Goal: Task Accomplishment & Management: Complete application form

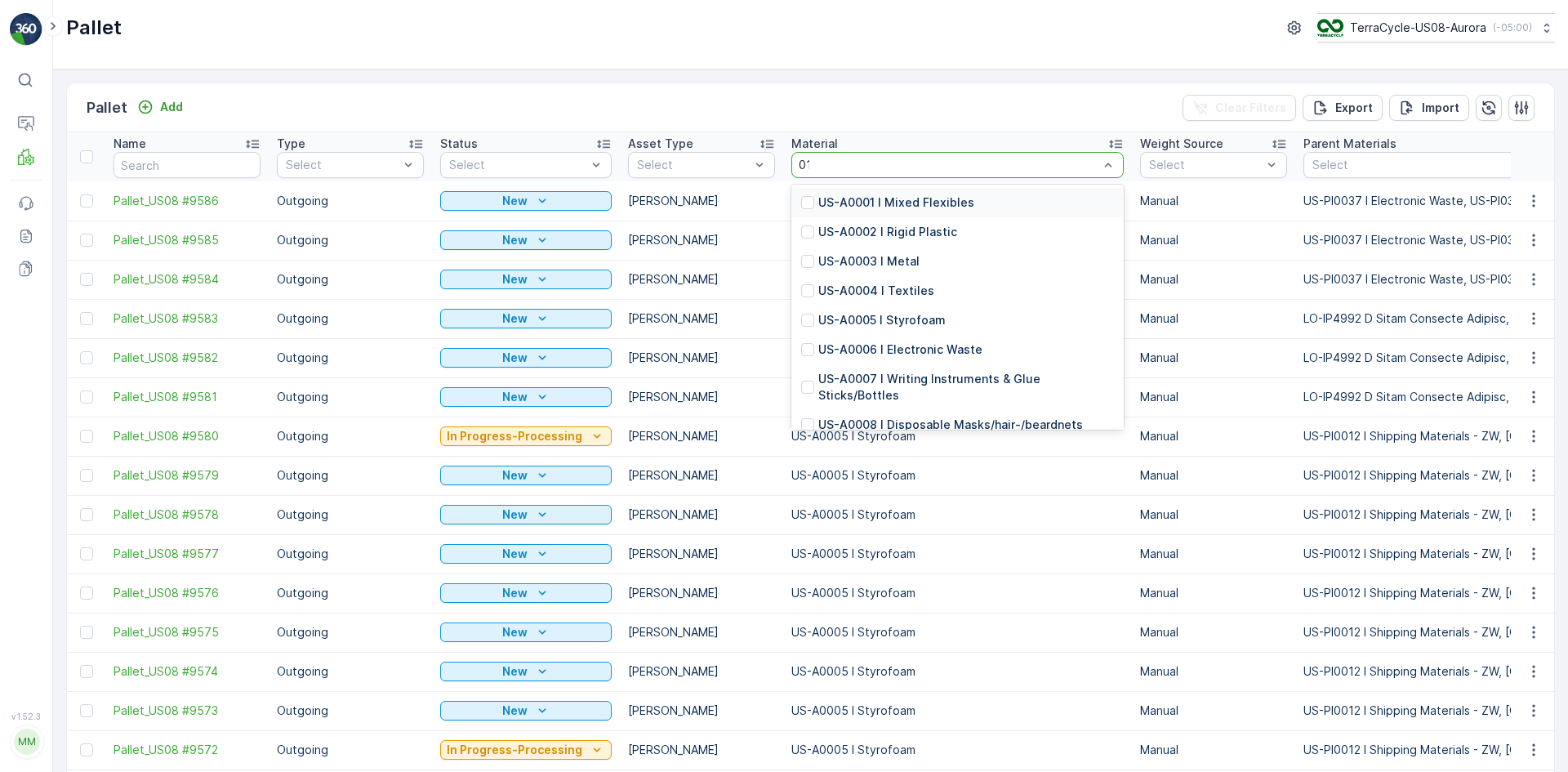
type input "0130"
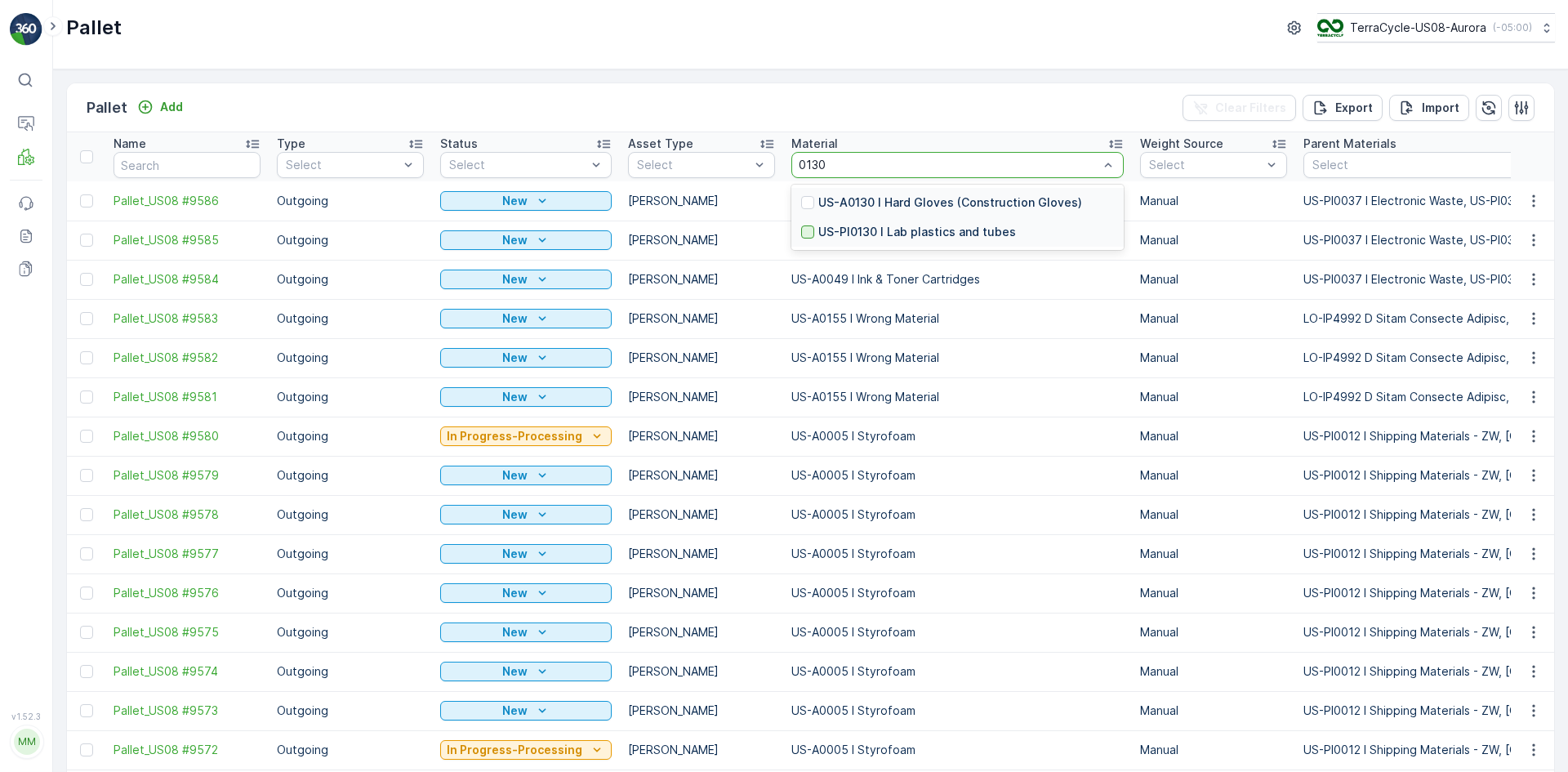
click at [801, 231] on div at bounding box center [807, 231] width 13 height 13
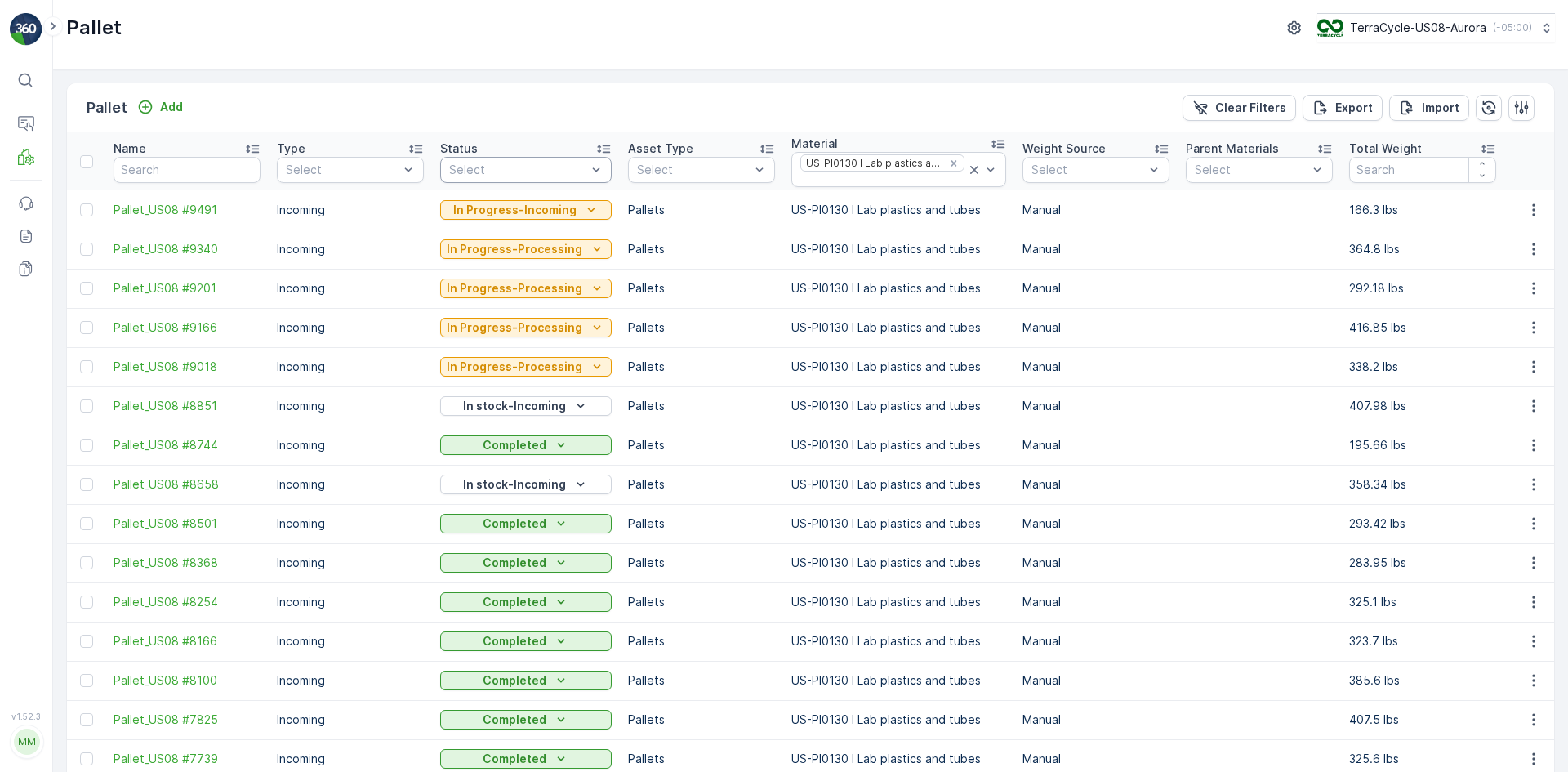
click at [525, 159] on div "Select" at bounding box center [526, 170] width 171 height 26
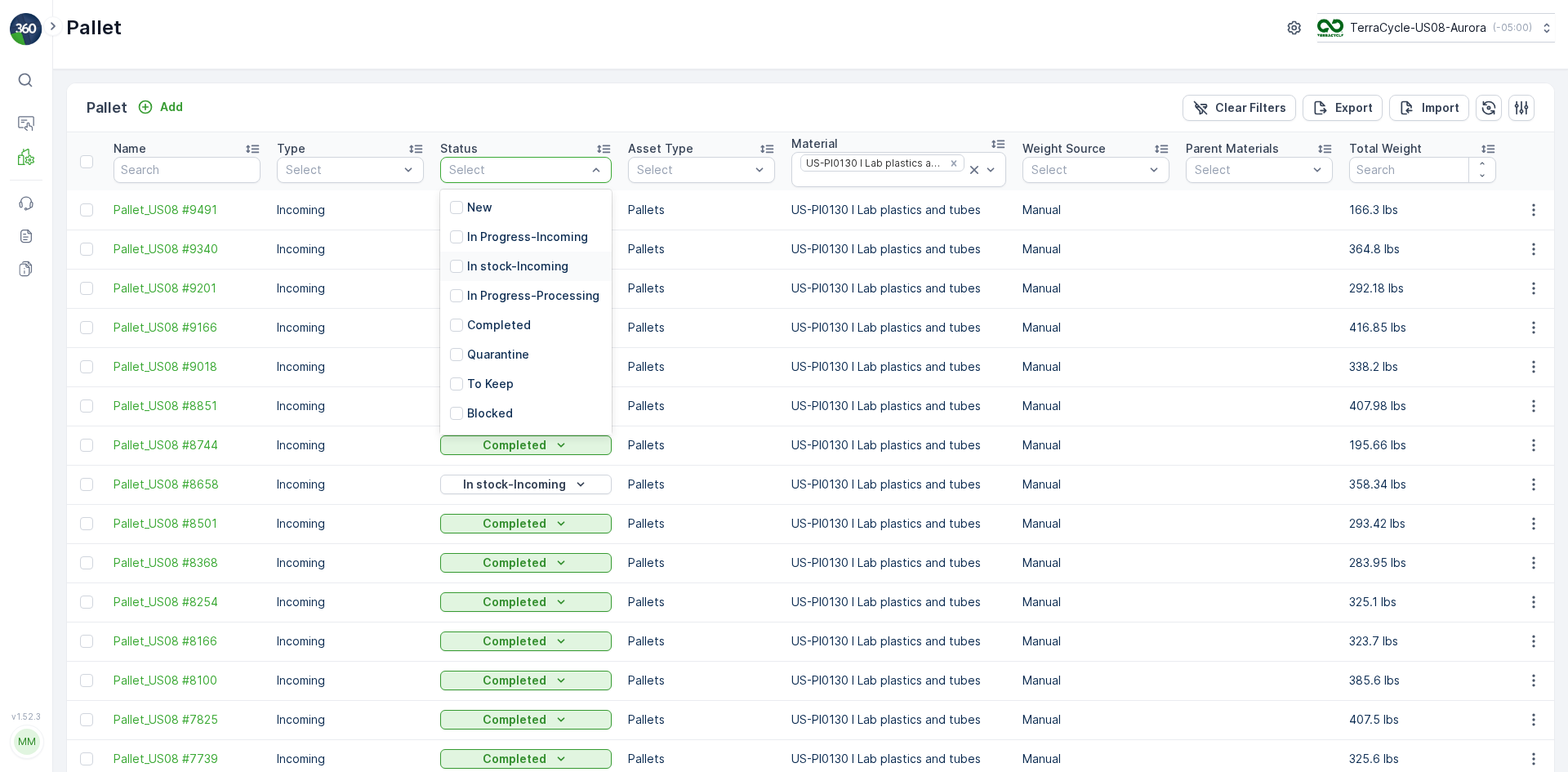
click at [507, 262] on p "In stock-Incoming" at bounding box center [518, 266] width 102 height 16
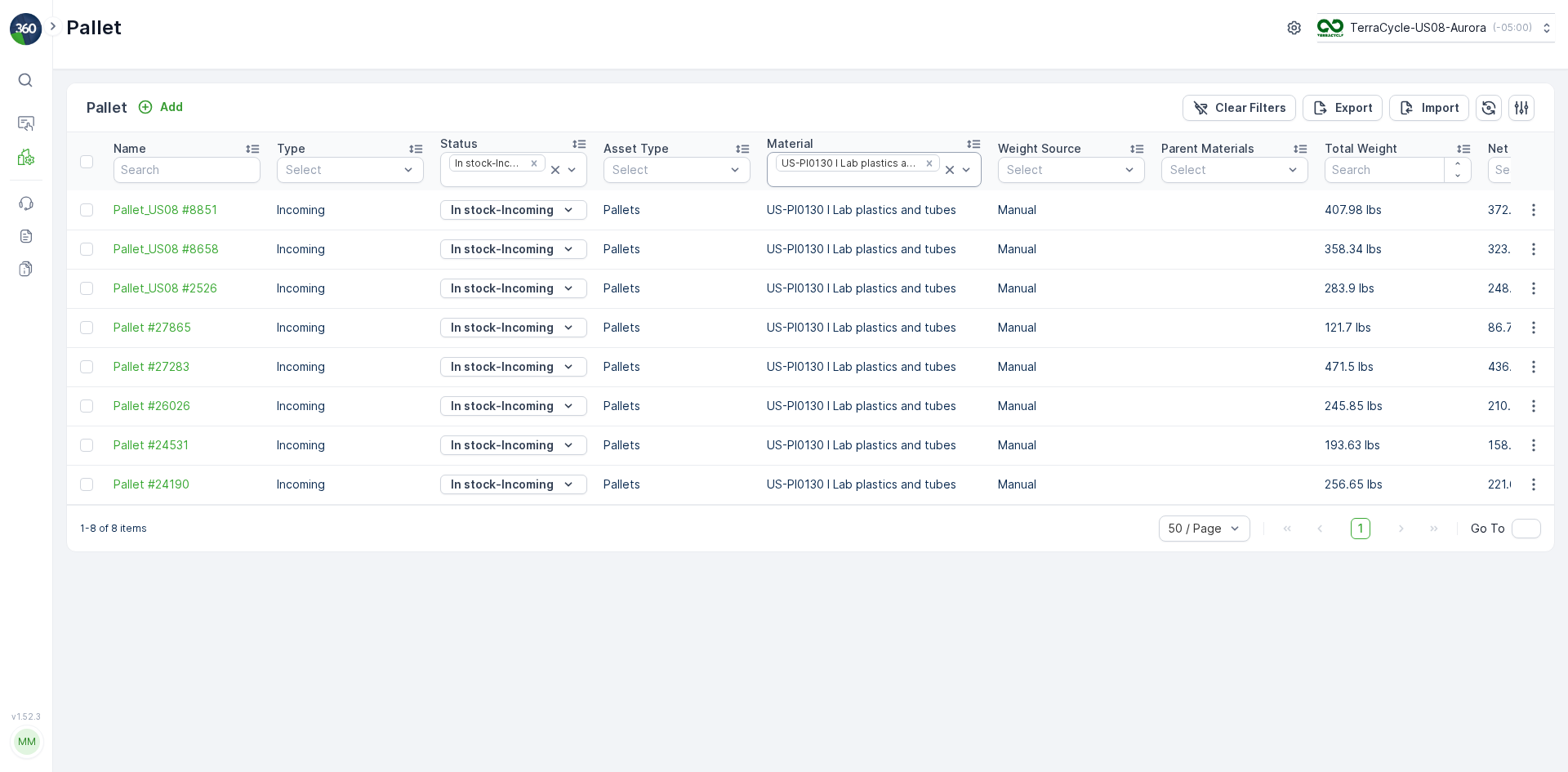
click at [946, 171] on icon at bounding box center [950, 170] width 8 height 8
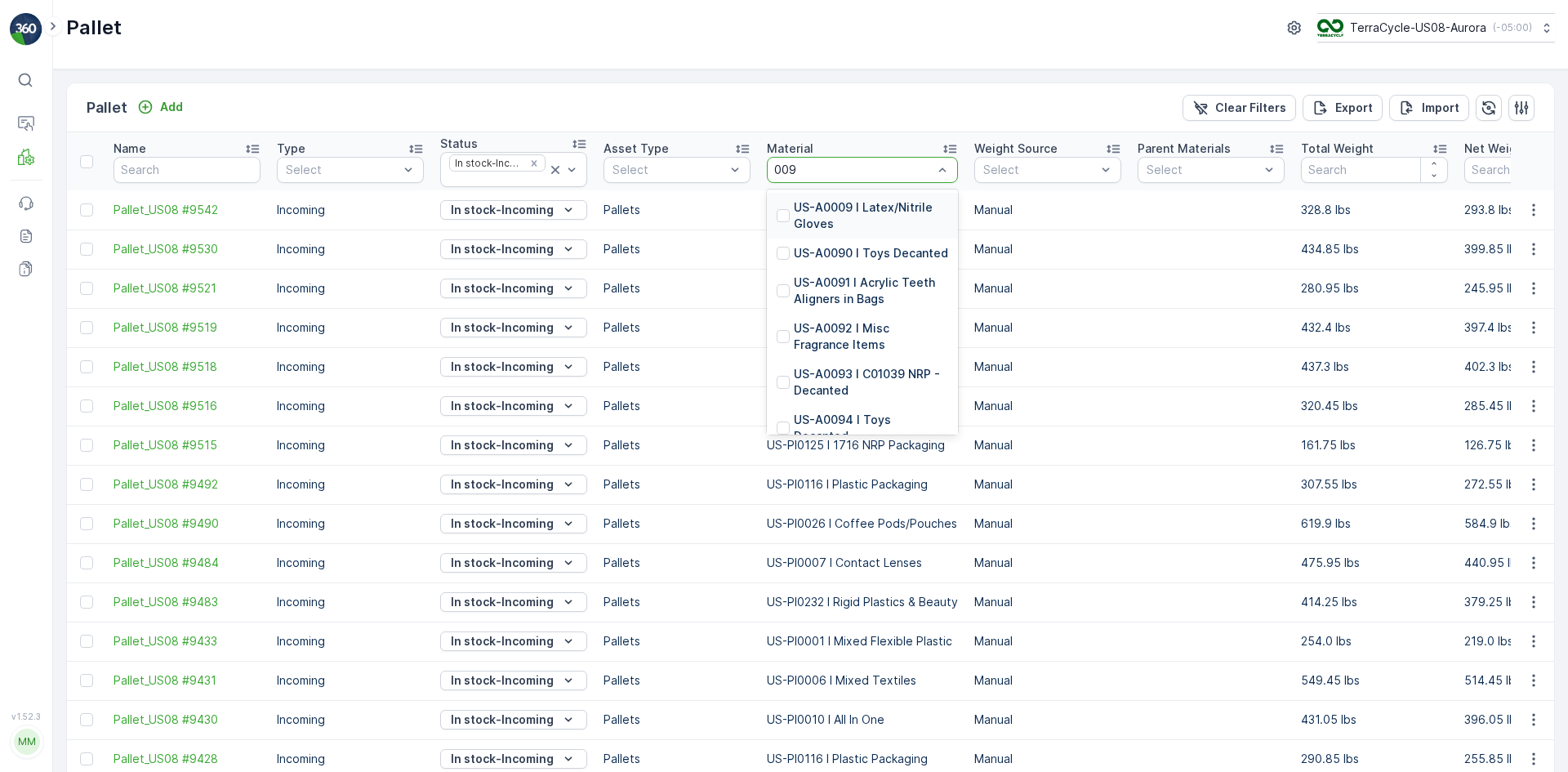
type input "0094"
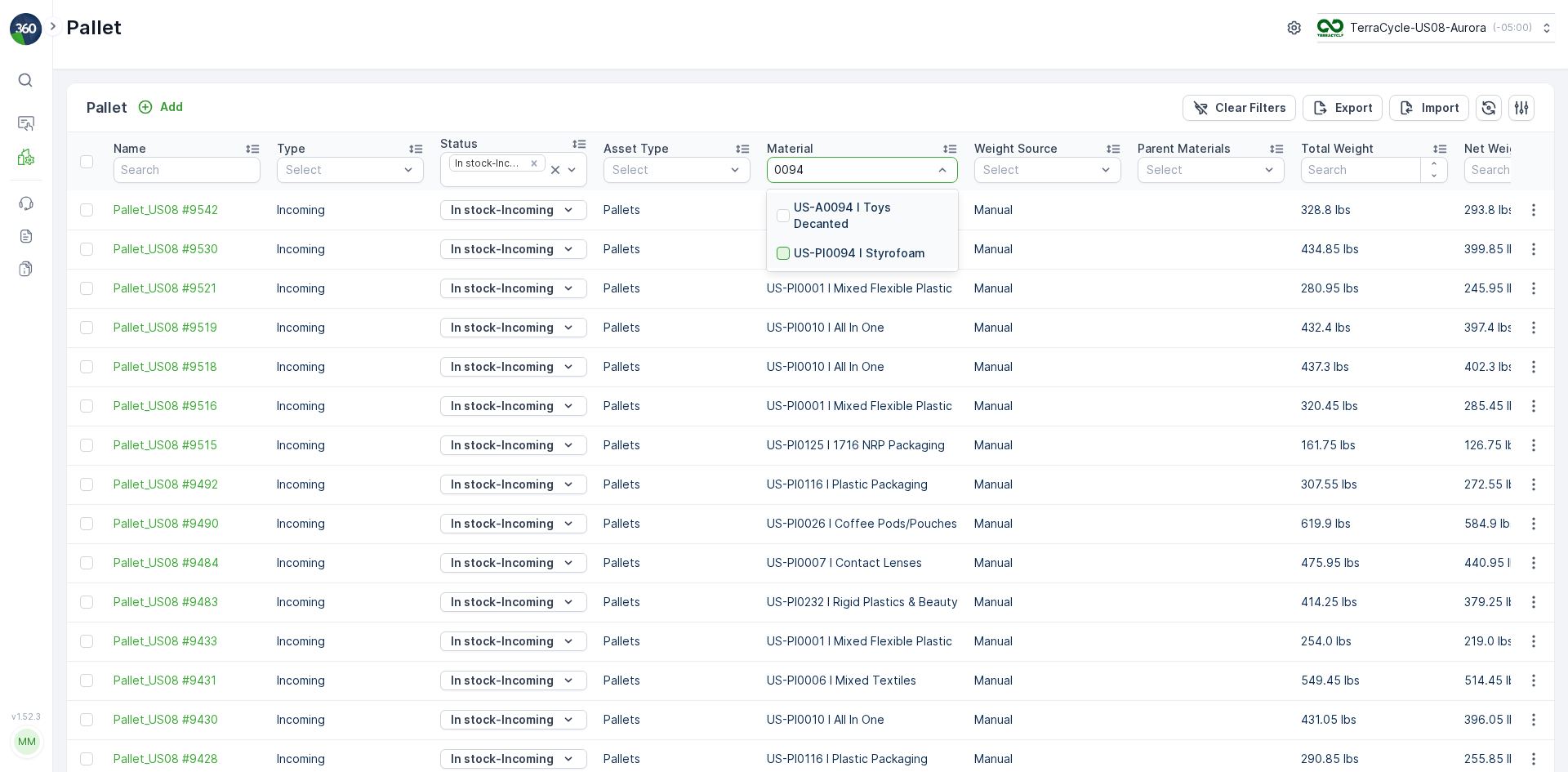
click at [783, 247] on div at bounding box center [783, 253] width 13 height 13
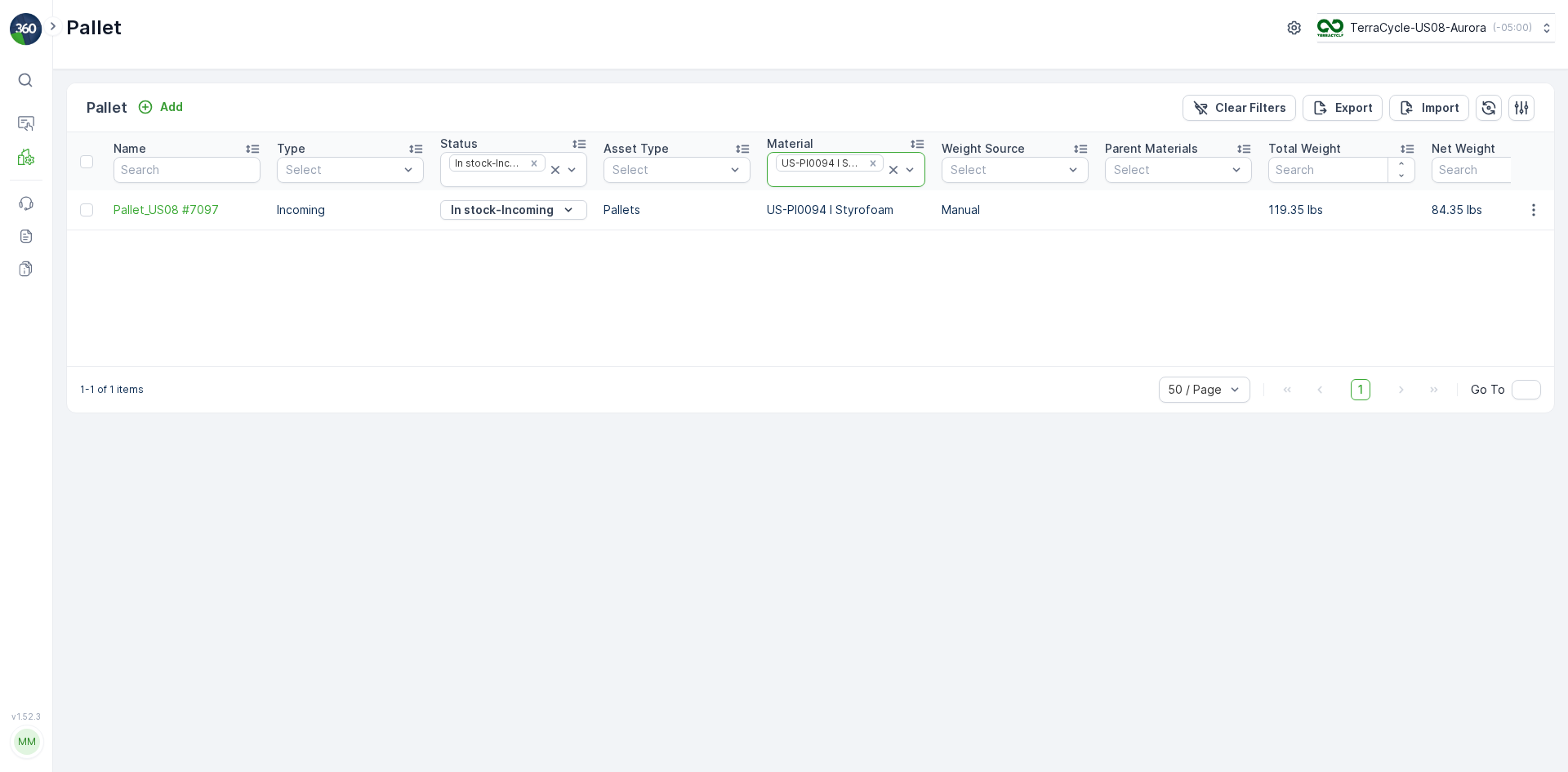
click at [893, 169] on icon at bounding box center [893, 169] width 16 height 16
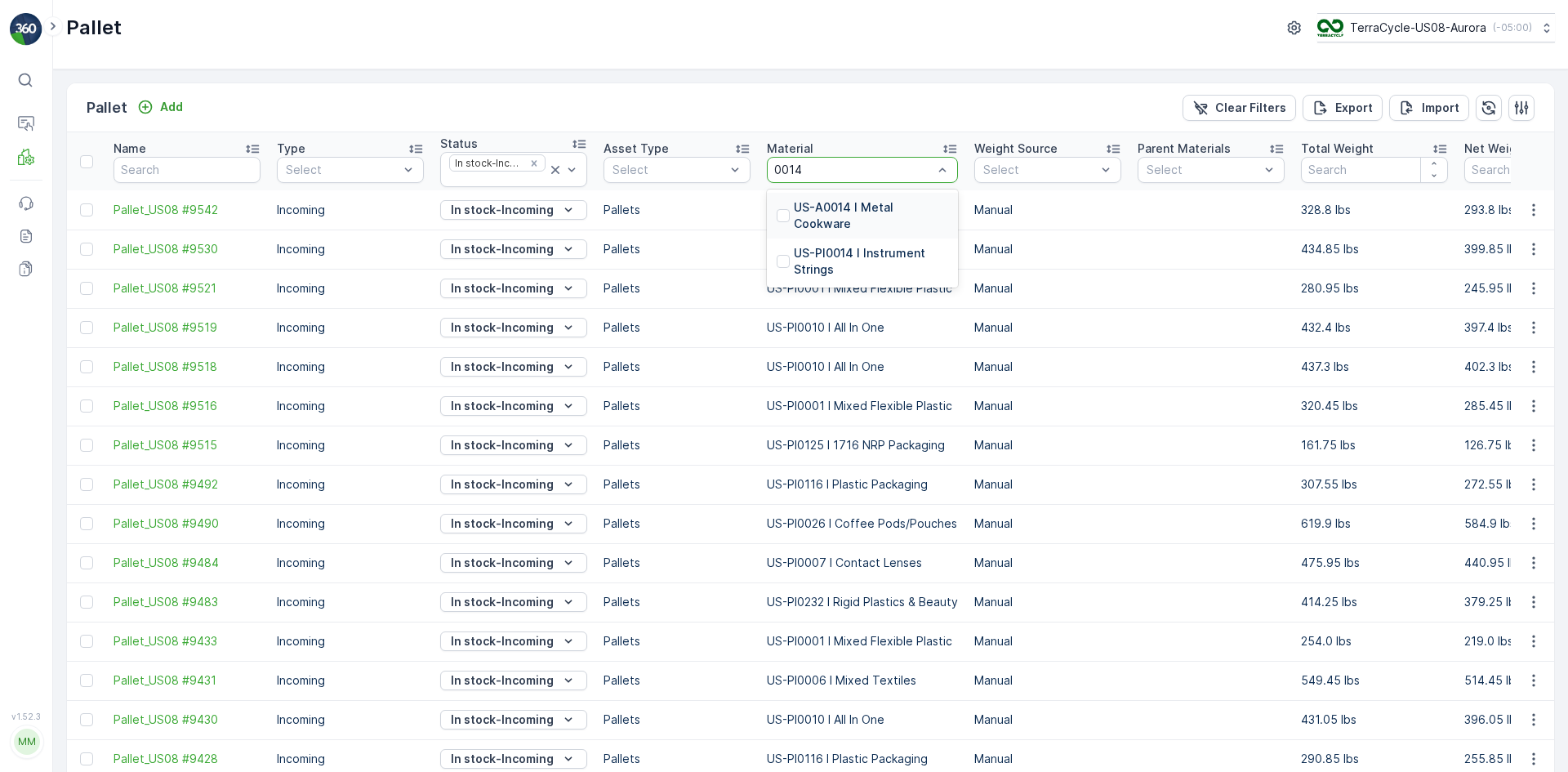
click at [788, 255] on div at bounding box center [783, 261] width 13 height 13
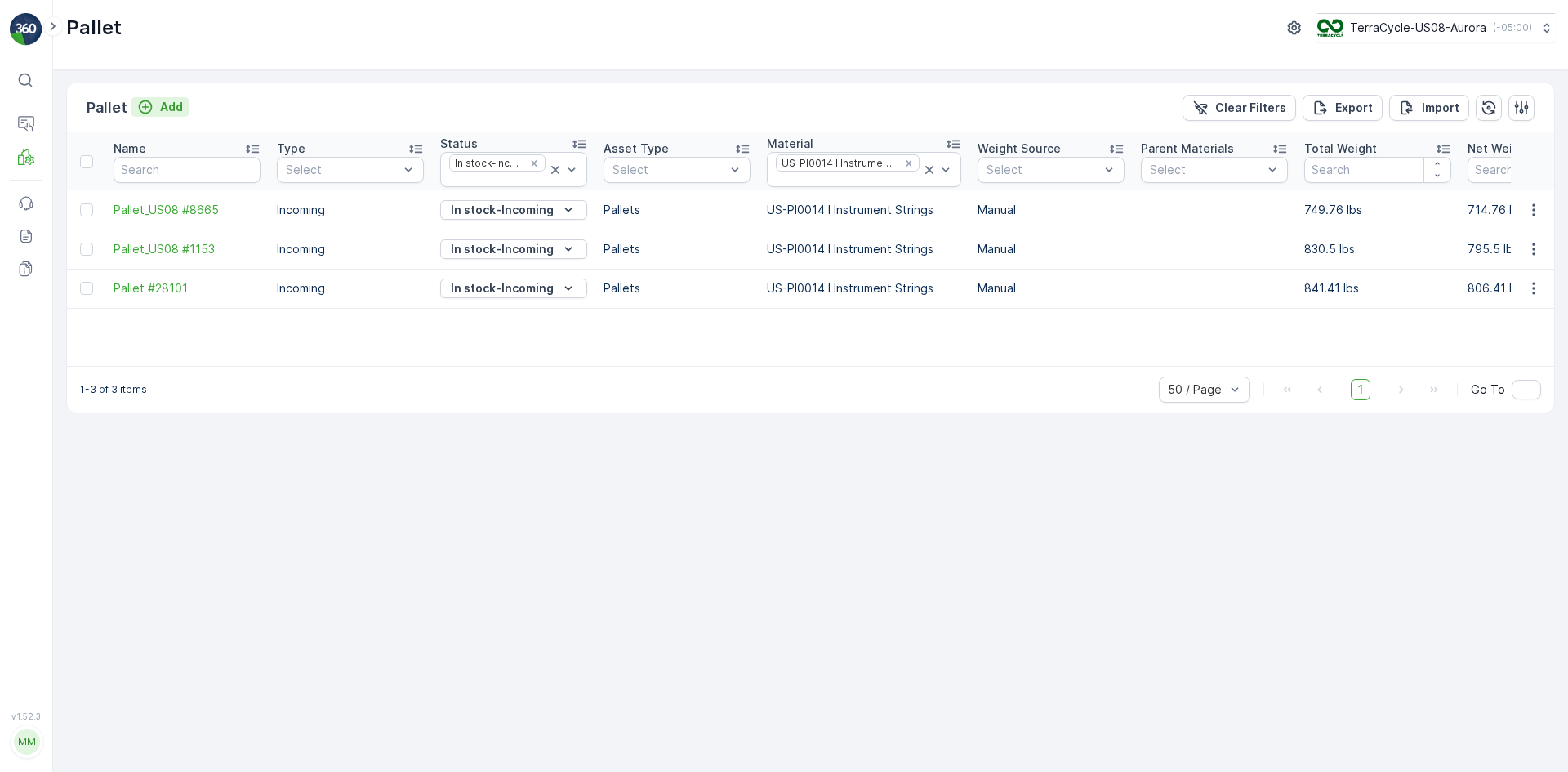
click at [148, 111] on icon "Add" at bounding box center [145, 108] width 14 height 14
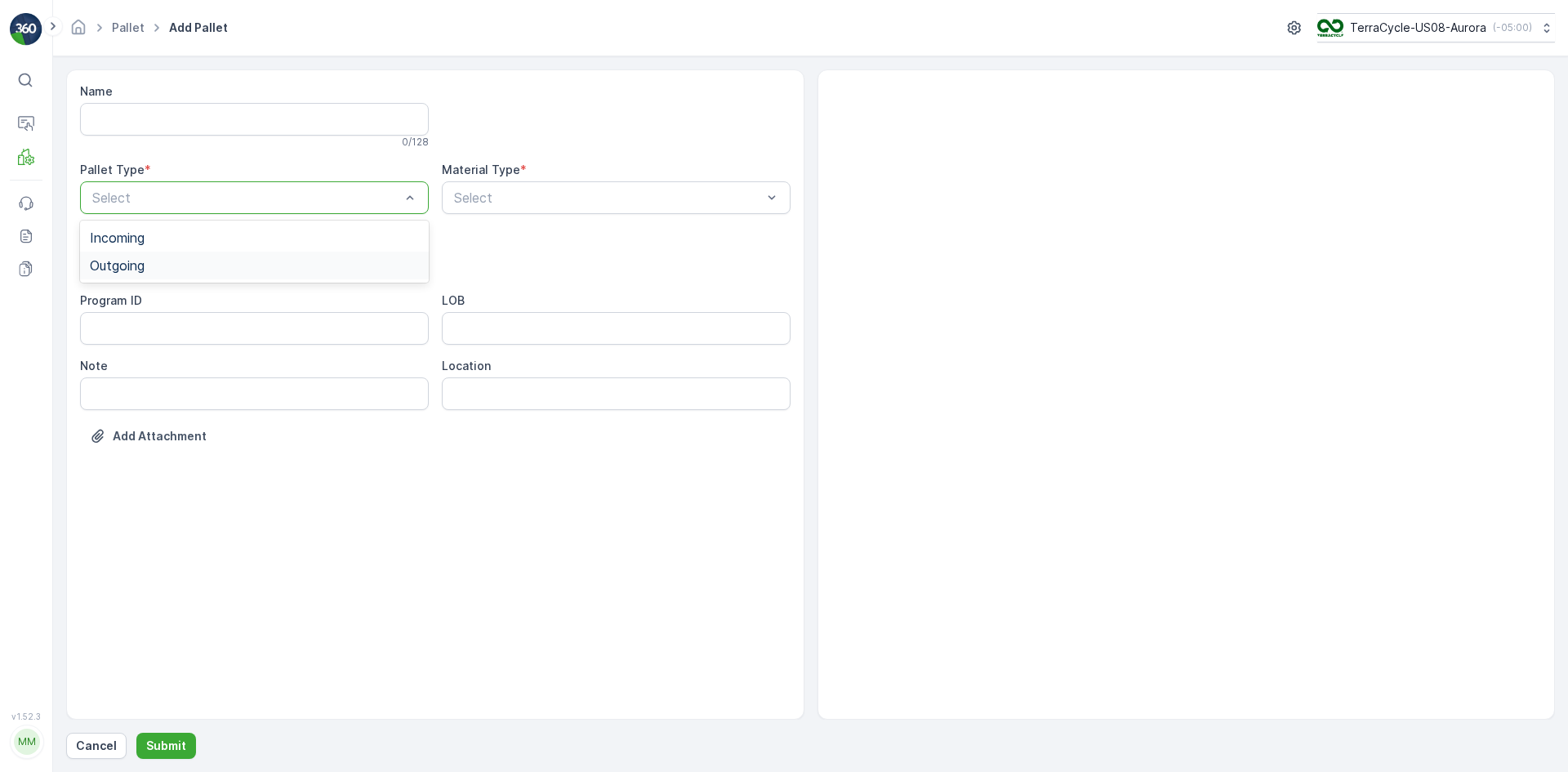
click at [172, 258] on div "Outgoing" at bounding box center [254, 265] width 330 height 15
click at [178, 300] on div "[PERSON_NAME]" at bounding box center [254, 303] width 330 height 15
type input "0006"
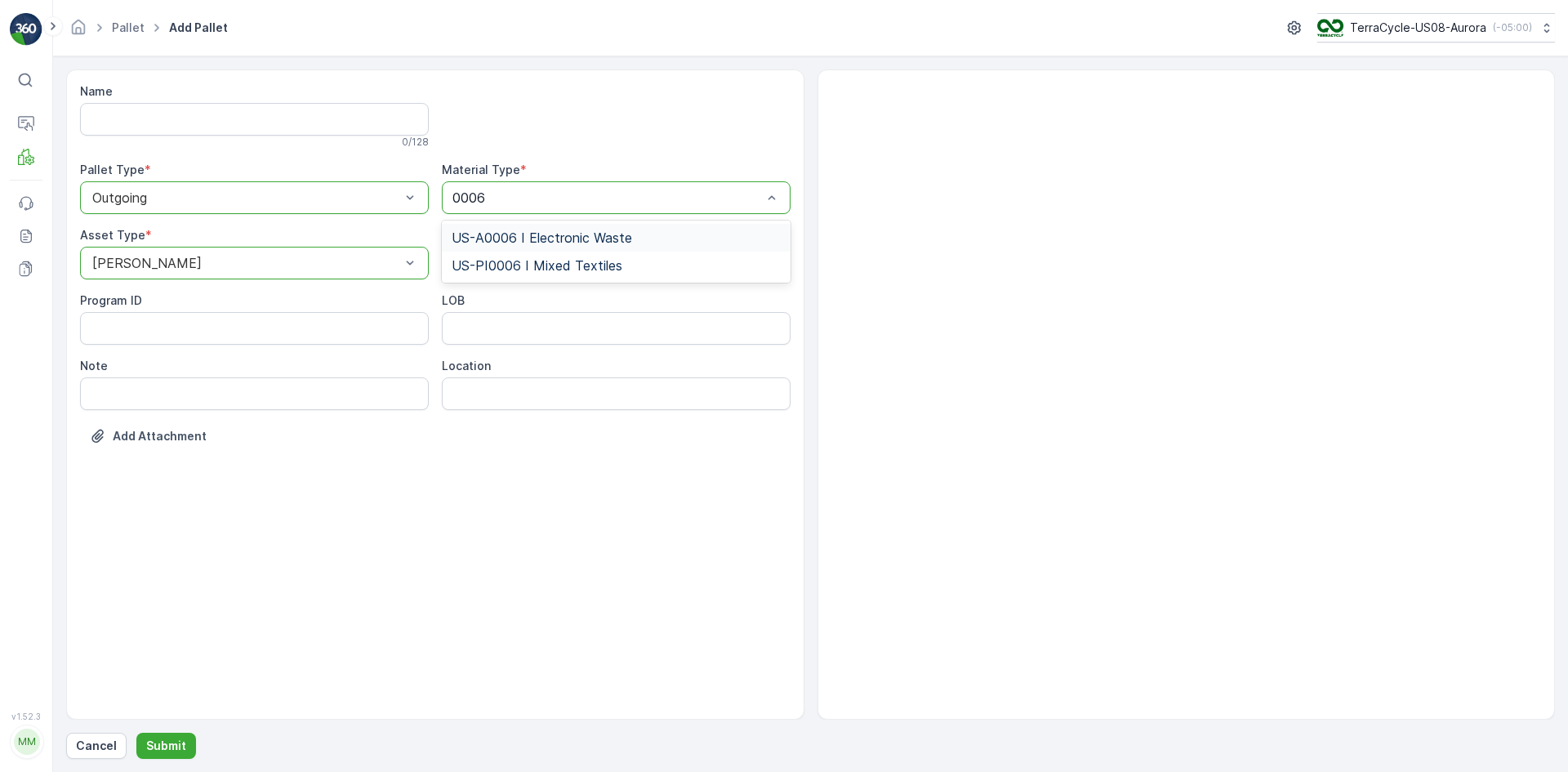
click at [599, 235] on span "US-A0006 I Electronic Waste" at bounding box center [542, 237] width 180 height 15
click at [175, 748] on p "Submit" at bounding box center [166, 746] width 40 height 16
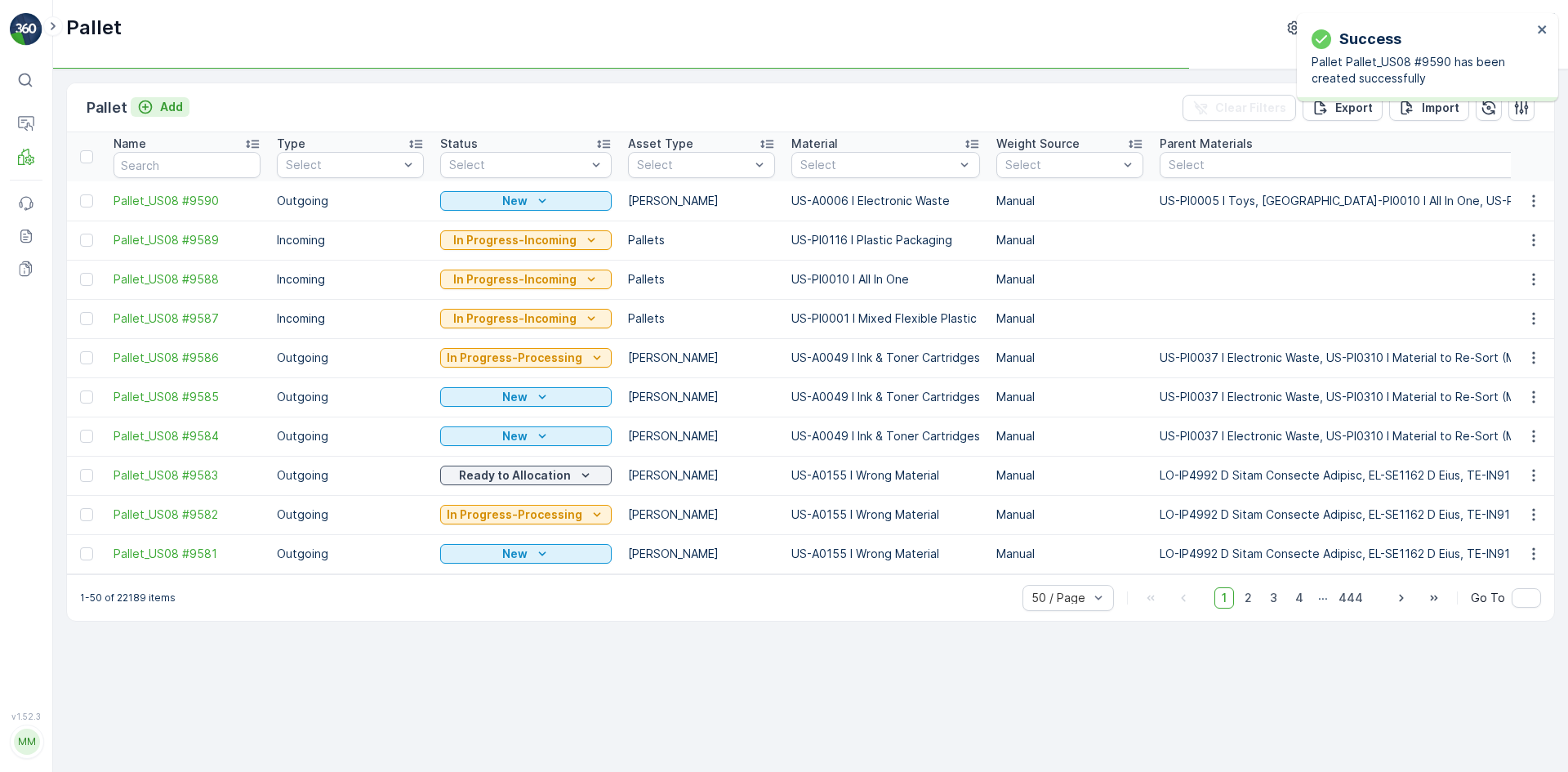
click at [171, 108] on p "Add" at bounding box center [171, 107] width 23 height 16
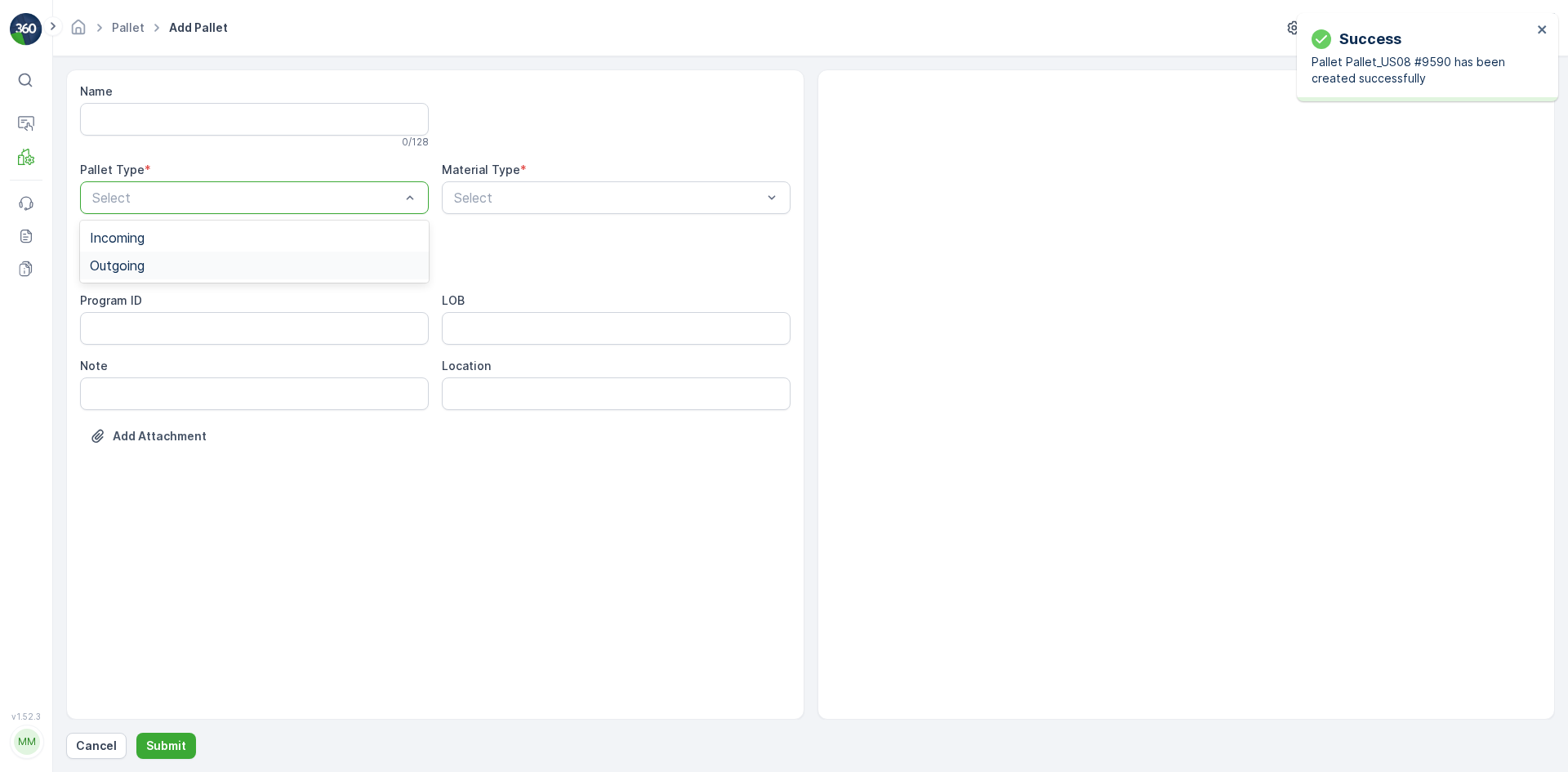
click at [179, 268] on div "Outgoing" at bounding box center [254, 265] width 330 height 15
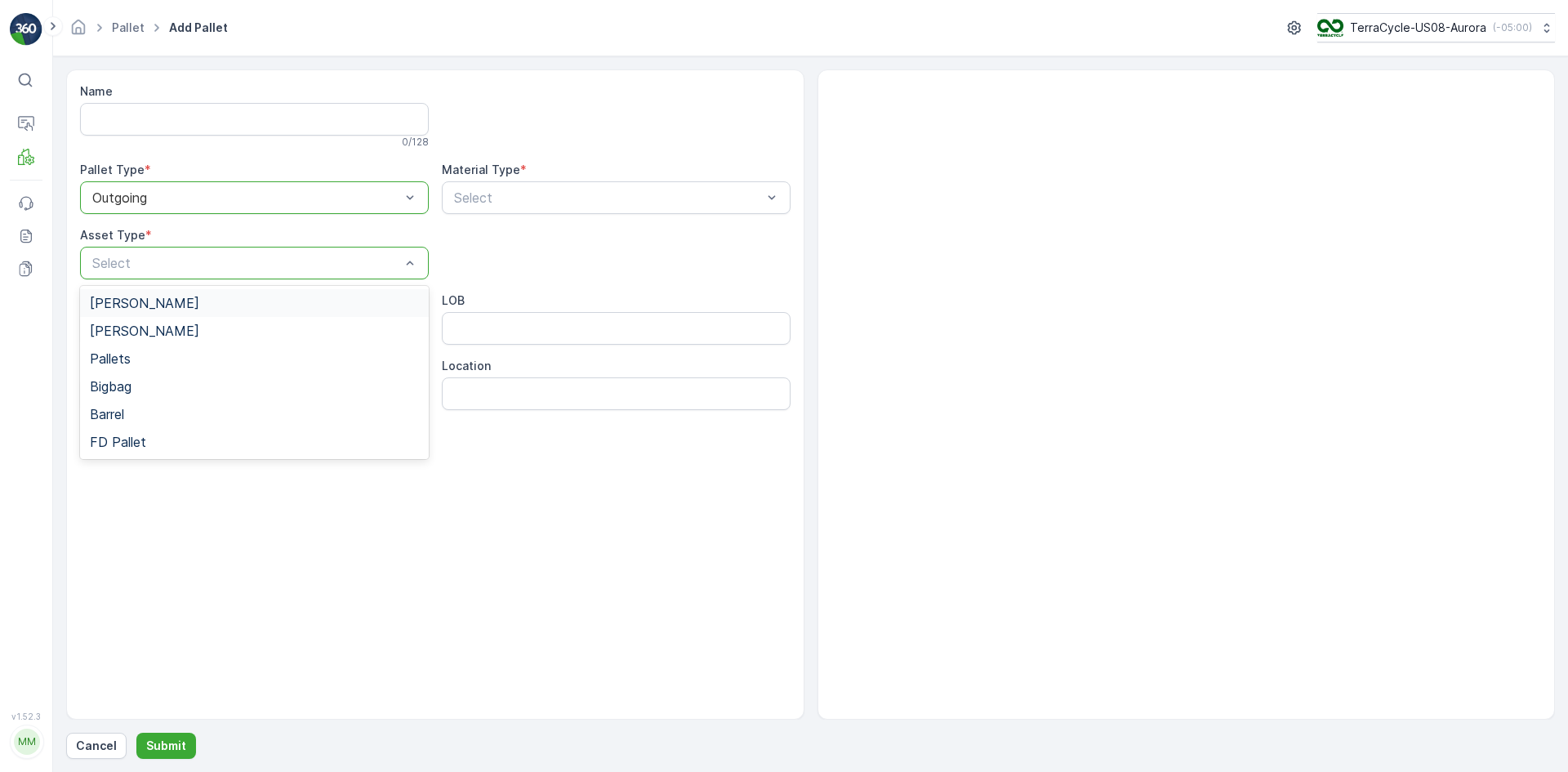
click at [182, 298] on div "[PERSON_NAME]" at bounding box center [254, 303] width 330 height 15
click at [495, 185] on div "Select" at bounding box center [616, 197] width 348 height 33
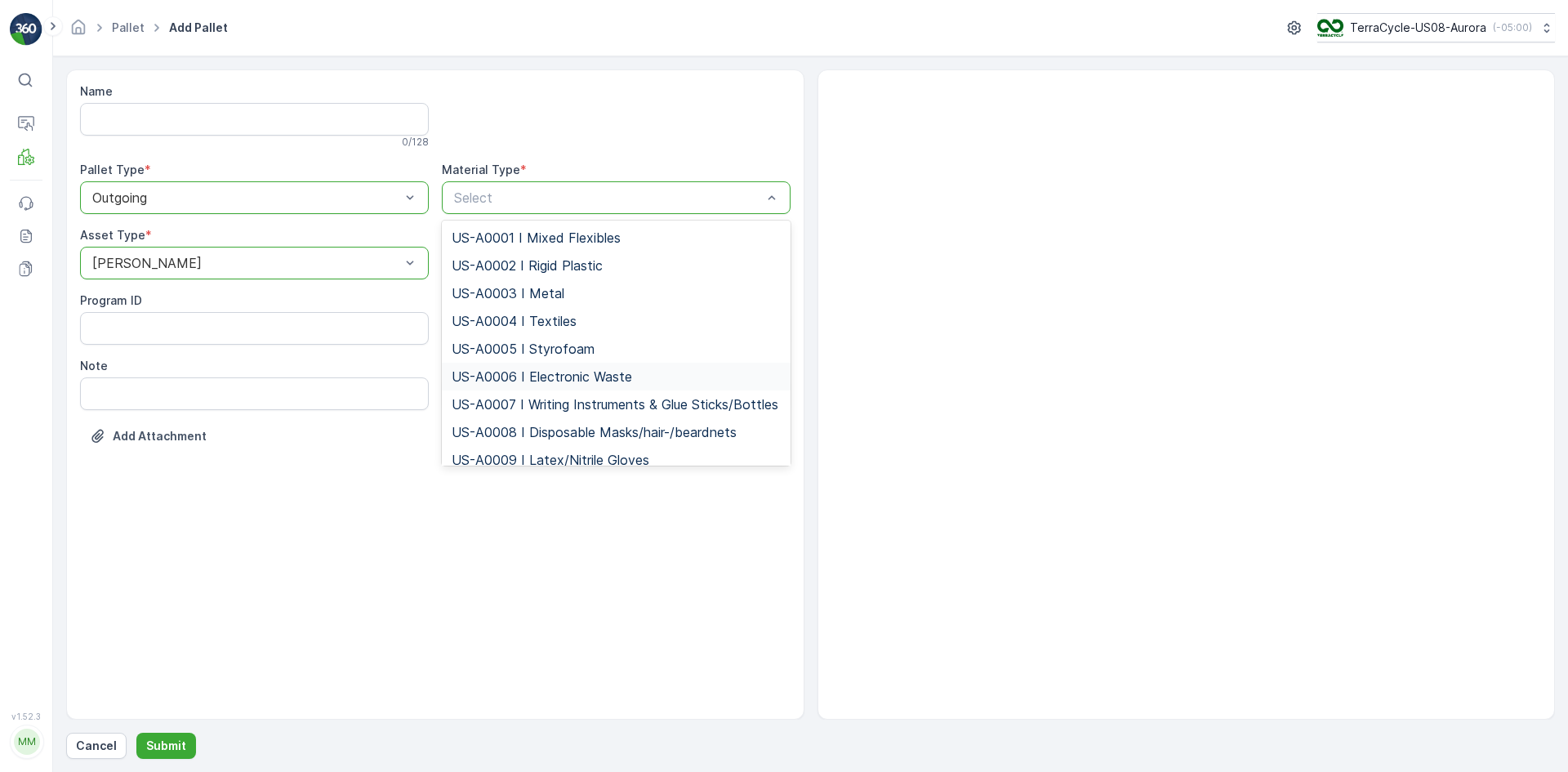
click at [521, 375] on span "US-A0006 I Electronic Waste" at bounding box center [542, 377] width 180 height 15
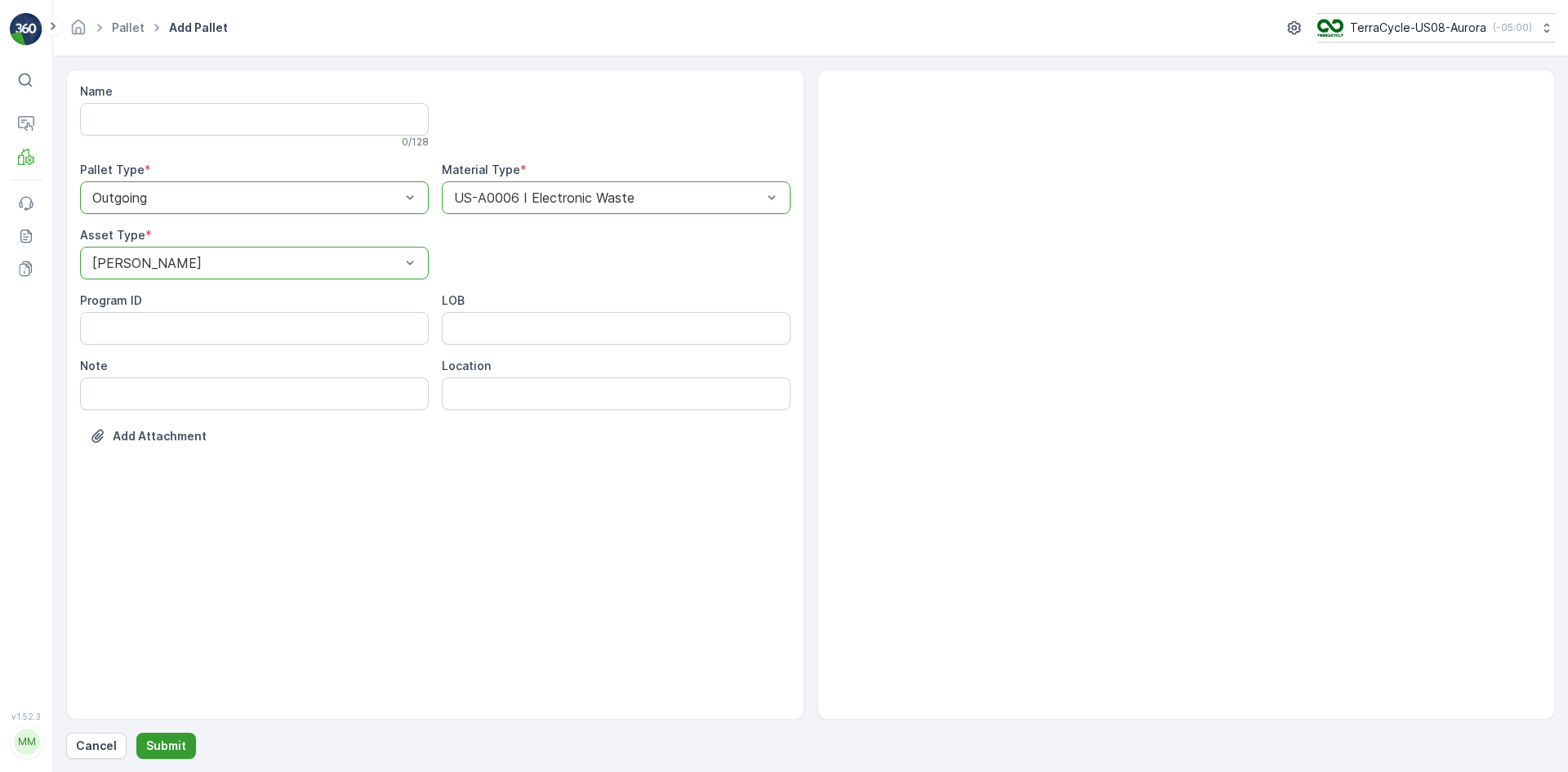
click at [160, 750] on p "Submit" at bounding box center [166, 746] width 40 height 16
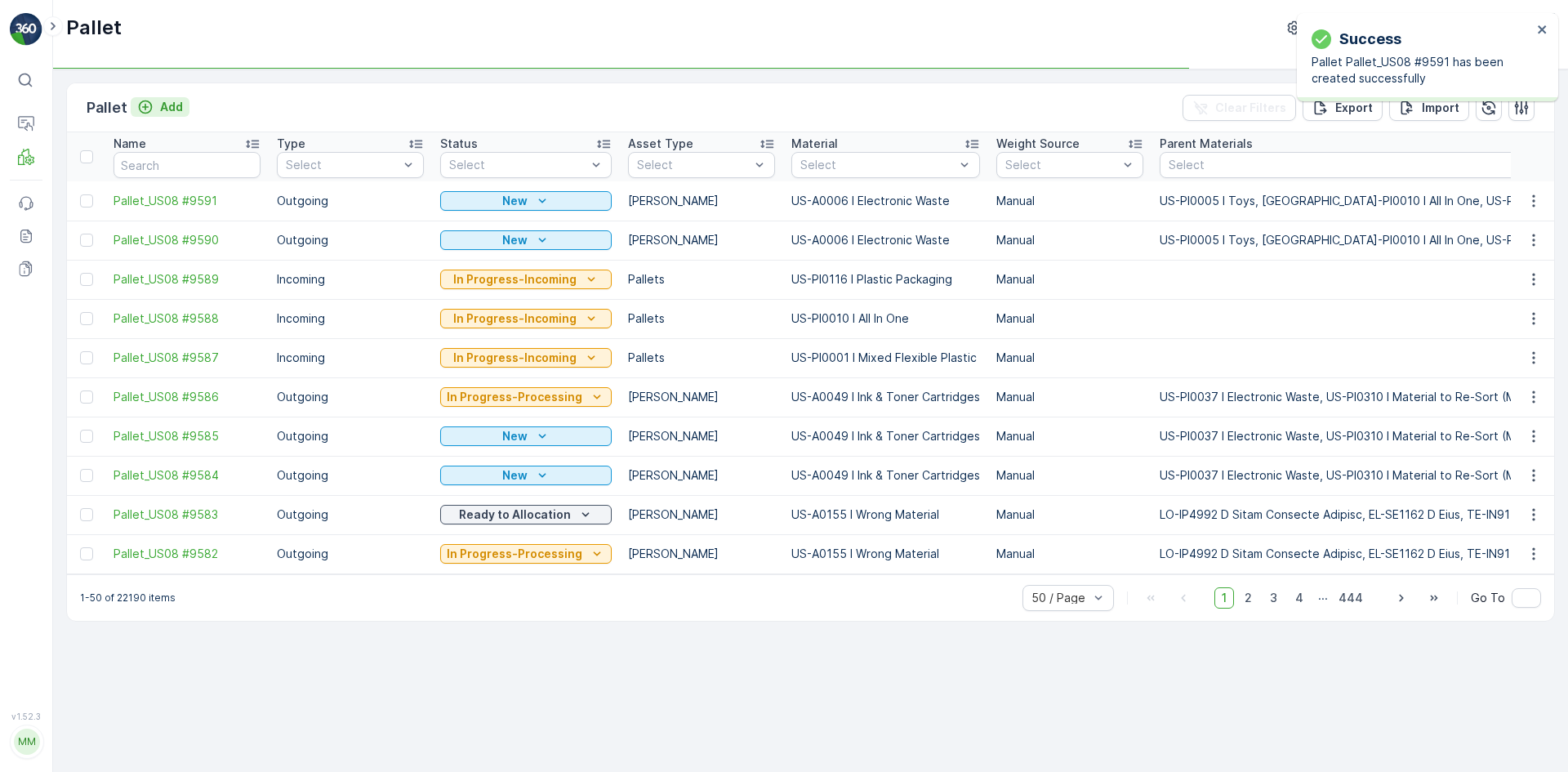
click at [167, 107] on p "Add" at bounding box center [171, 107] width 23 height 16
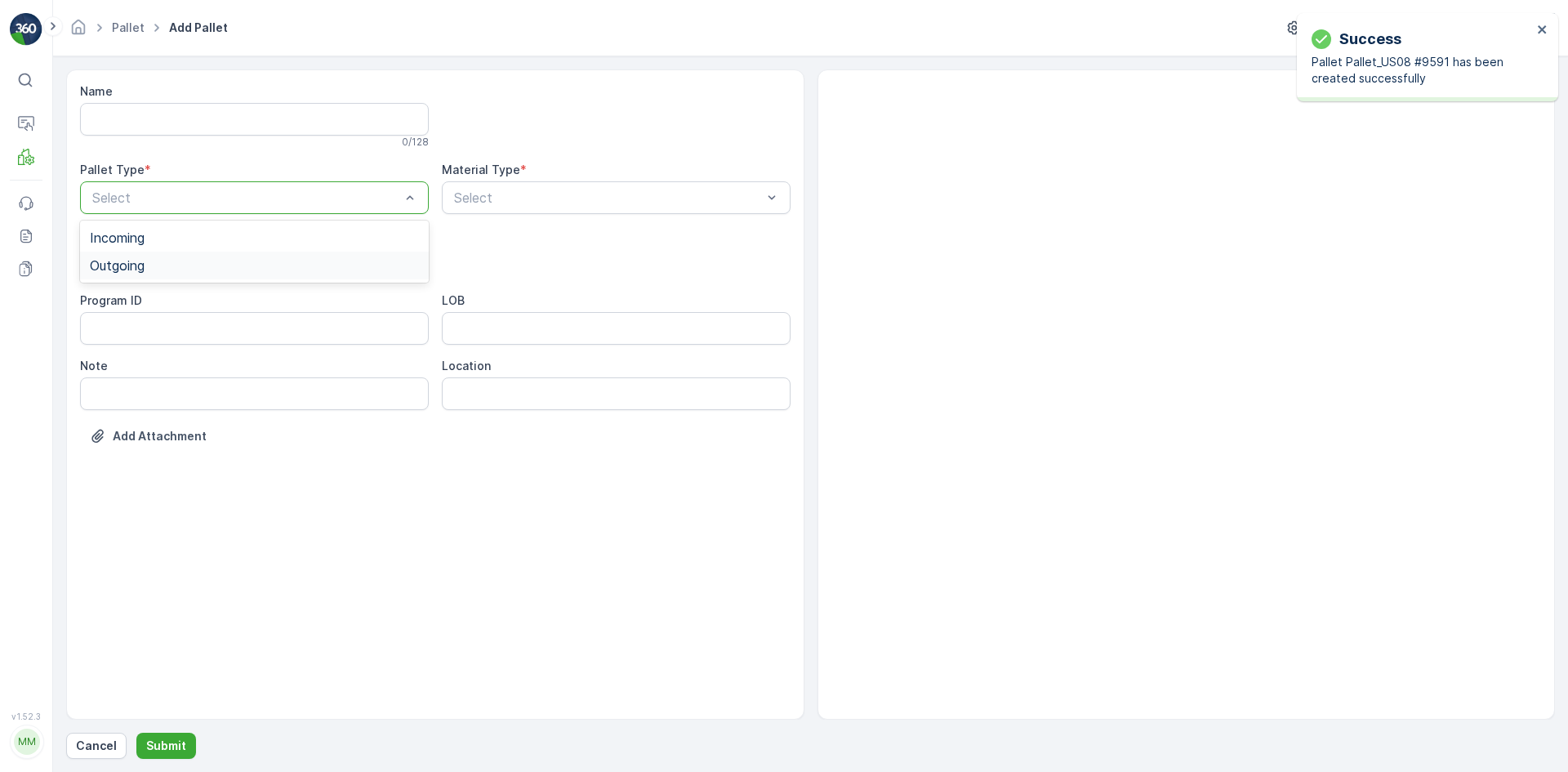
click at [164, 266] on div "Outgoing" at bounding box center [254, 265] width 330 height 15
click at [159, 307] on div "[PERSON_NAME]" at bounding box center [254, 303] width 330 height 15
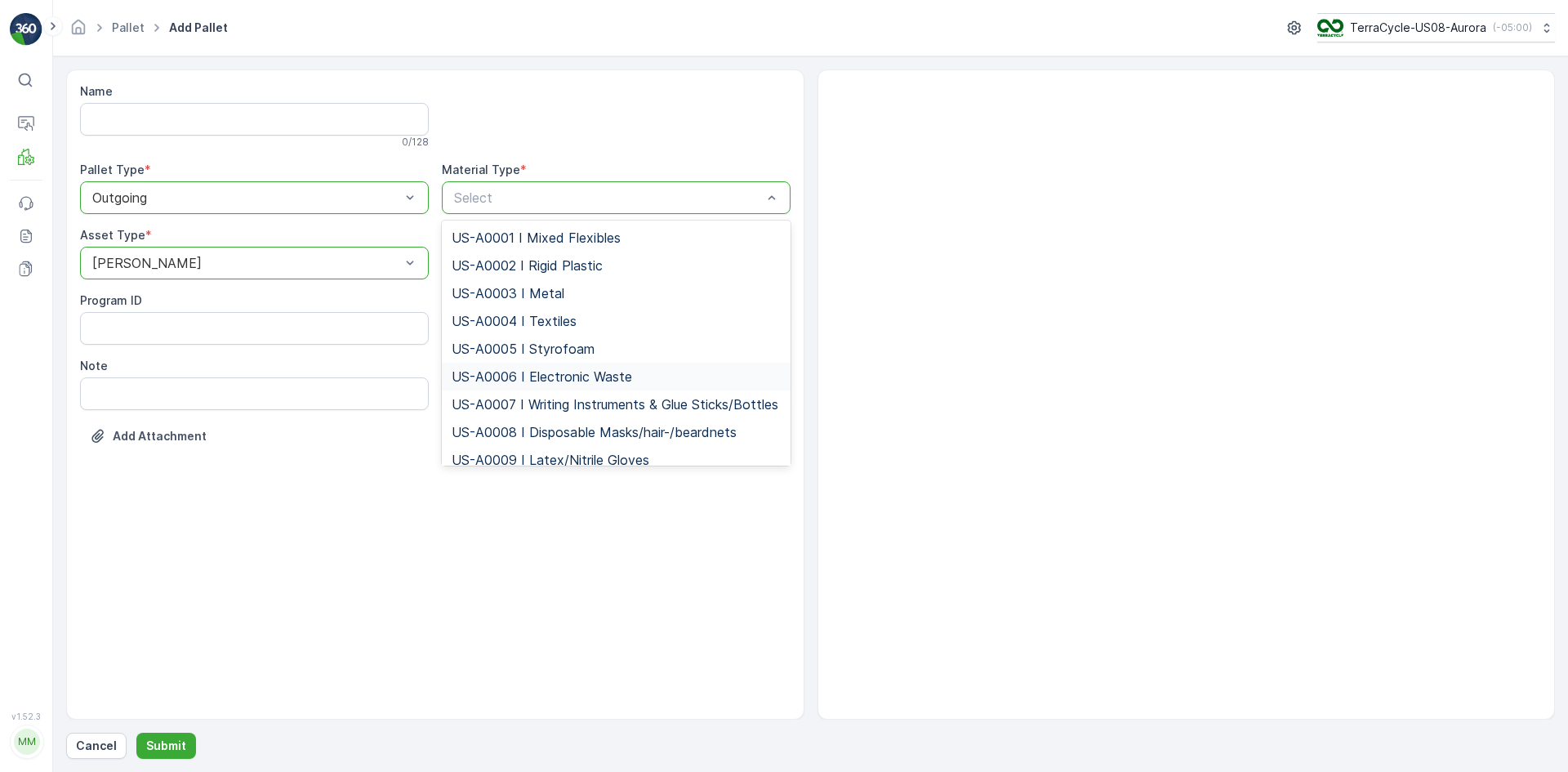
click at [510, 376] on span "US-A0006 I Electronic Waste" at bounding box center [542, 377] width 180 height 15
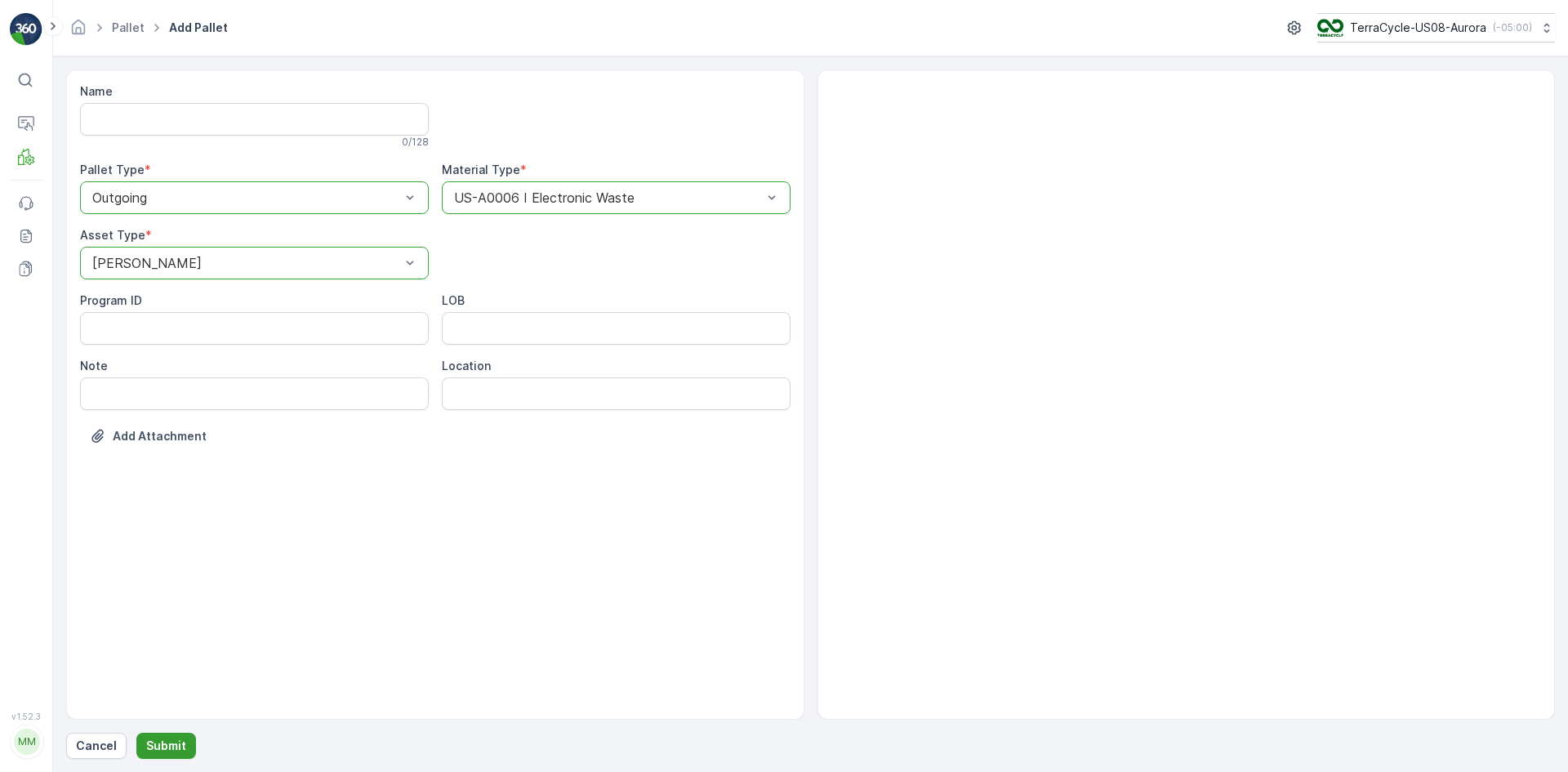
click at [176, 742] on p "Submit" at bounding box center [166, 746] width 40 height 16
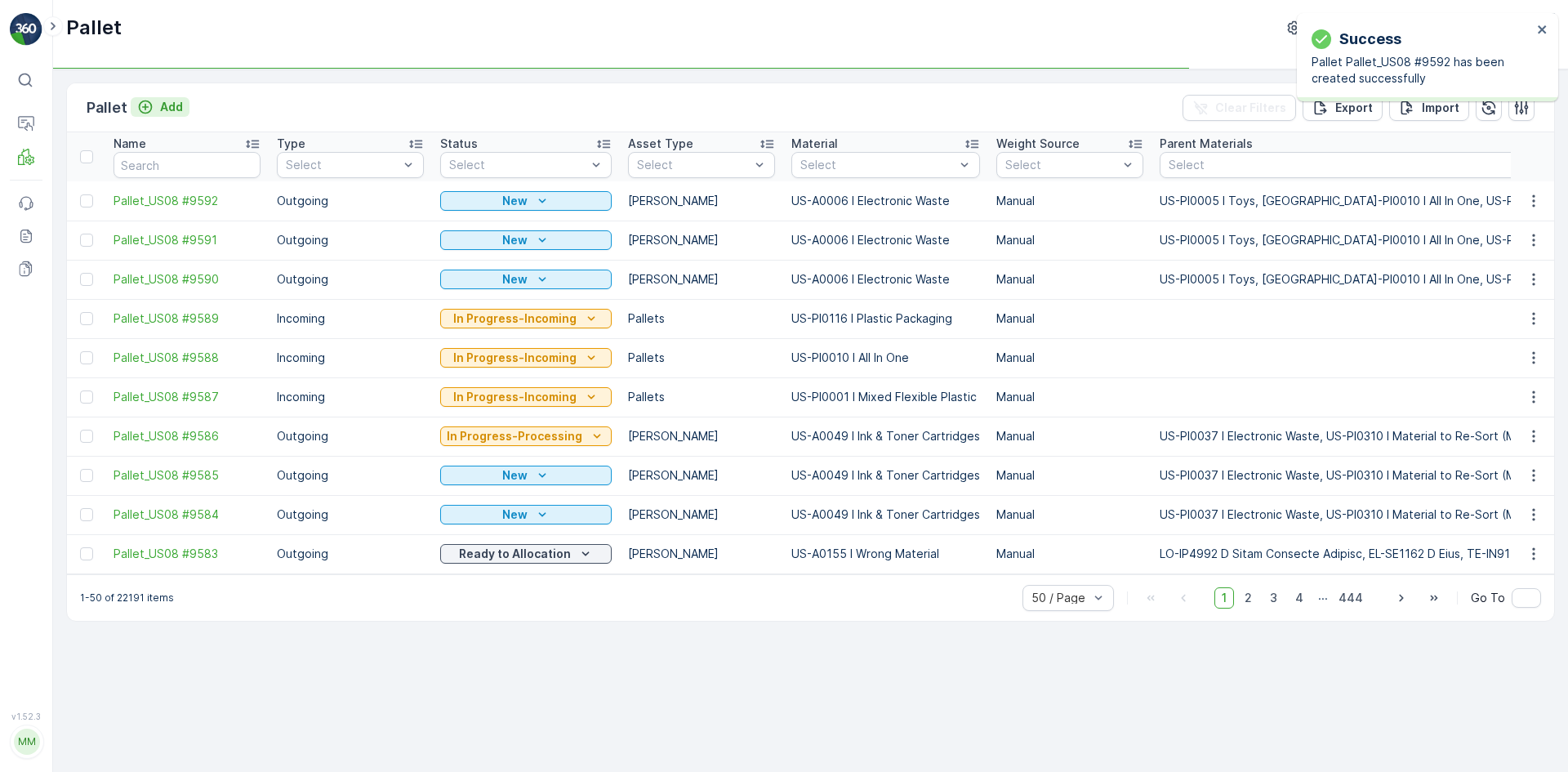
click at [163, 105] on p "Add" at bounding box center [171, 107] width 23 height 16
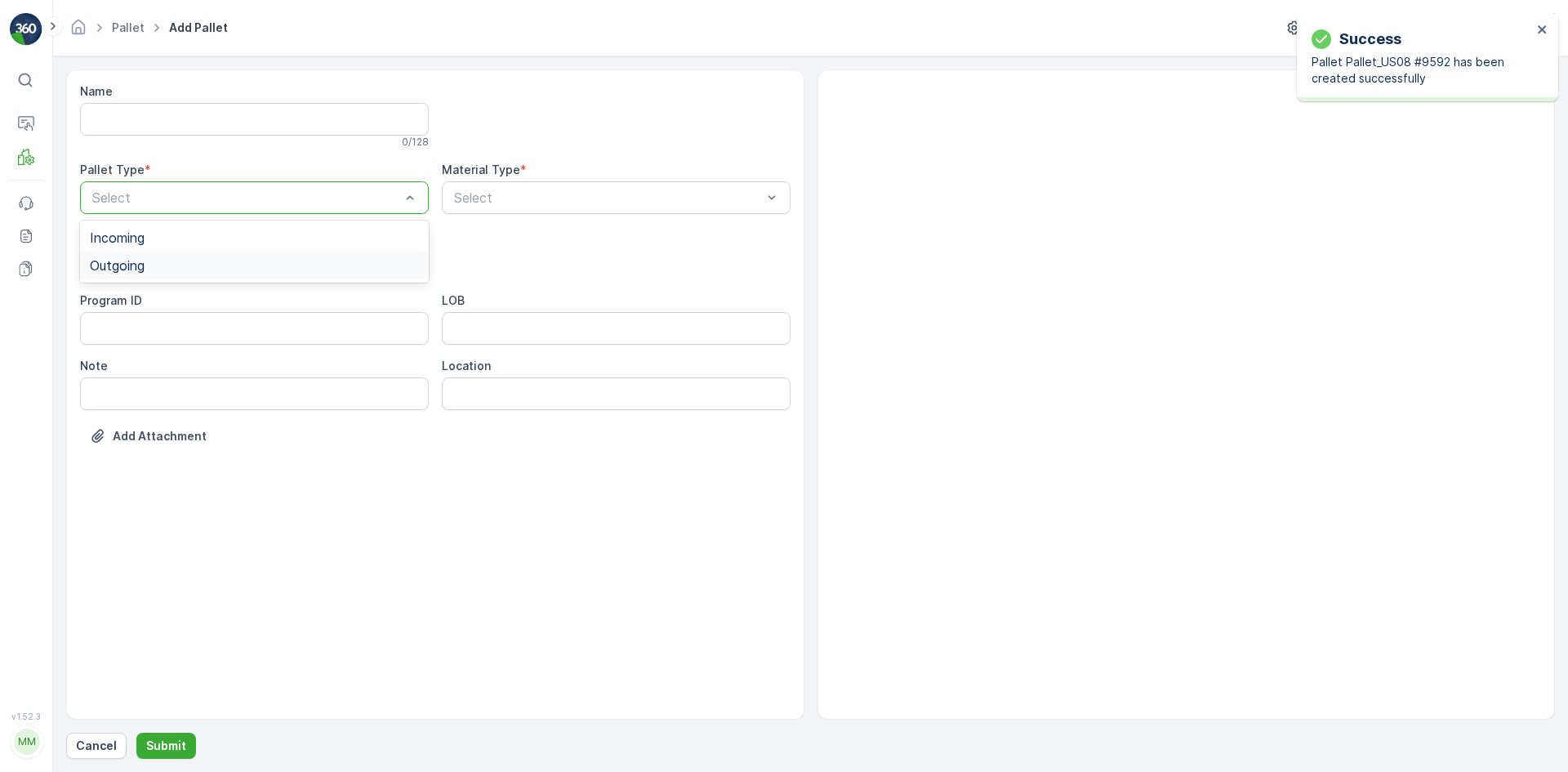
click at [191, 266] on div "Outgoing" at bounding box center [254, 265] width 330 height 15
click at [185, 303] on div "[PERSON_NAME]" at bounding box center [254, 303] width 330 height 15
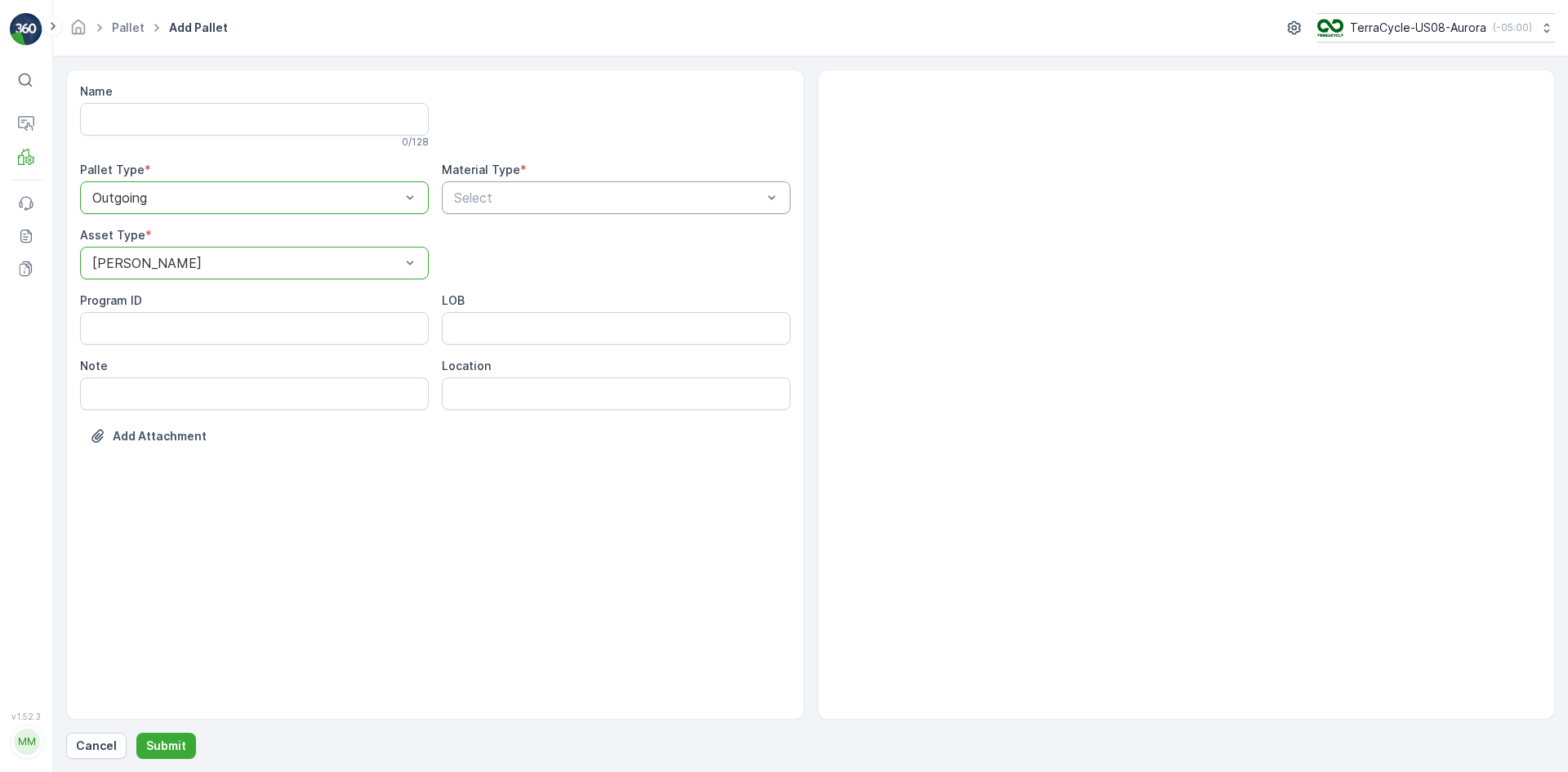
click at [468, 207] on div "Select" at bounding box center [616, 197] width 348 height 33
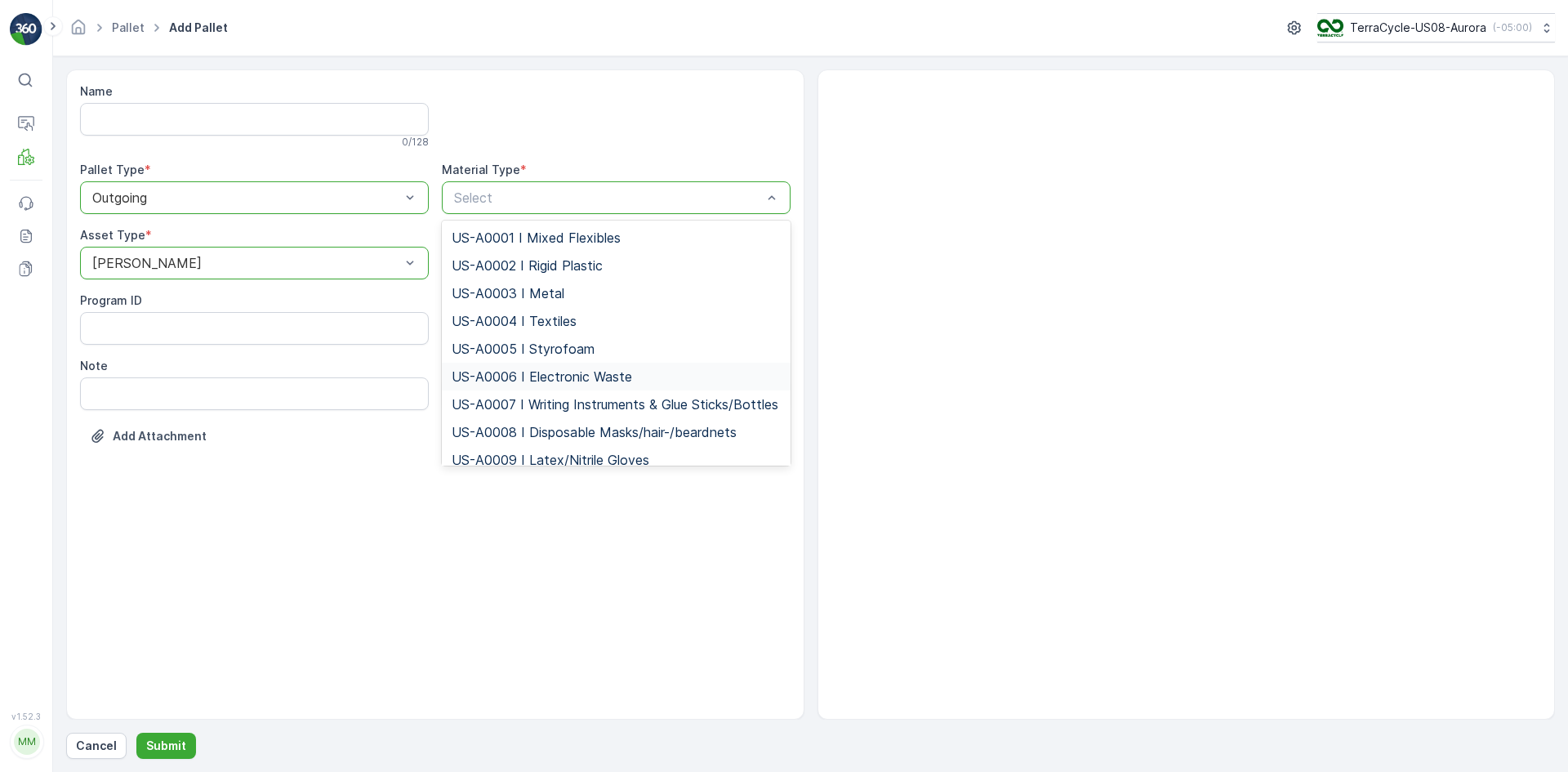
click at [486, 367] on div "US-A0006 I Electronic Waste" at bounding box center [616, 377] width 348 height 28
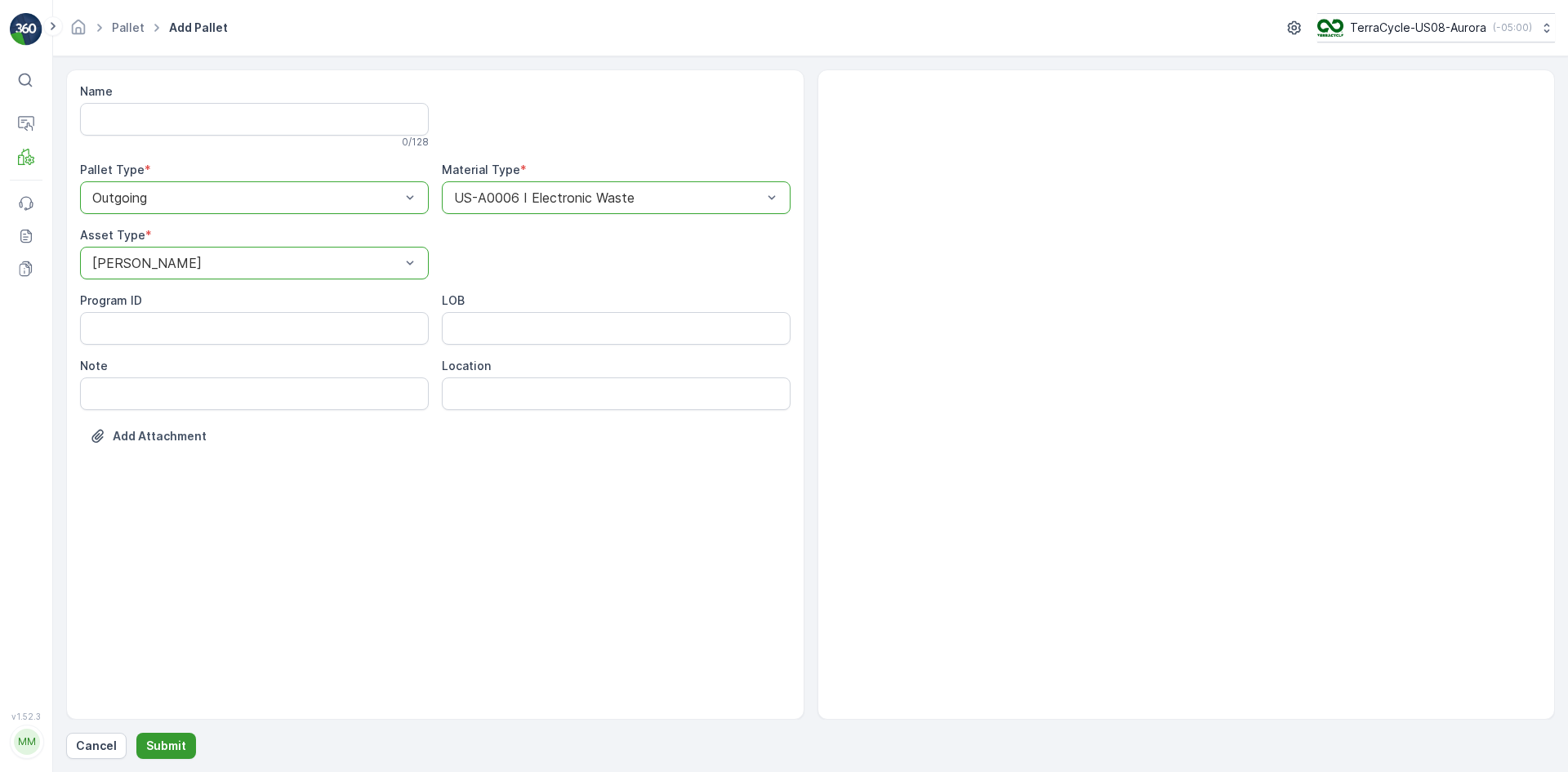
click at [175, 746] on p "Submit" at bounding box center [166, 746] width 40 height 16
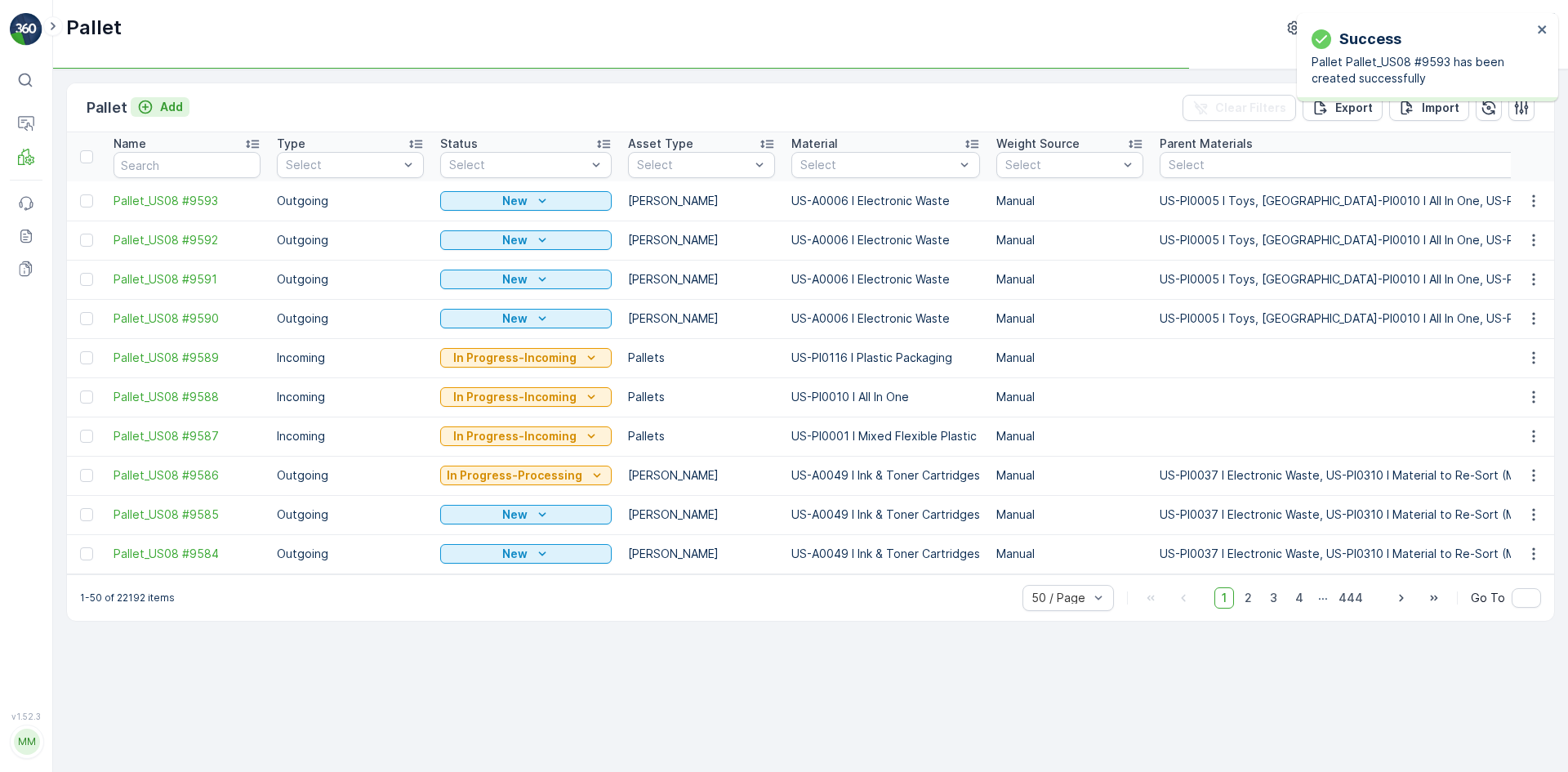
click at [161, 103] on p "Add" at bounding box center [171, 107] width 23 height 16
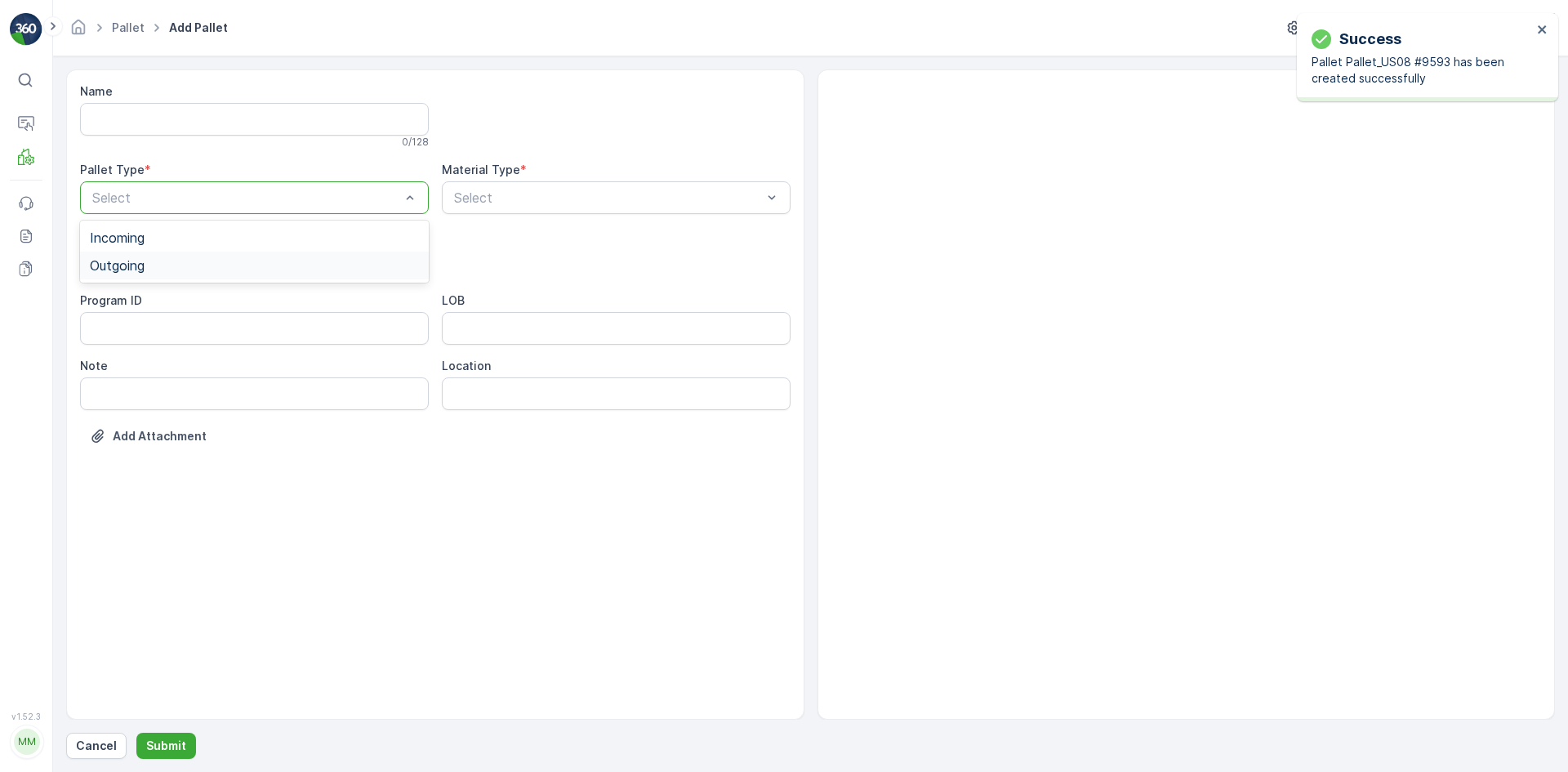
click at [179, 263] on div "Outgoing" at bounding box center [254, 265] width 330 height 15
click at [175, 304] on div "[PERSON_NAME]" at bounding box center [254, 303] width 330 height 15
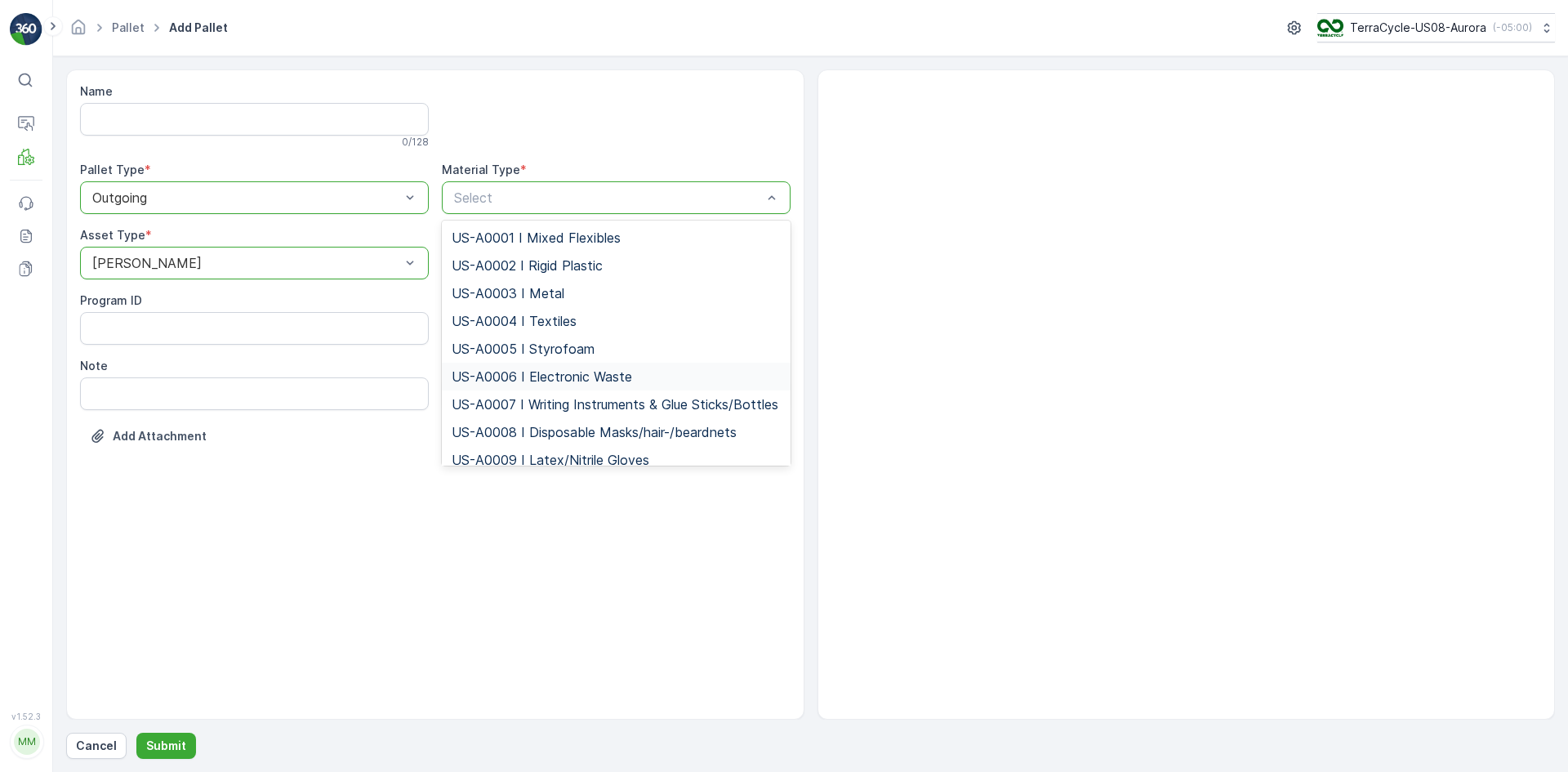
click at [479, 381] on span "US-A0006 I Electronic Waste" at bounding box center [542, 377] width 180 height 15
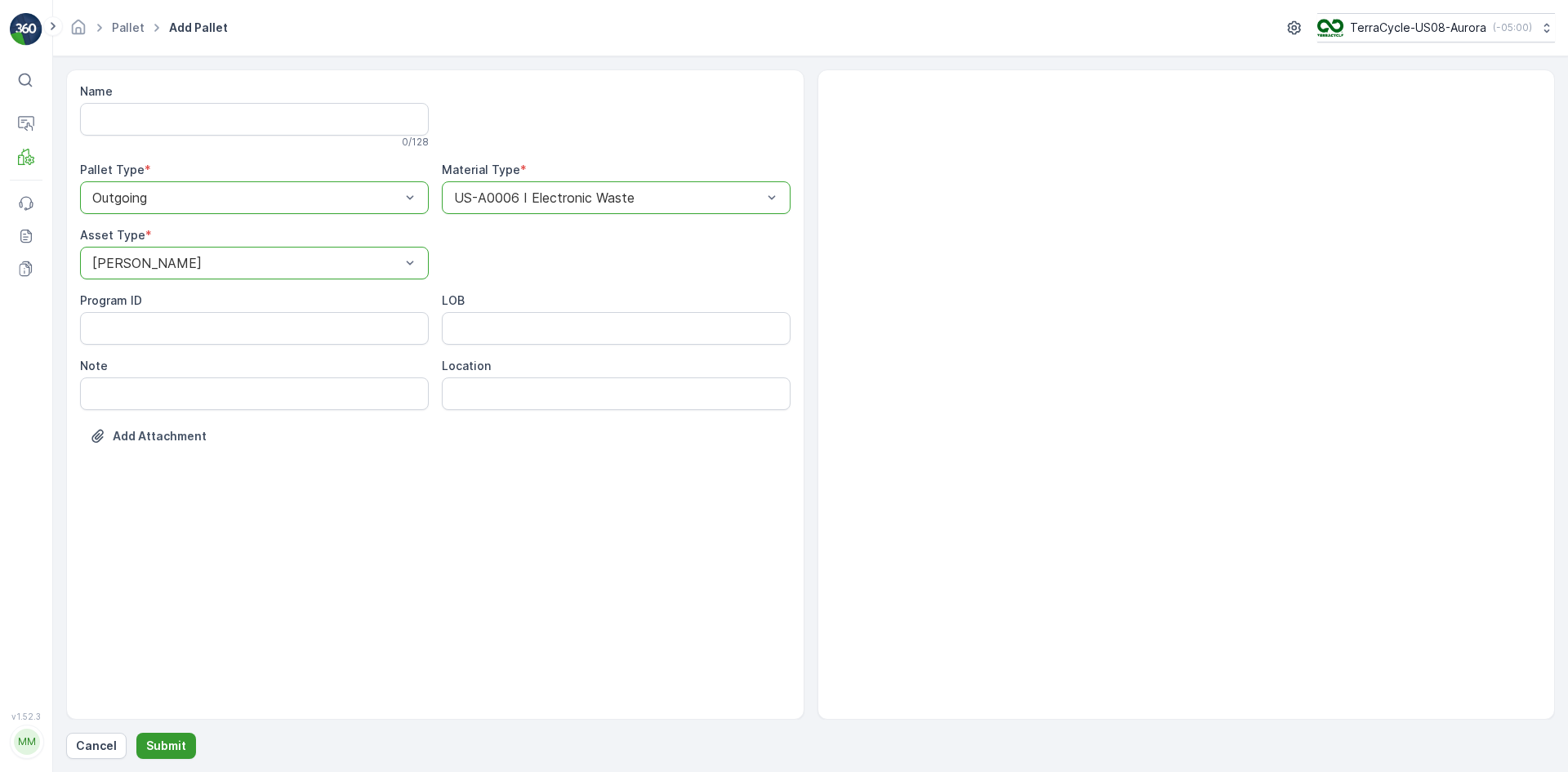
click at [171, 745] on p "Submit" at bounding box center [166, 746] width 40 height 16
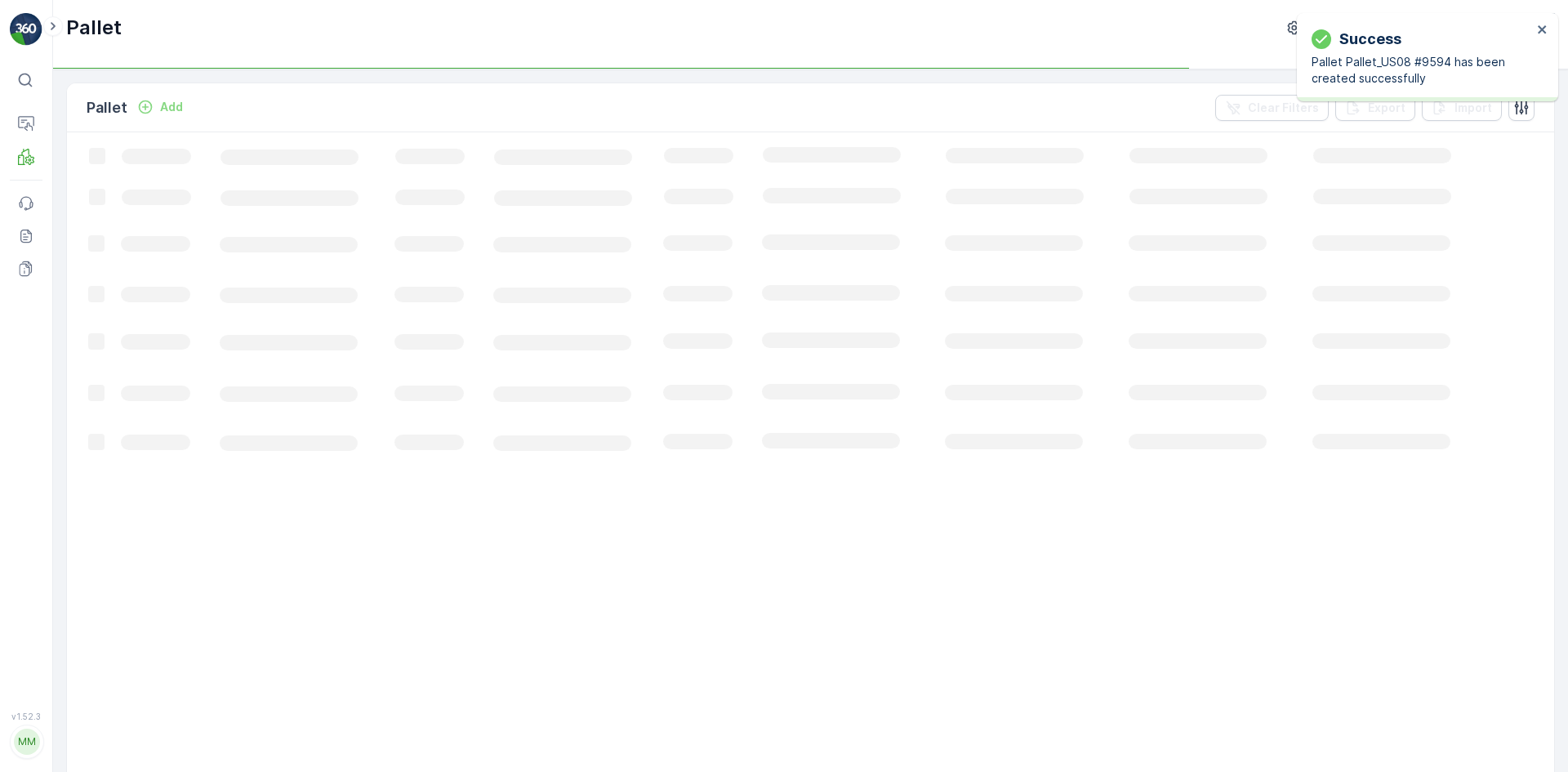
click at [152, 91] on div "Pallet Add Clear Filters Export Import" at bounding box center [810, 108] width 1487 height 49
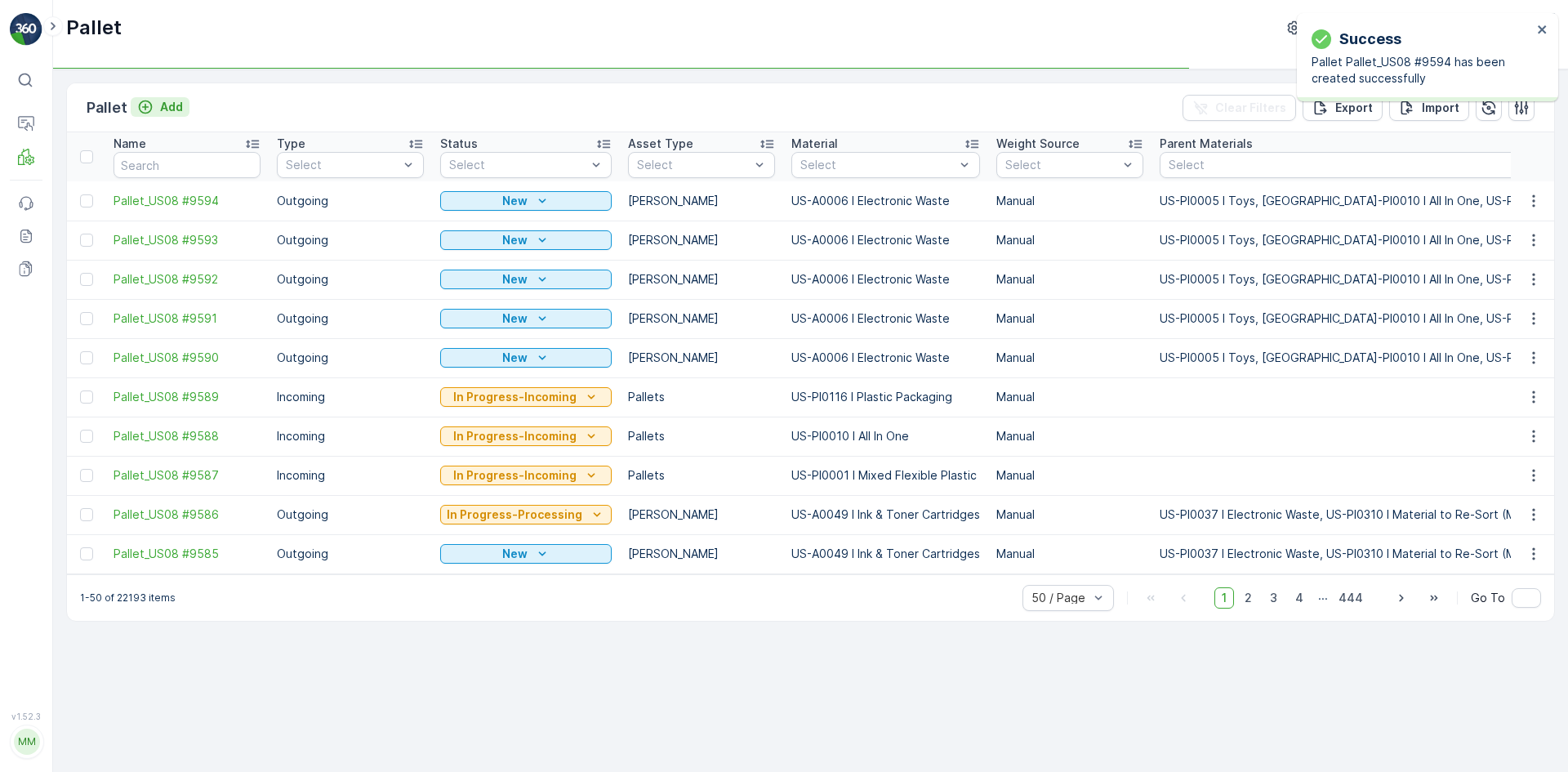
click at [160, 109] on p "Add" at bounding box center [171, 107] width 23 height 16
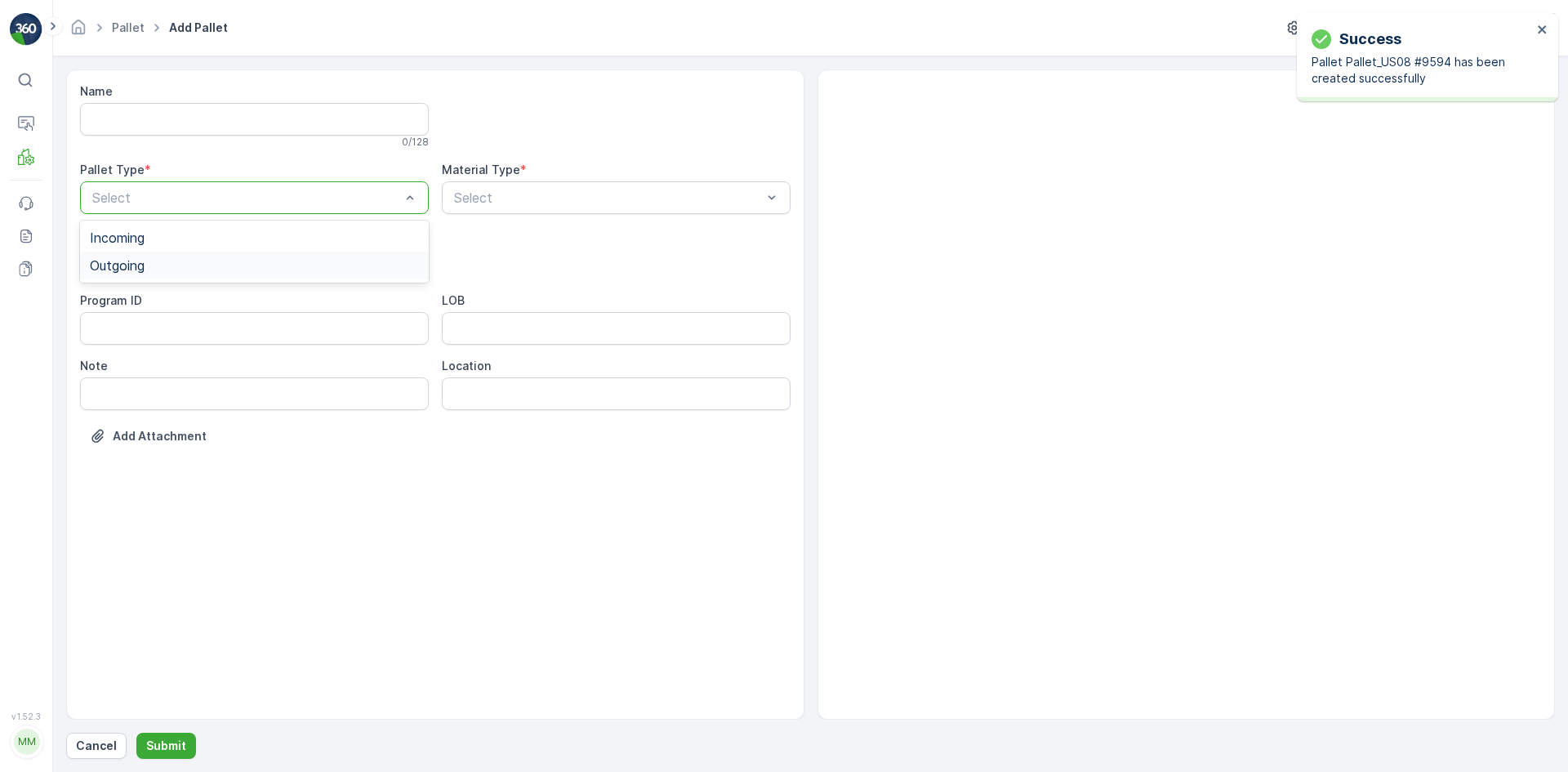
click at [173, 254] on div "Outgoing" at bounding box center [254, 266] width 348 height 28
click at [170, 300] on div "[PERSON_NAME]" at bounding box center [254, 303] width 330 height 15
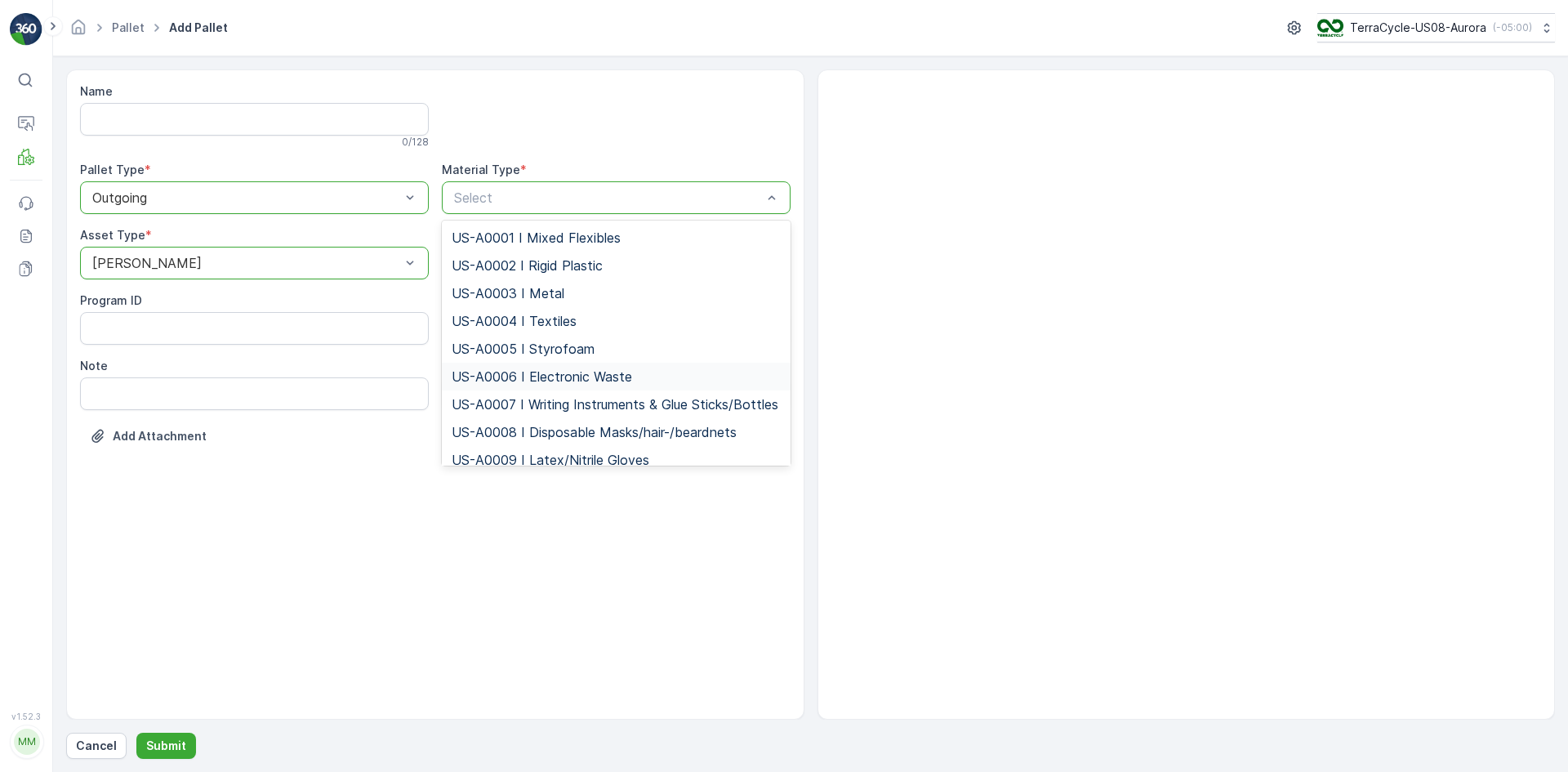
click at [489, 379] on span "US-A0006 I Electronic Waste" at bounding box center [542, 377] width 180 height 15
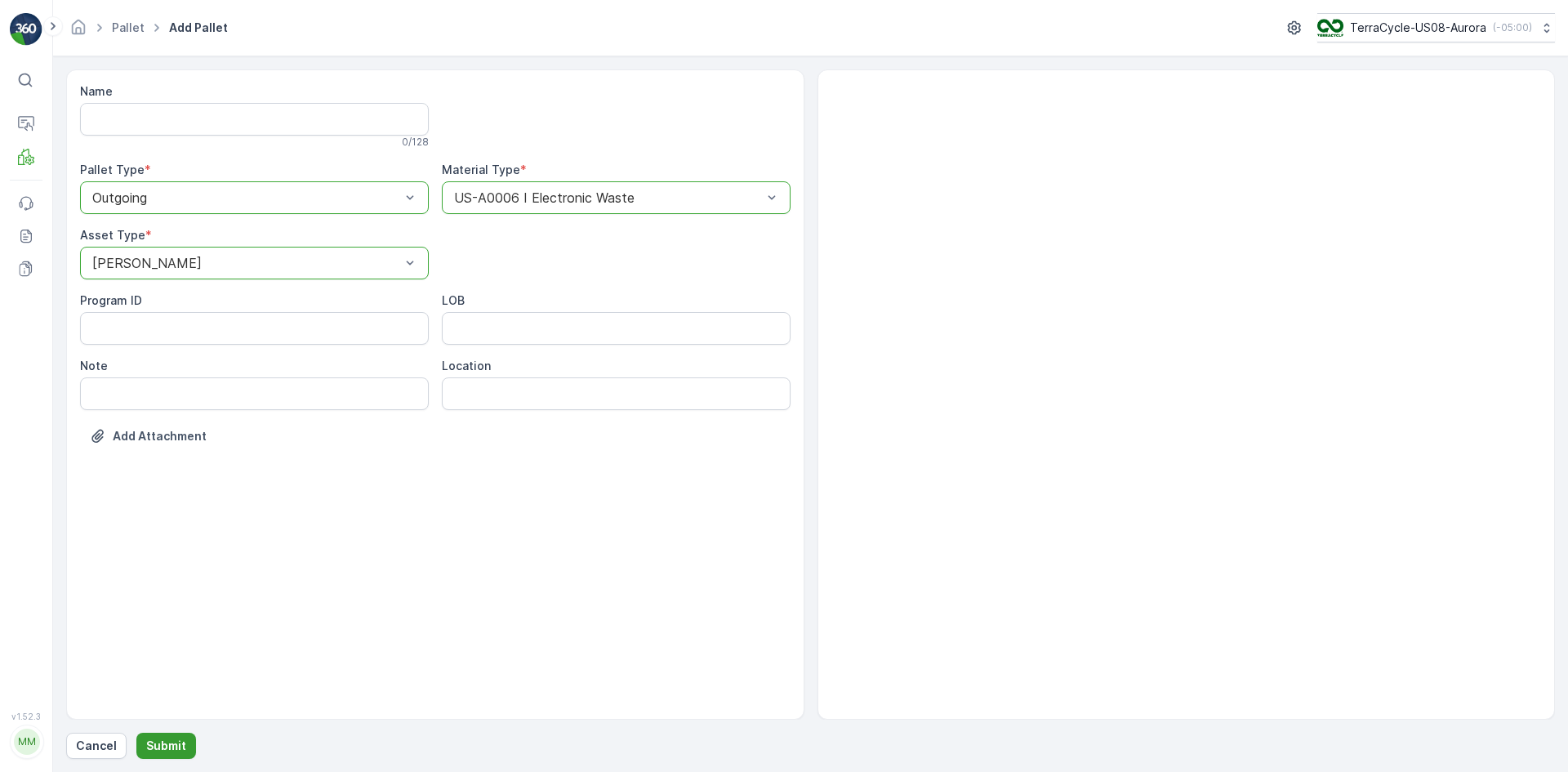
click at [179, 743] on p "Submit" at bounding box center [166, 746] width 40 height 16
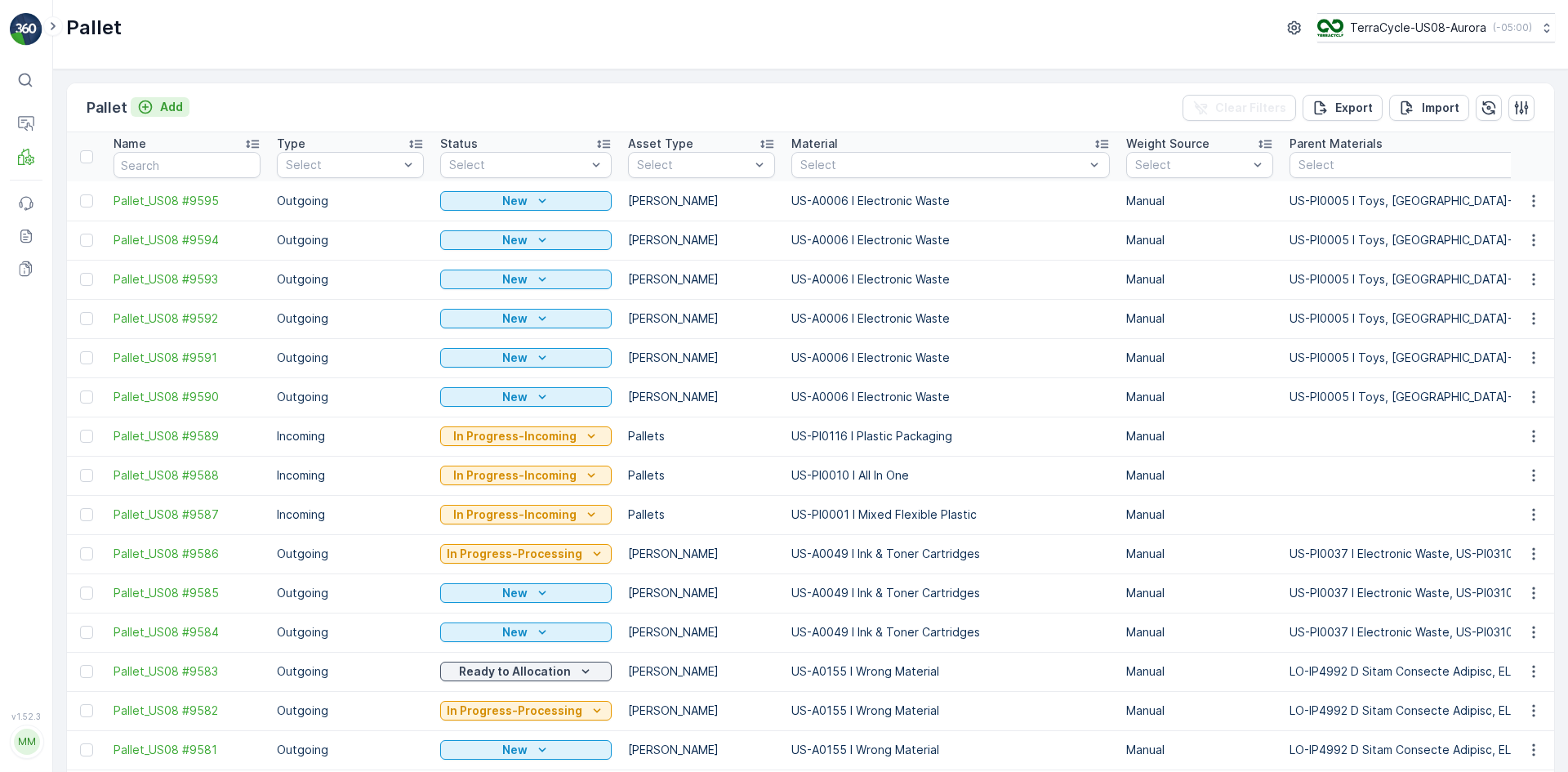
click at [156, 108] on div "Add" at bounding box center [160, 107] width 46 height 16
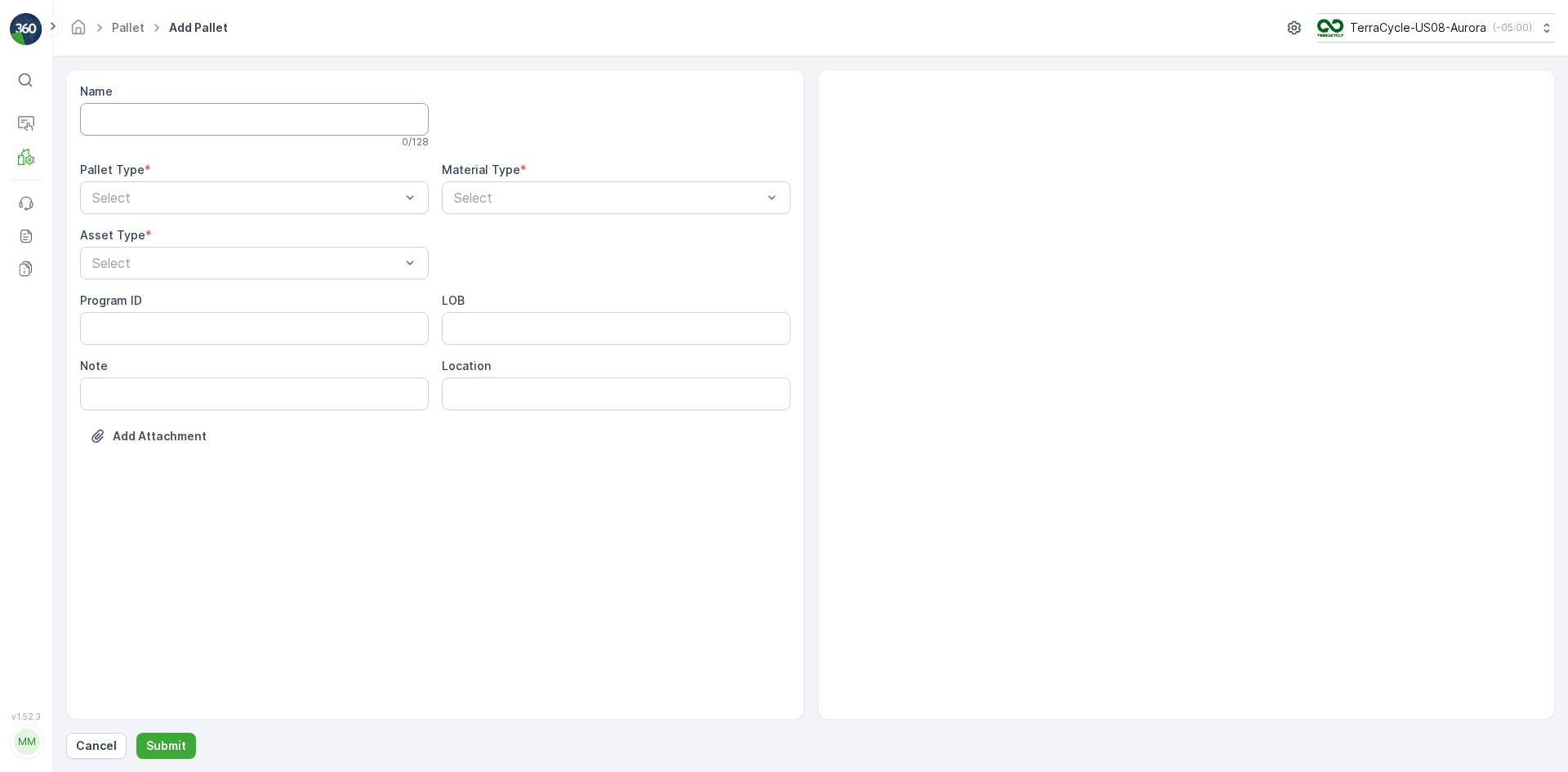
click at [167, 107] on input "Name" at bounding box center [254, 119] width 348 height 33
click at [170, 262] on div "Outgoing" at bounding box center [254, 265] width 330 height 15
click at [166, 303] on div "[PERSON_NAME]" at bounding box center [254, 303] width 330 height 15
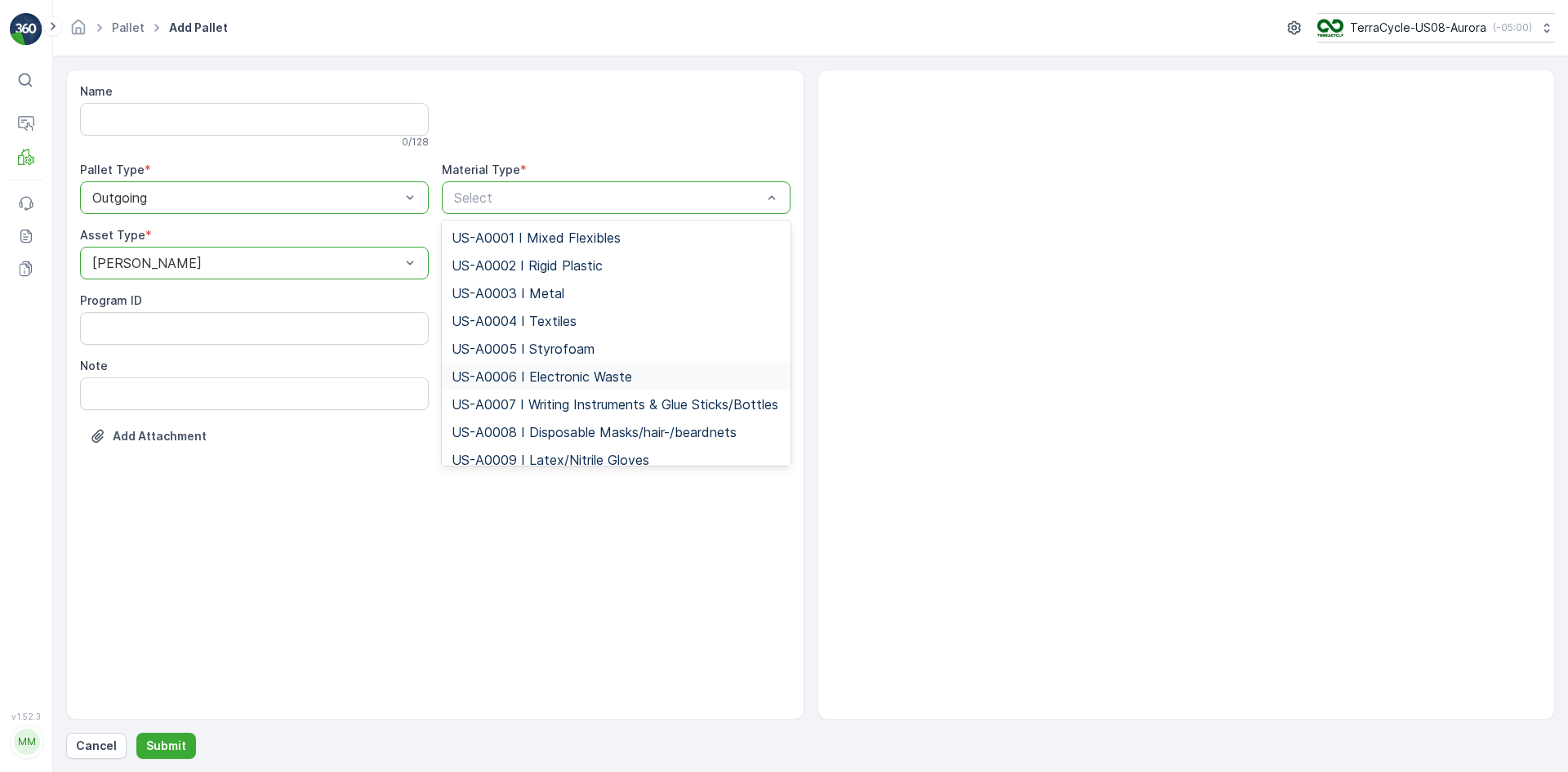
click at [516, 376] on span "US-A0006 I Electronic Waste" at bounding box center [542, 377] width 180 height 15
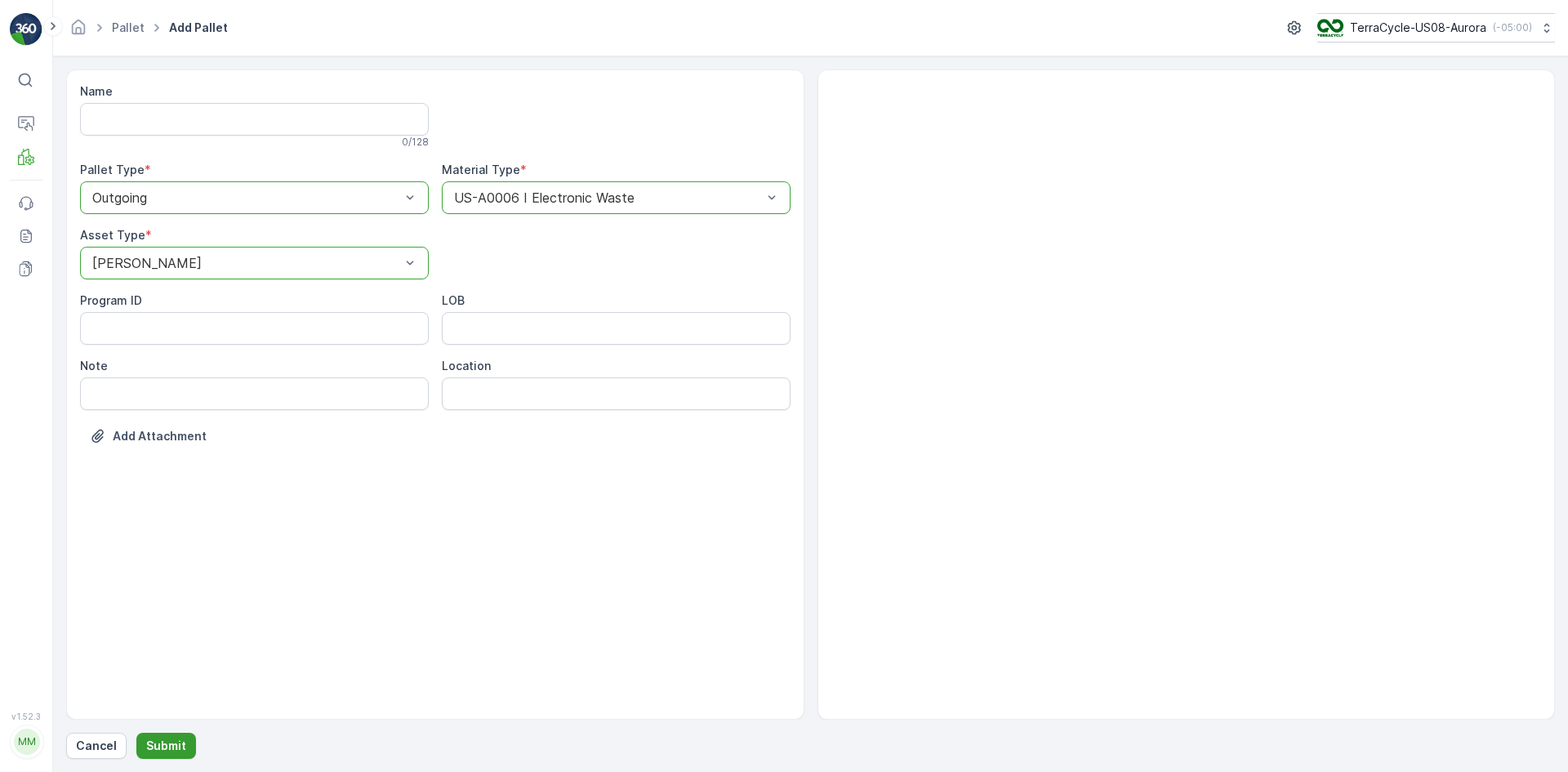
click at [161, 738] on p "Submit" at bounding box center [166, 746] width 40 height 16
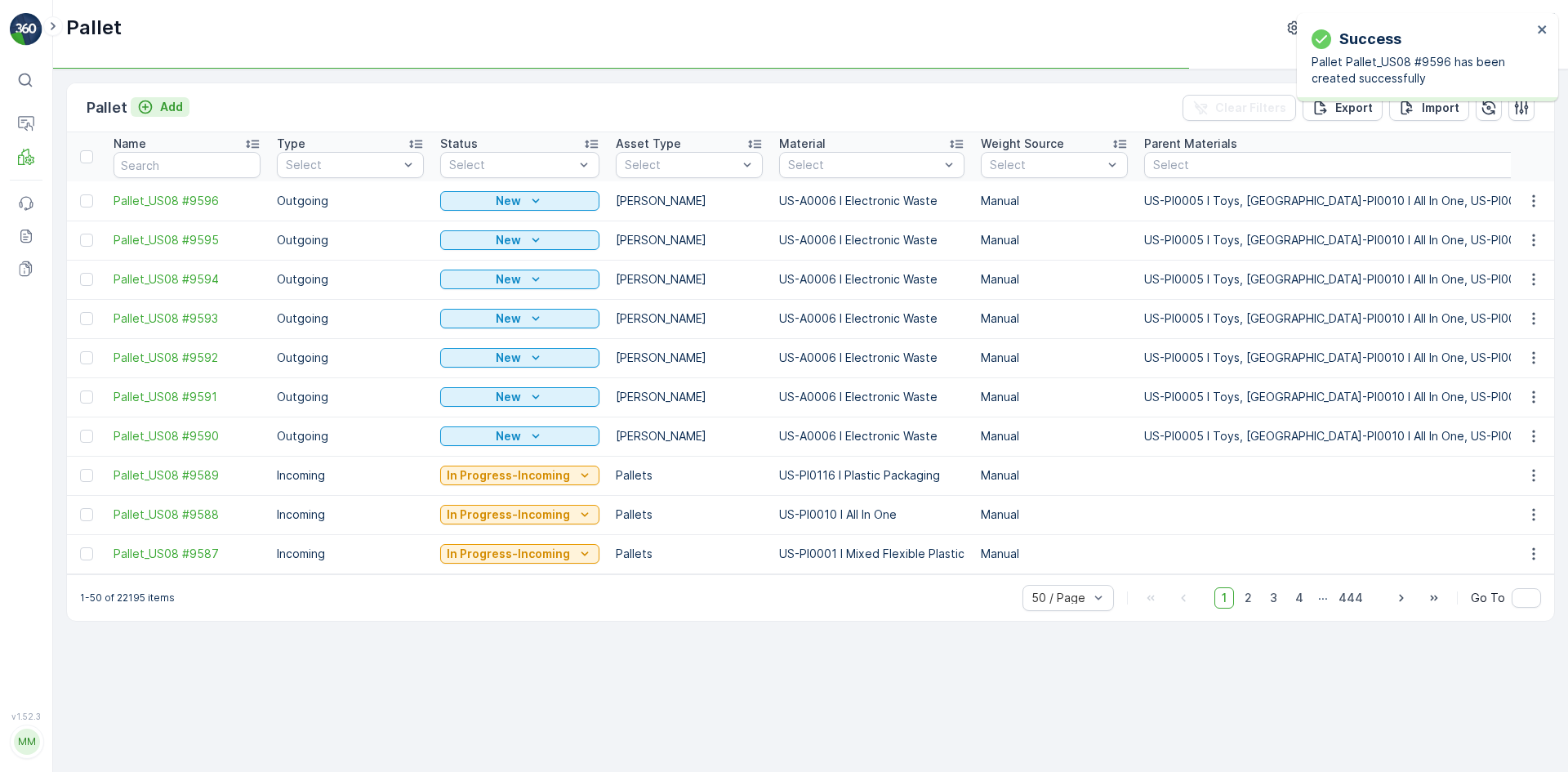
click at [157, 103] on div "Add" at bounding box center [160, 107] width 46 height 16
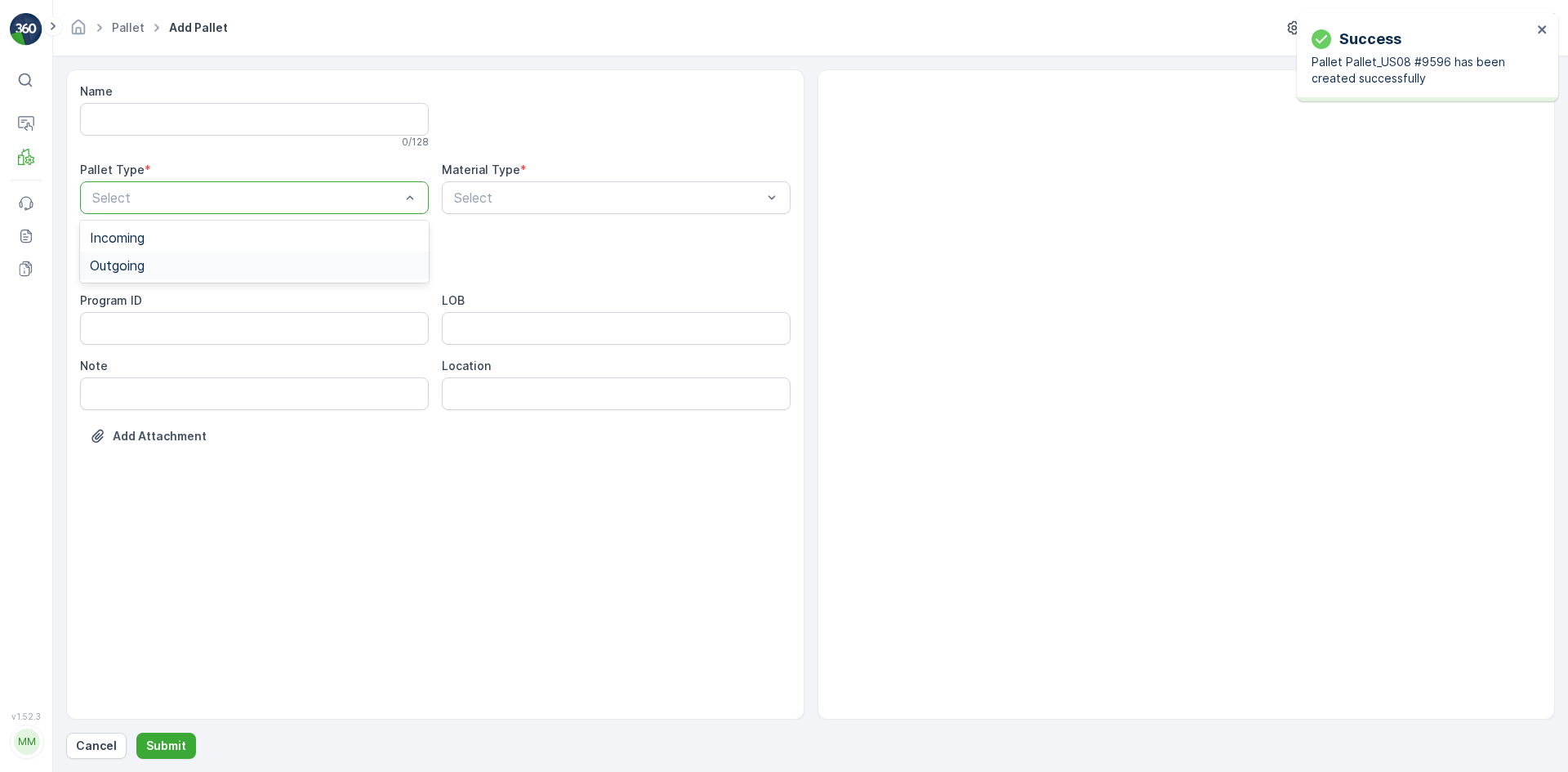
click at [178, 259] on div "Outgoing" at bounding box center [254, 265] width 330 height 15
click at [176, 300] on div "[PERSON_NAME]" at bounding box center [254, 303] width 330 height 15
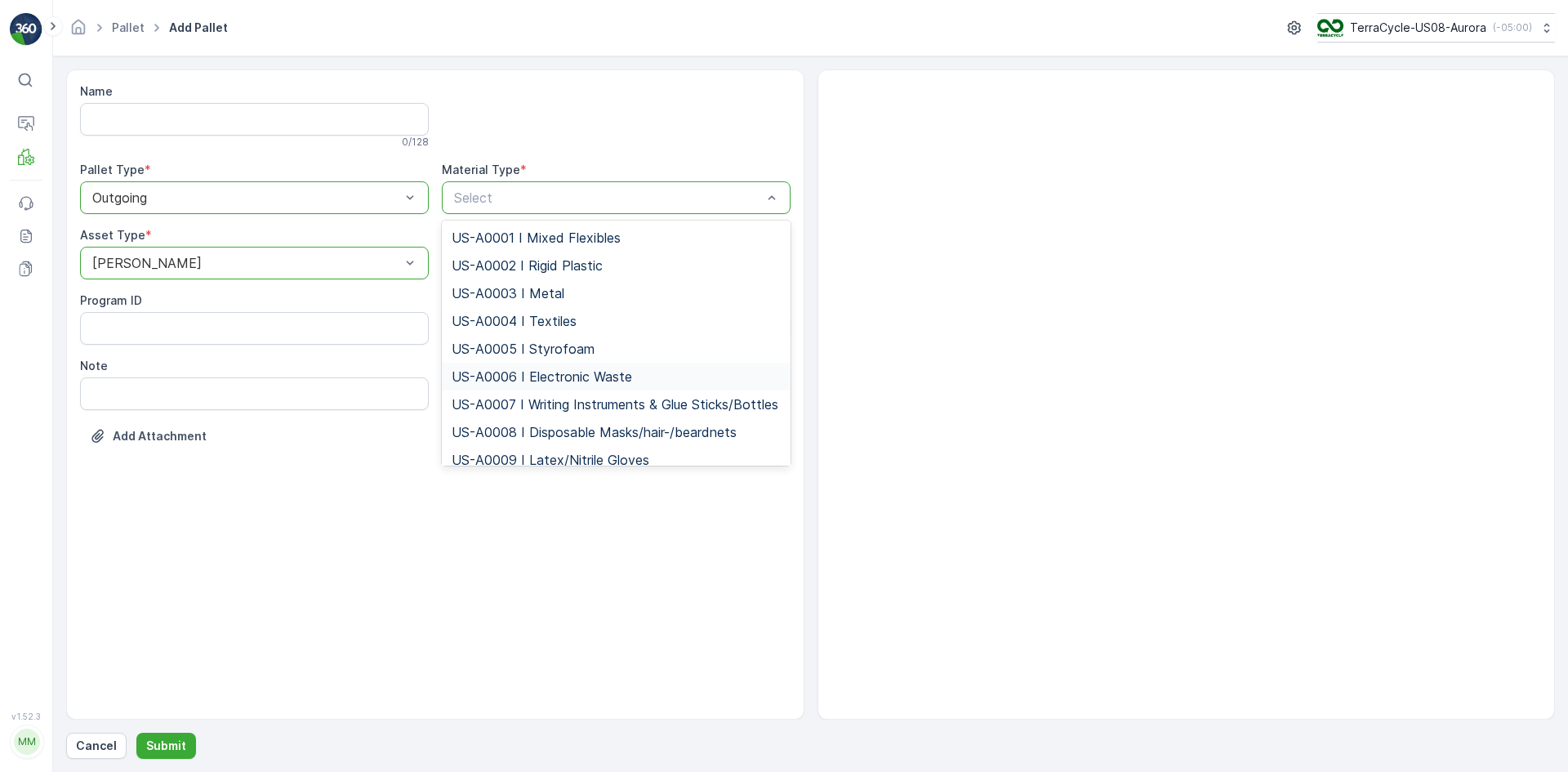
click at [483, 379] on span "US-A0006 I Electronic Waste" at bounding box center [542, 377] width 180 height 15
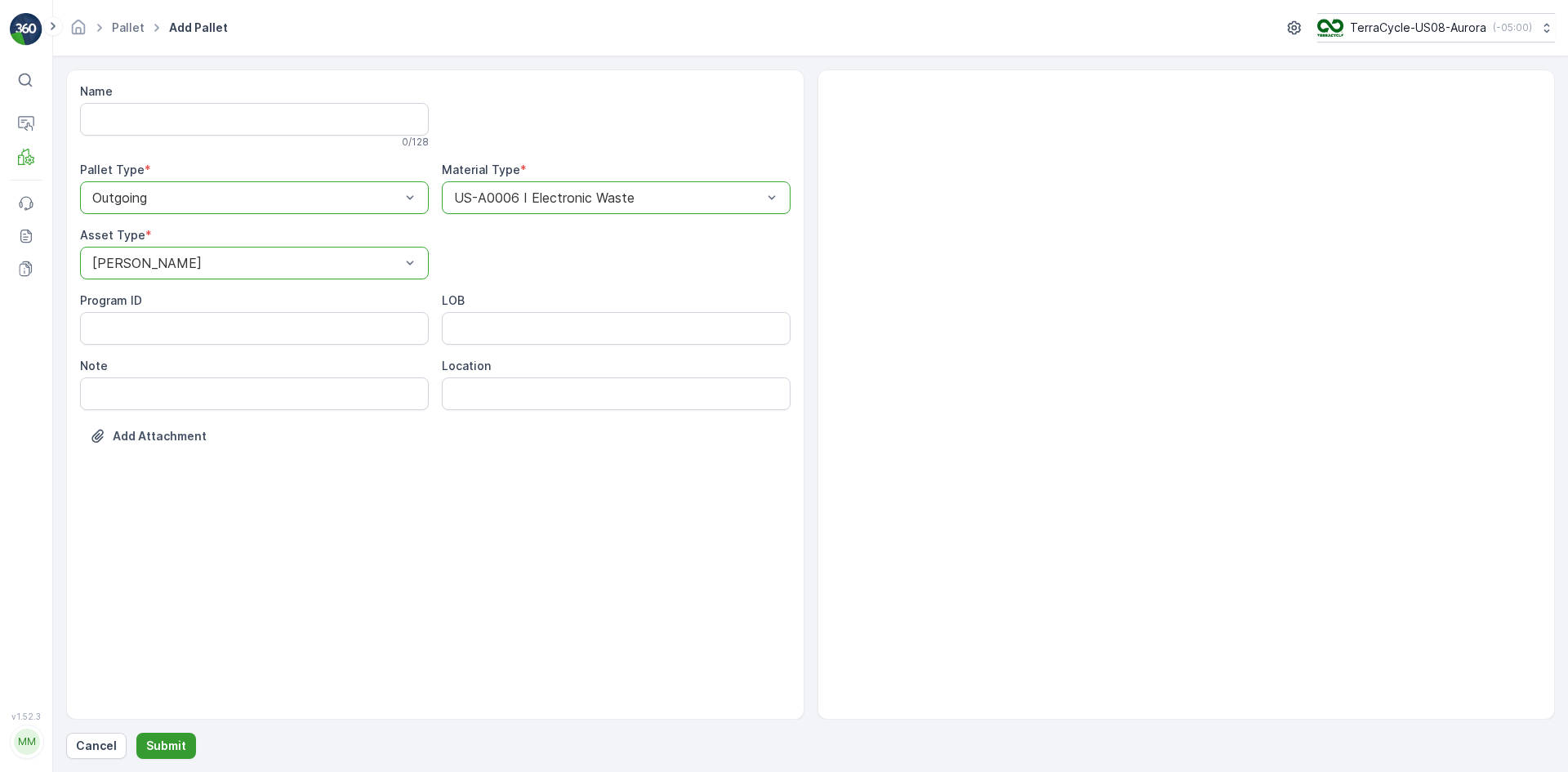
click at [155, 744] on p "Submit" at bounding box center [166, 746] width 40 height 16
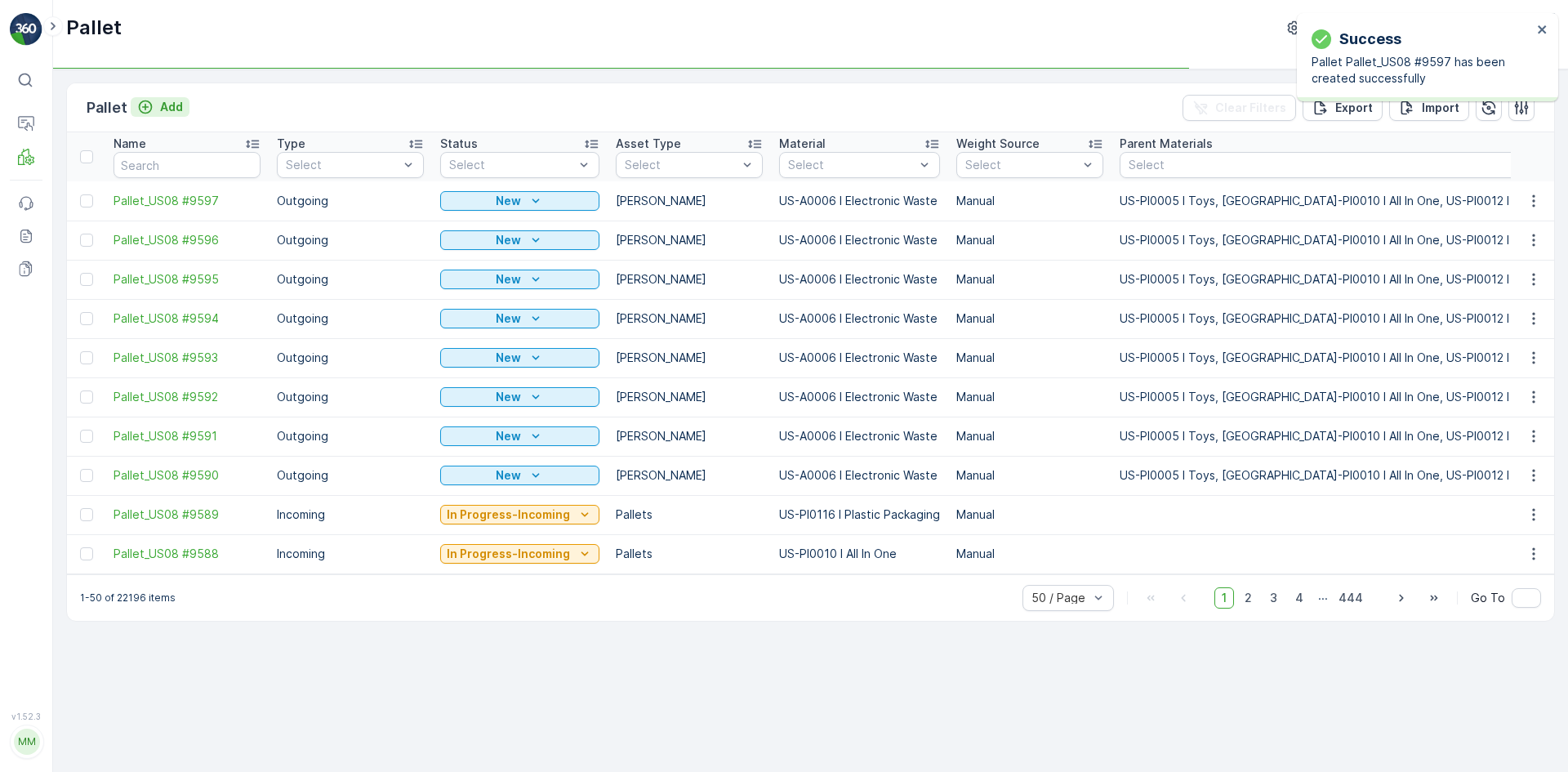
click at [168, 112] on p "Add" at bounding box center [171, 107] width 23 height 16
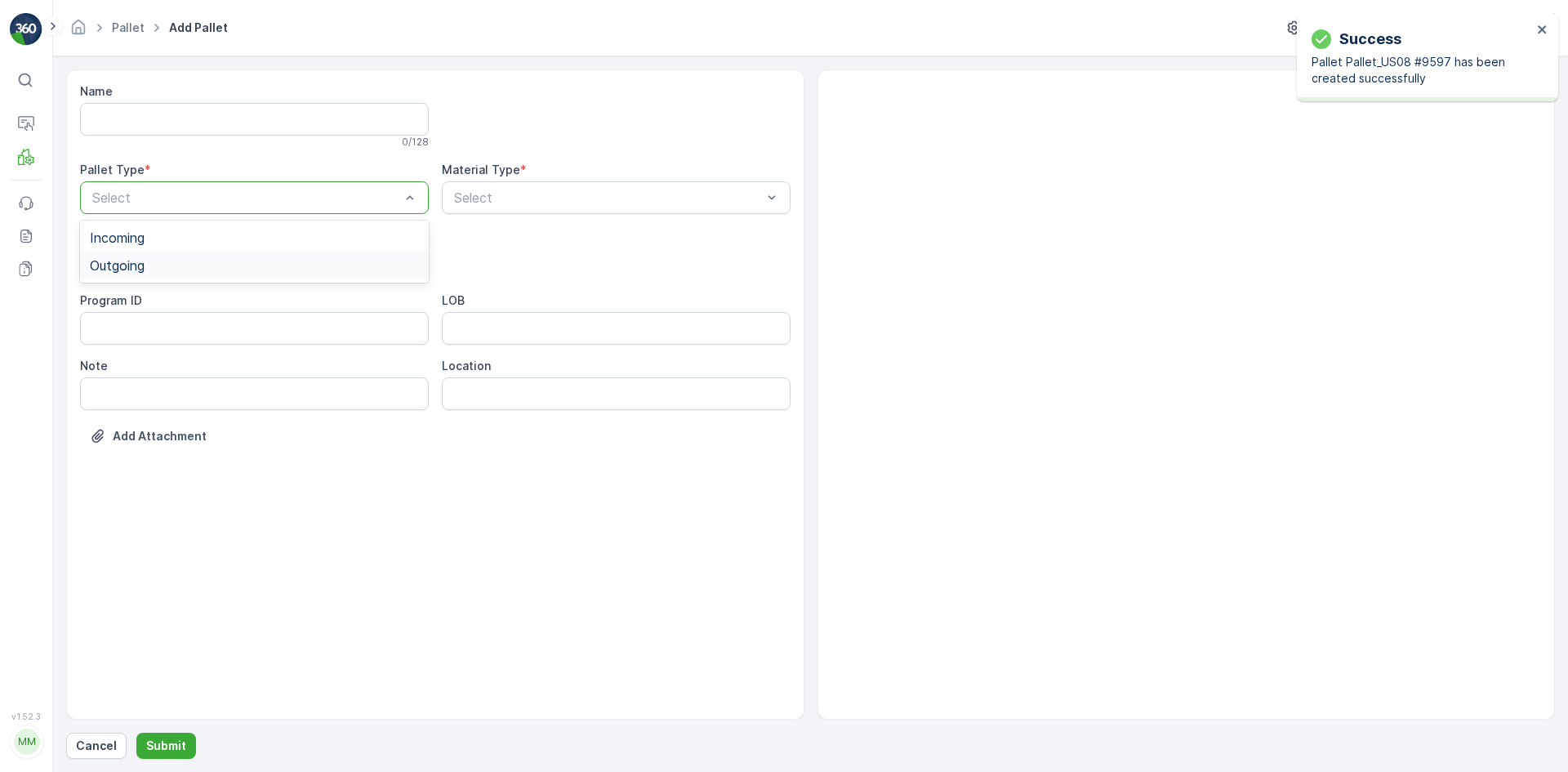
click at [173, 255] on div "Outgoing" at bounding box center [254, 266] width 348 height 28
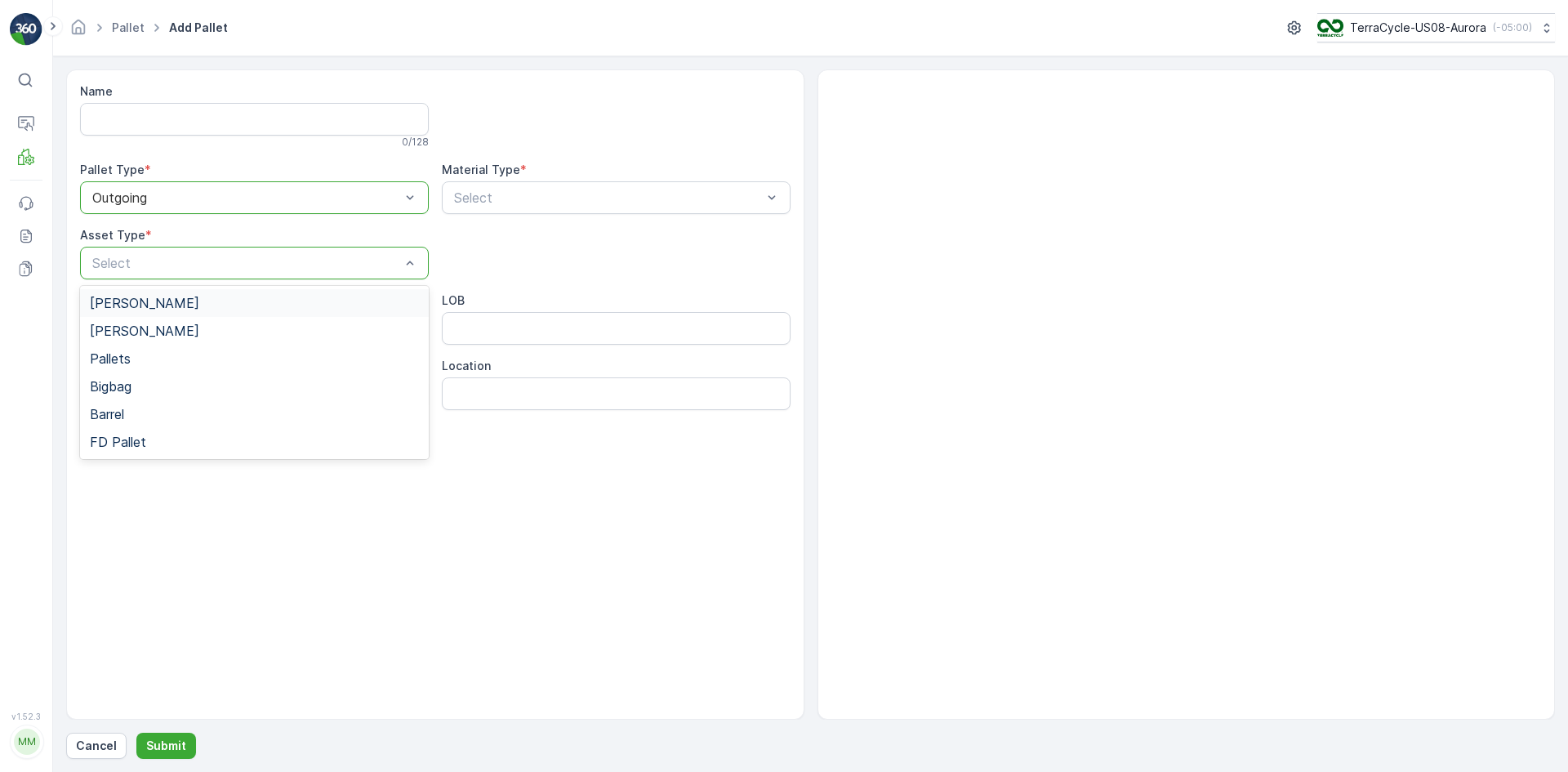
click at [171, 301] on div "[PERSON_NAME]" at bounding box center [254, 303] width 330 height 15
click at [478, 187] on div "Select" at bounding box center [616, 197] width 348 height 33
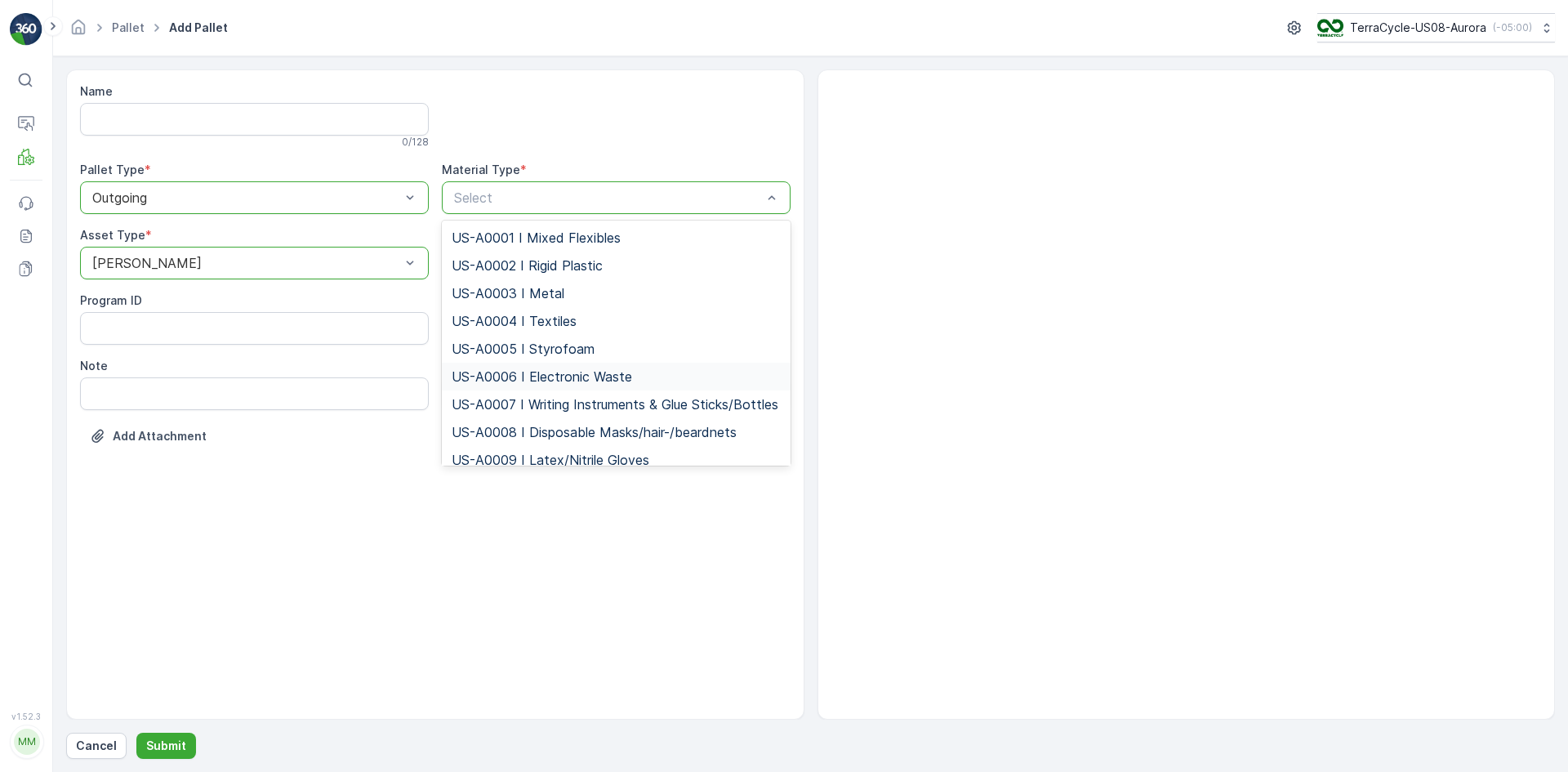
click at [478, 376] on span "US-A0006 I Electronic Waste" at bounding box center [542, 377] width 180 height 15
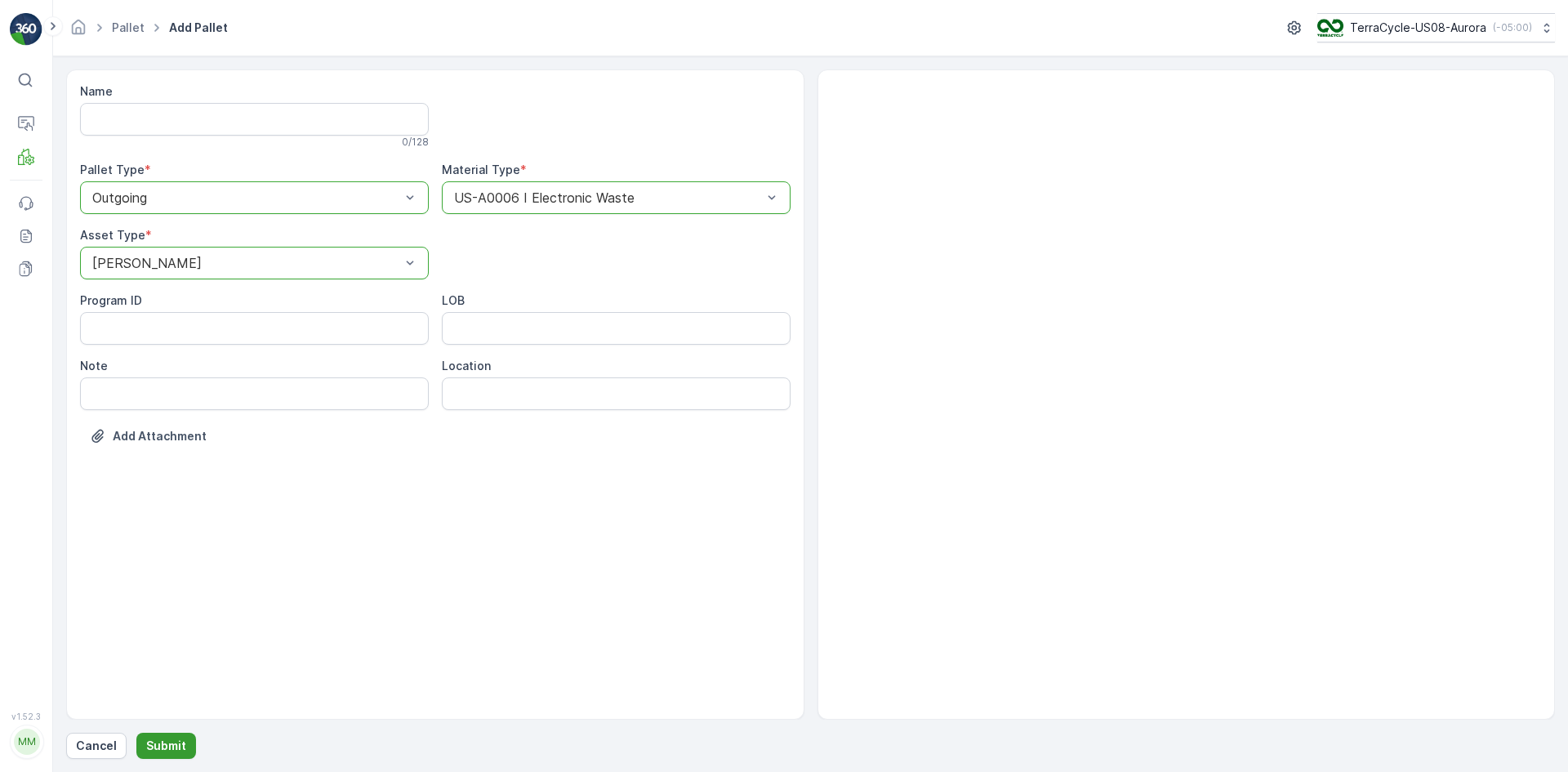
click at [157, 740] on p "Submit" at bounding box center [166, 746] width 40 height 16
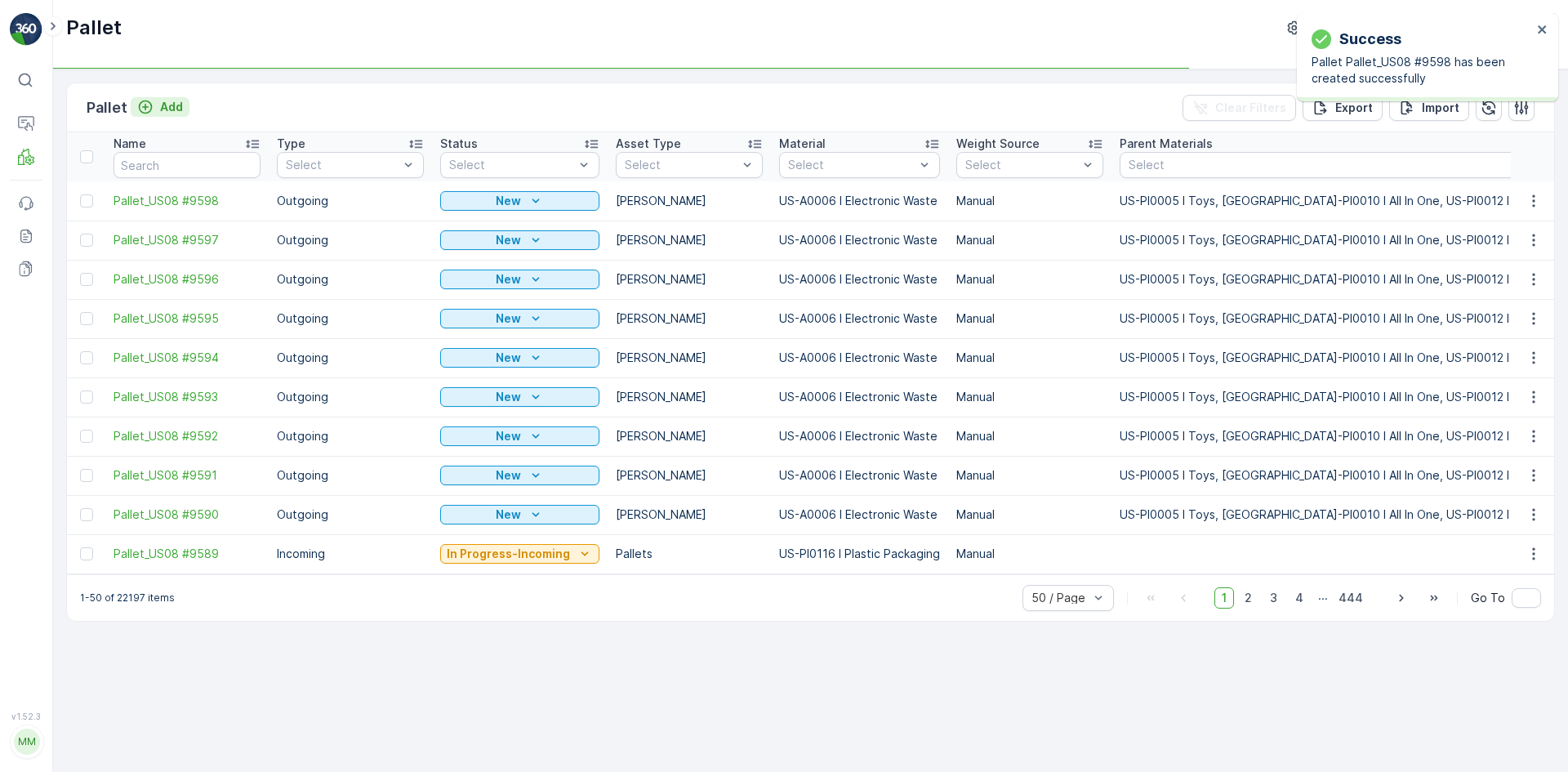
click at [170, 111] on p "Add" at bounding box center [171, 107] width 23 height 16
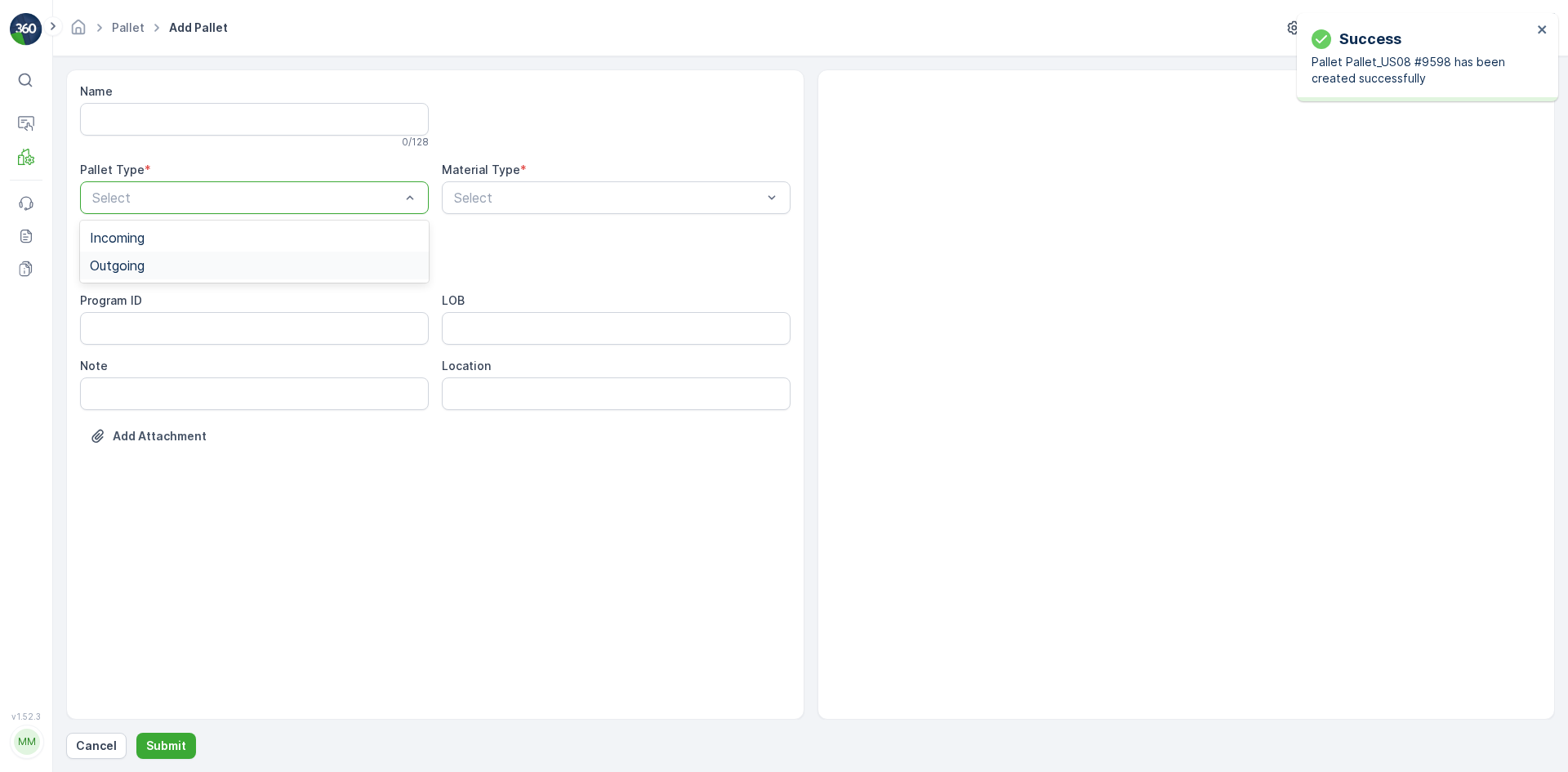
click at [165, 262] on div "Outgoing" at bounding box center [254, 265] width 330 height 15
click at [155, 304] on div "[PERSON_NAME]" at bounding box center [254, 303] width 330 height 15
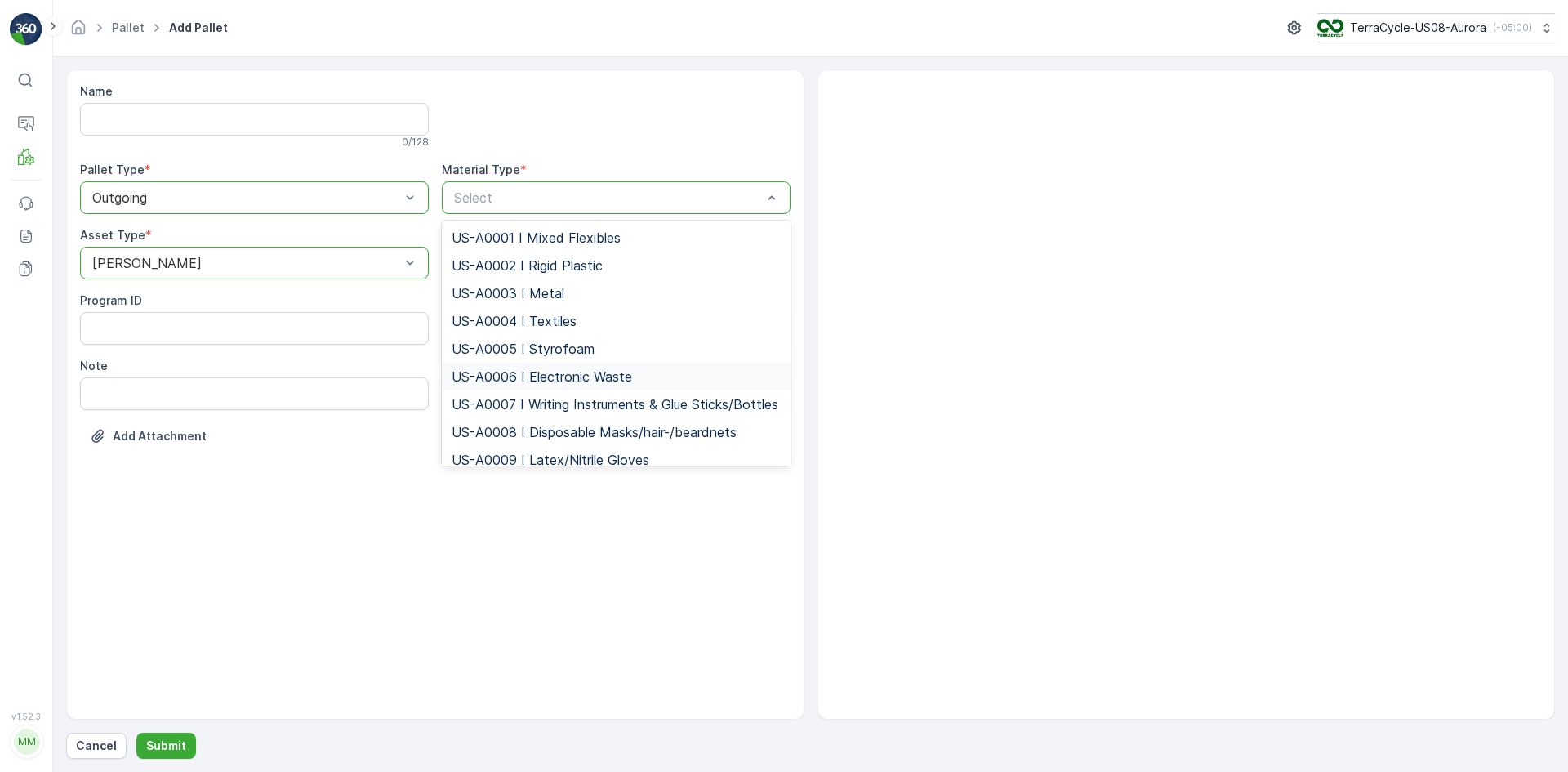
click at [471, 370] on span "US-A0006 I Electronic Waste" at bounding box center [542, 377] width 180 height 15
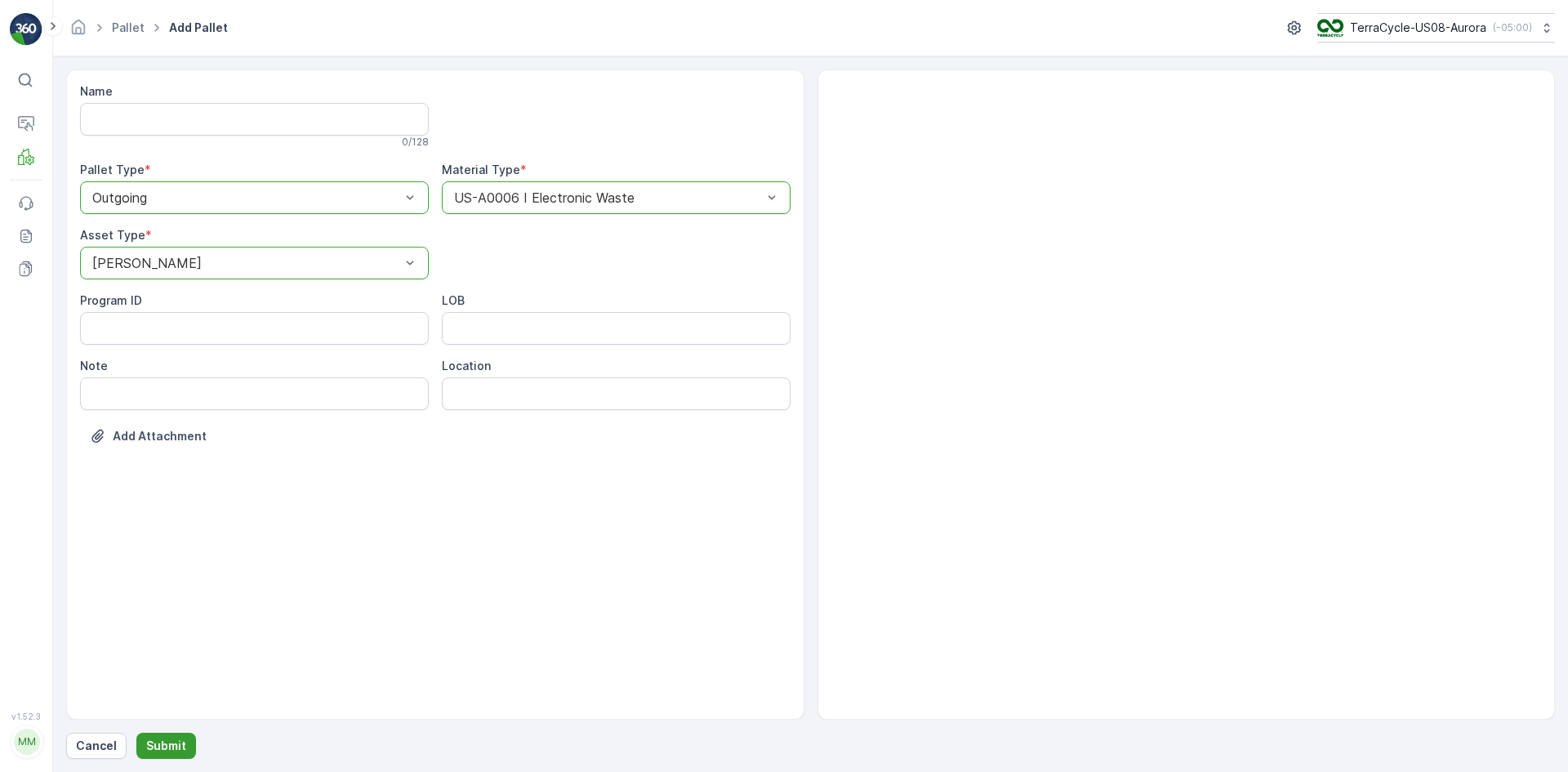
click at [153, 748] on p "Submit" at bounding box center [166, 746] width 40 height 16
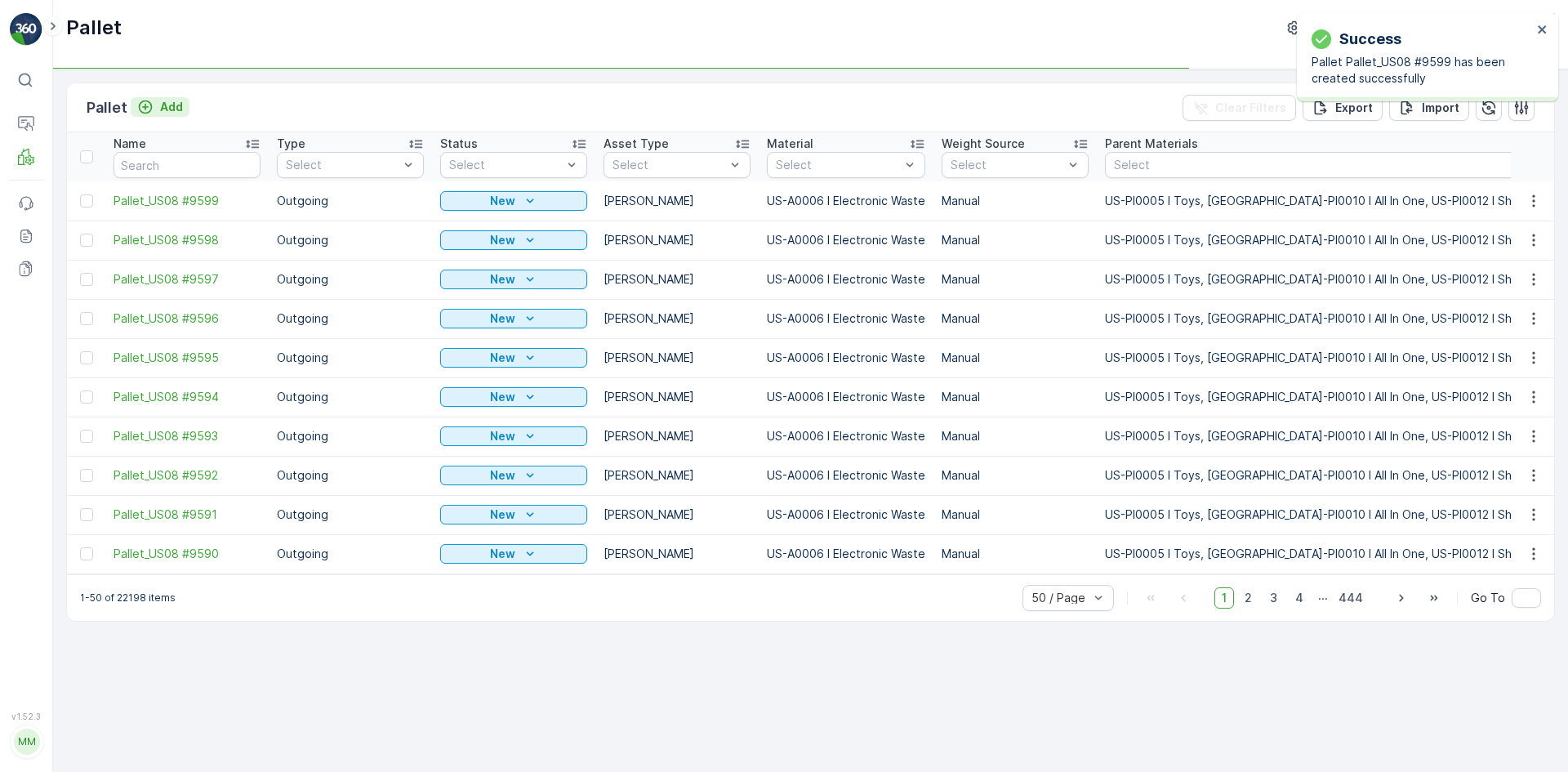
click at [157, 98] on button "Add" at bounding box center [159, 108] width 59 height 20
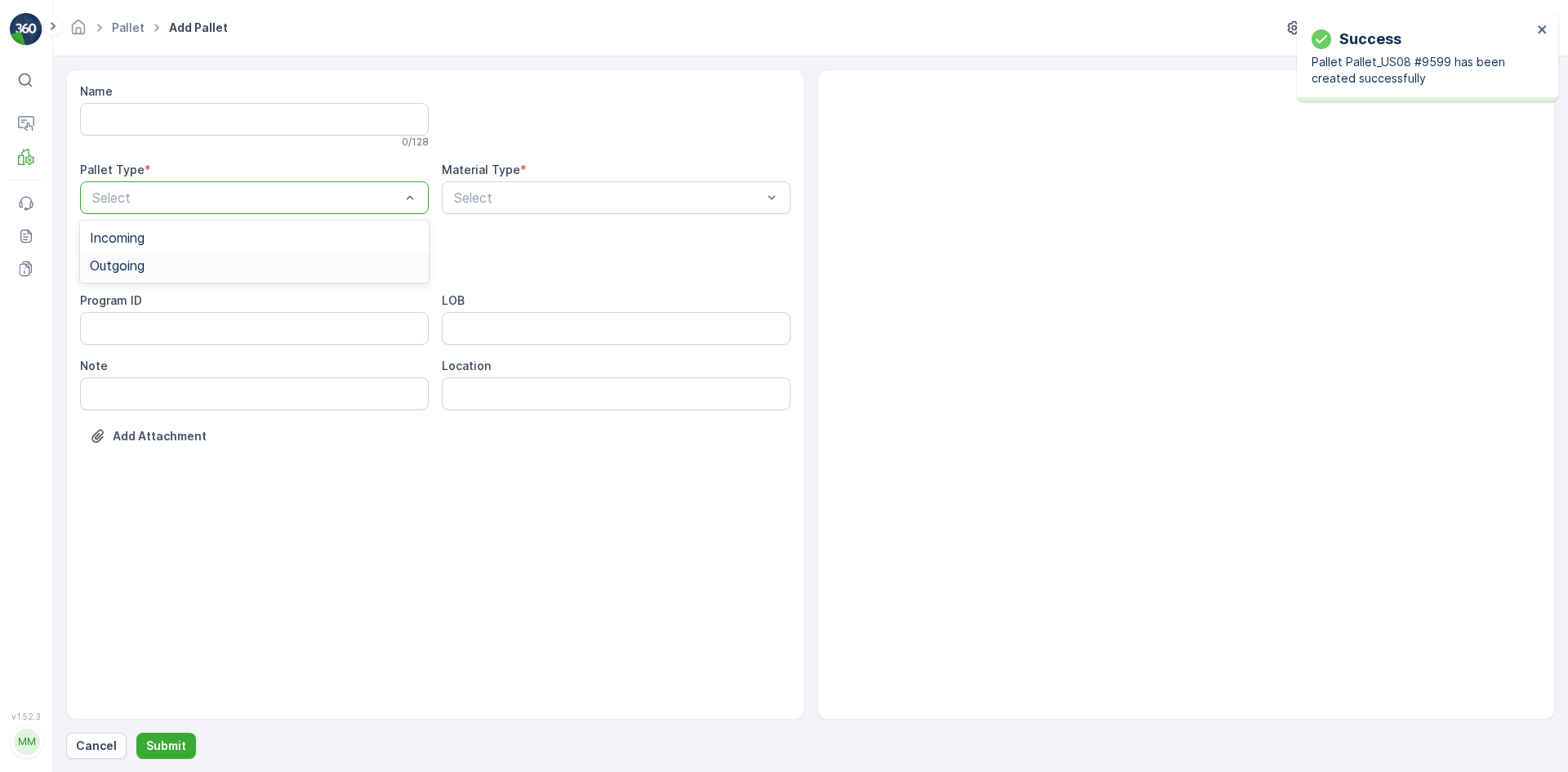
click at [144, 269] on span "Outgoing" at bounding box center [116, 265] width 55 height 15
click at [159, 251] on div "Select" at bounding box center [254, 263] width 348 height 33
click at [164, 305] on div "[PERSON_NAME]" at bounding box center [254, 303] width 330 height 15
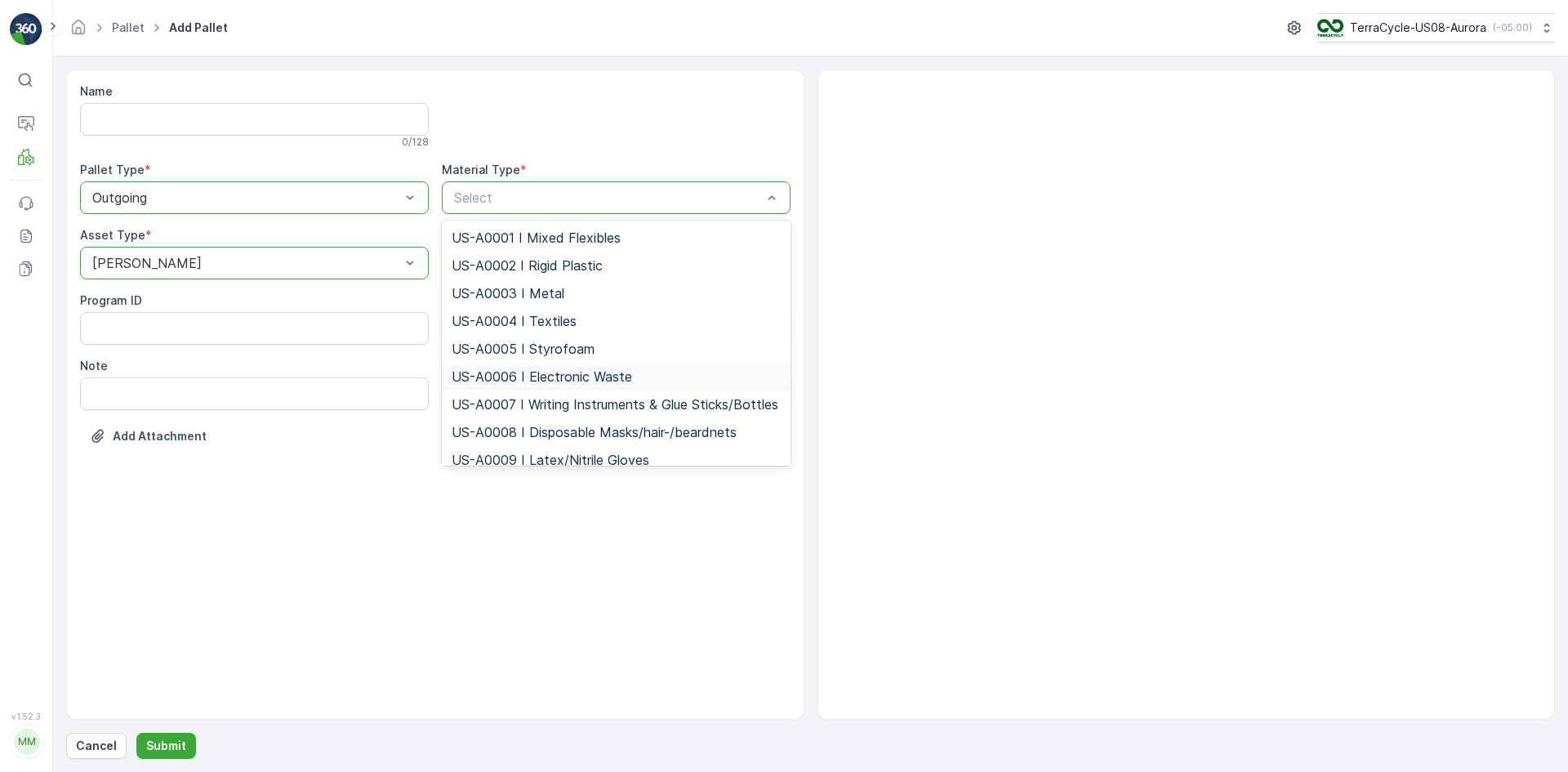
click at [511, 383] on span "US-A0006 I Electronic Waste" at bounding box center [542, 377] width 180 height 15
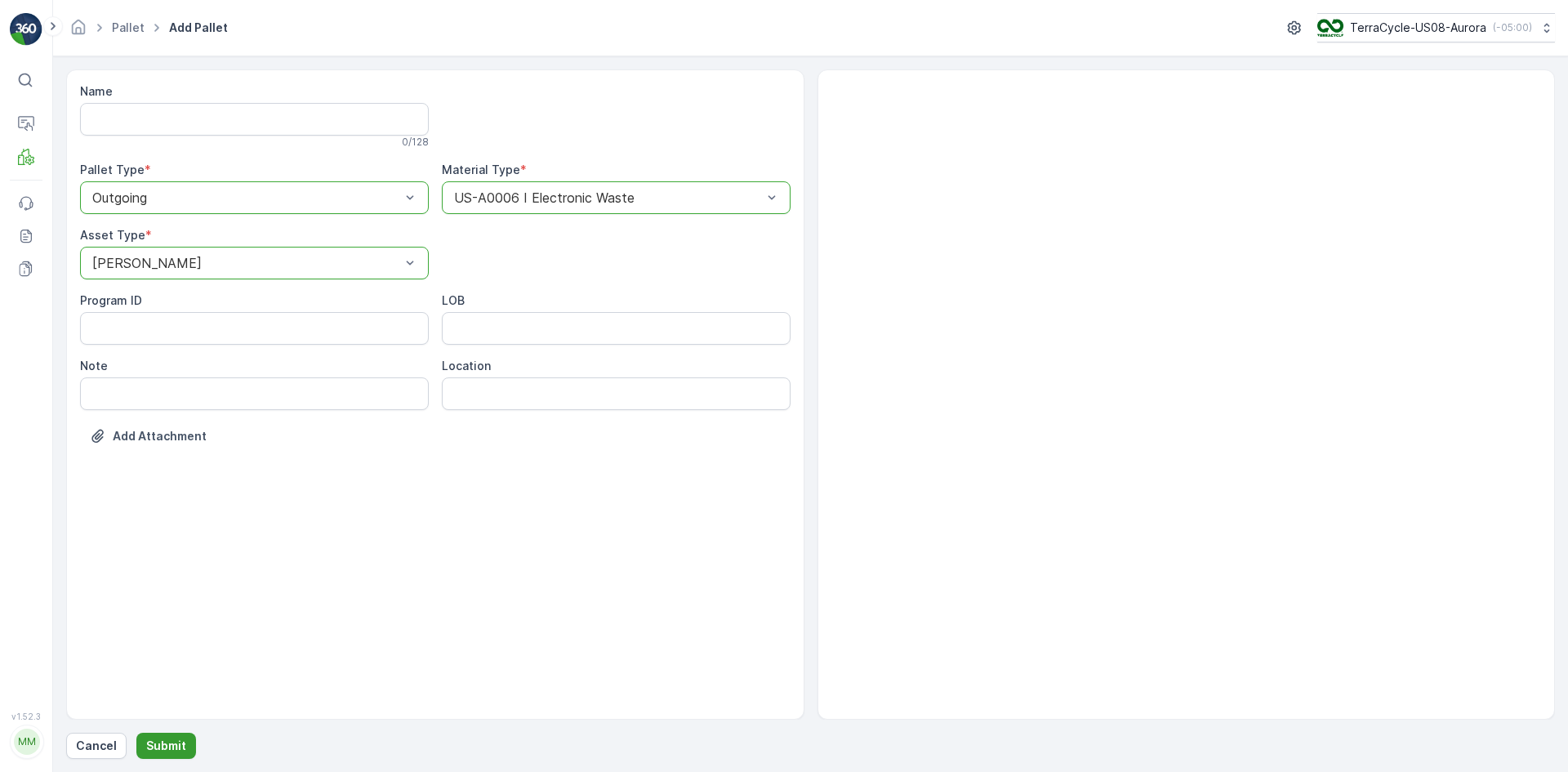
click at [157, 749] on p "Submit" at bounding box center [166, 746] width 40 height 16
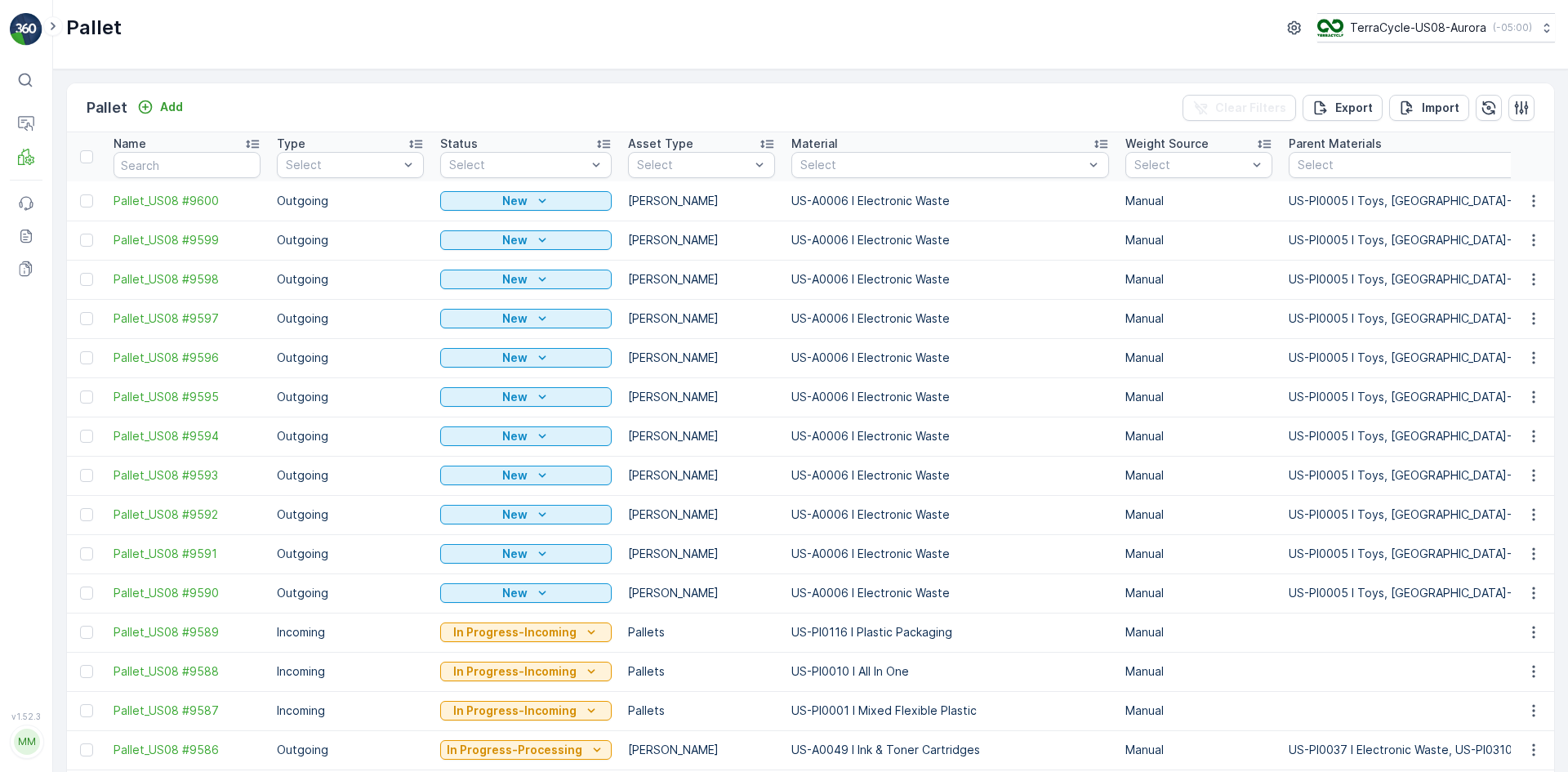
drag, startPoint x: 89, startPoint y: 593, endPoint x: 88, endPoint y: 561, distance: 32.0
click at [89, 593] on div at bounding box center [86, 593] width 13 height 13
click at [80, 587] on input "checkbox" at bounding box center [80, 587] width 0 height 0
click at [86, 553] on div at bounding box center [86, 554] width 13 height 13
click at [80, 548] on input "checkbox" at bounding box center [80, 548] width 0 height 0
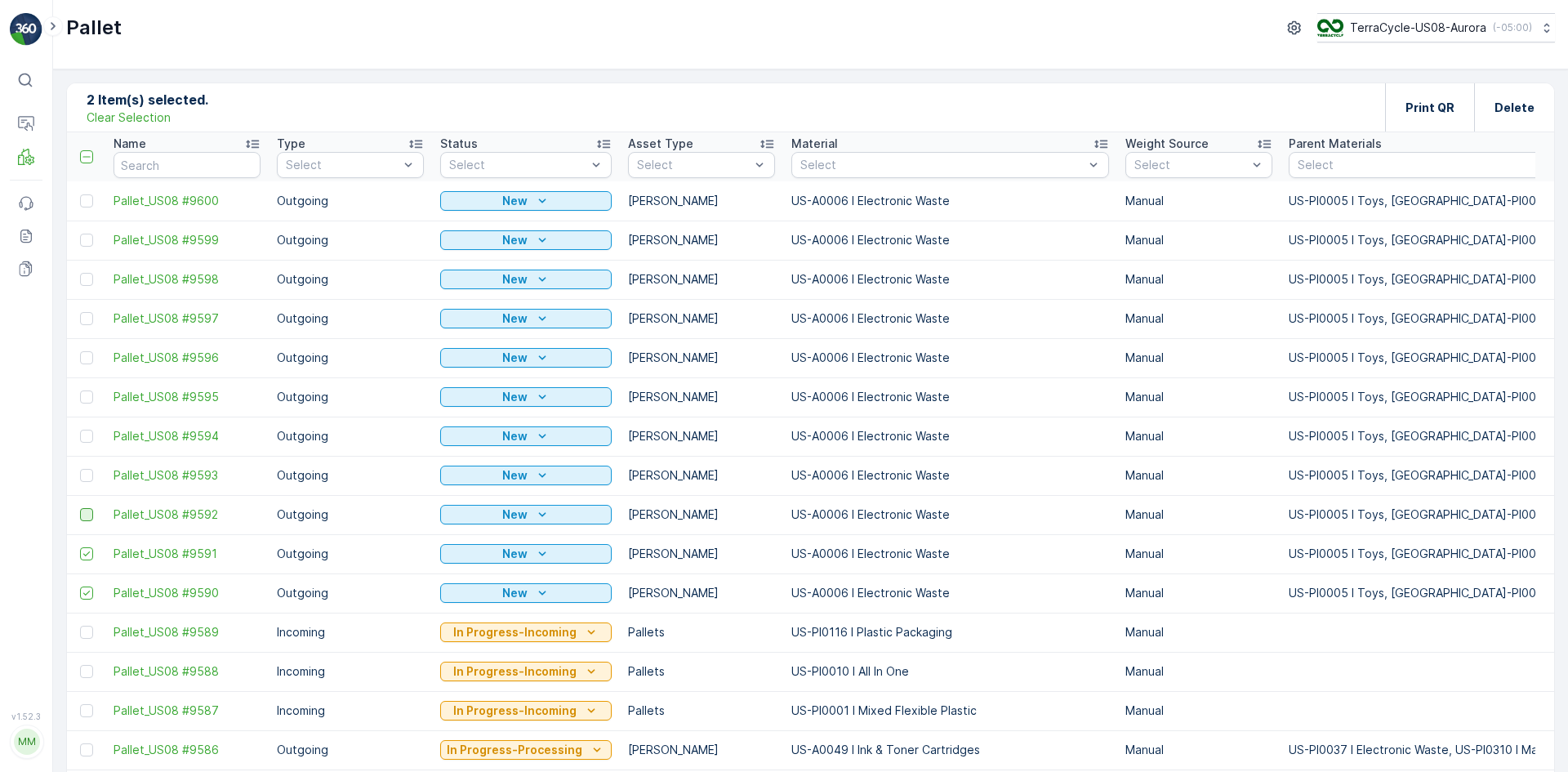
click at [89, 512] on div at bounding box center [86, 514] width 13 height 13
click at [80, 508] on input "checkbox" at bounding box center [80, 508] width 0 height 0
click at [88, 476] on div at bounding box center [86, 475] width 13 height 13
click at [80, 469] on input "checkbox" at bounding box center [80, 469] width 0 height 0
click at [92, 440] on div at bounding box center [86, 436] width 13 height 13
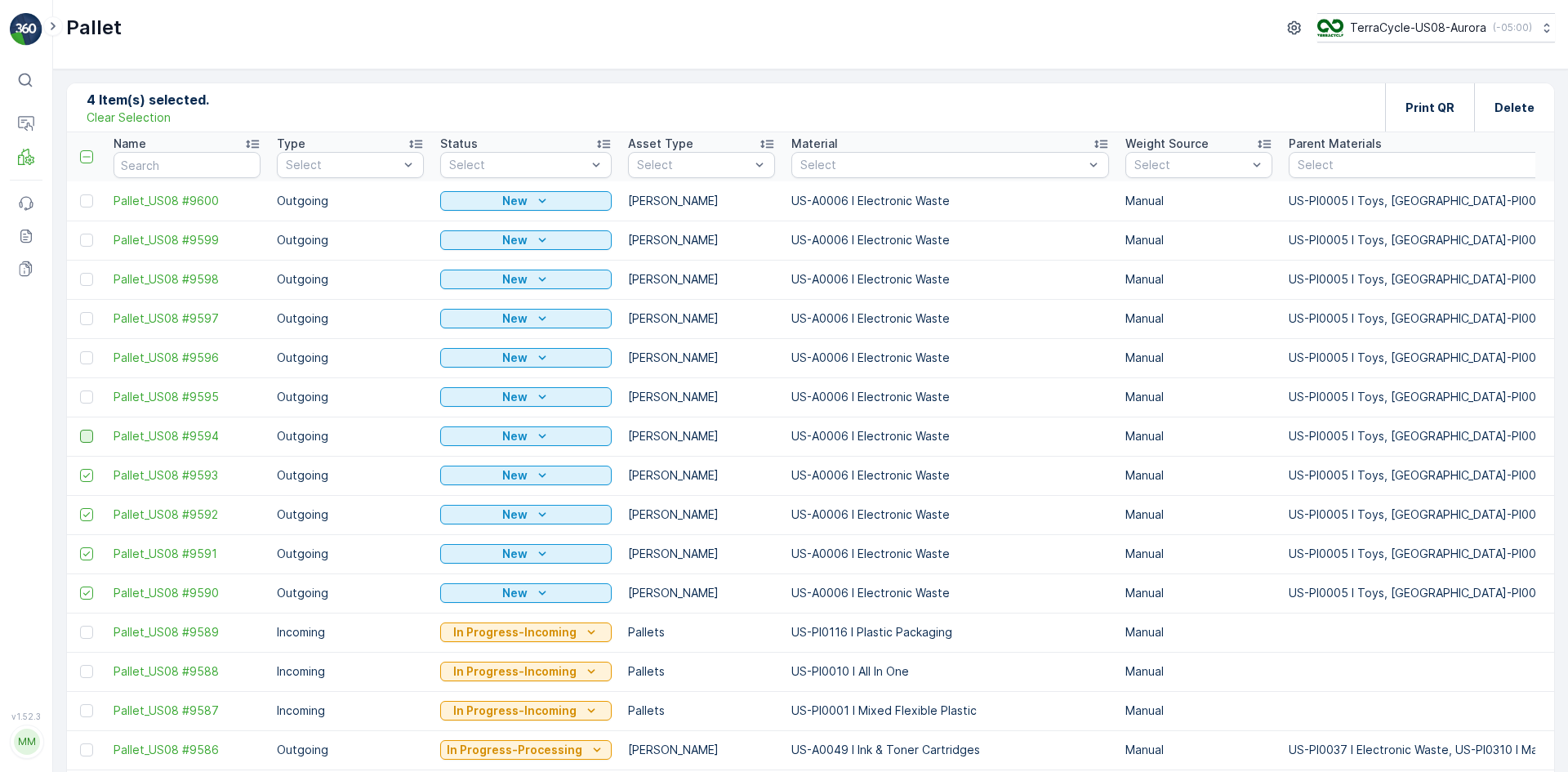
click at [80, 430] on input "checkbox" at bounding box center [80, 430] width 0 height 0
drag, startPoint x: 89, startPoint y: 398, endPoint x: 85, endPoint y: 381, distance: 17.5
click at [89, 397] on div at bounding box center [86, 396] width 13 height 13
click at [80, 390] on input "checkbox" at bounding box center [80, 390] width 0 height 0
click at [85, 361] on div at bounding box center [86, 358] width 13 height 13
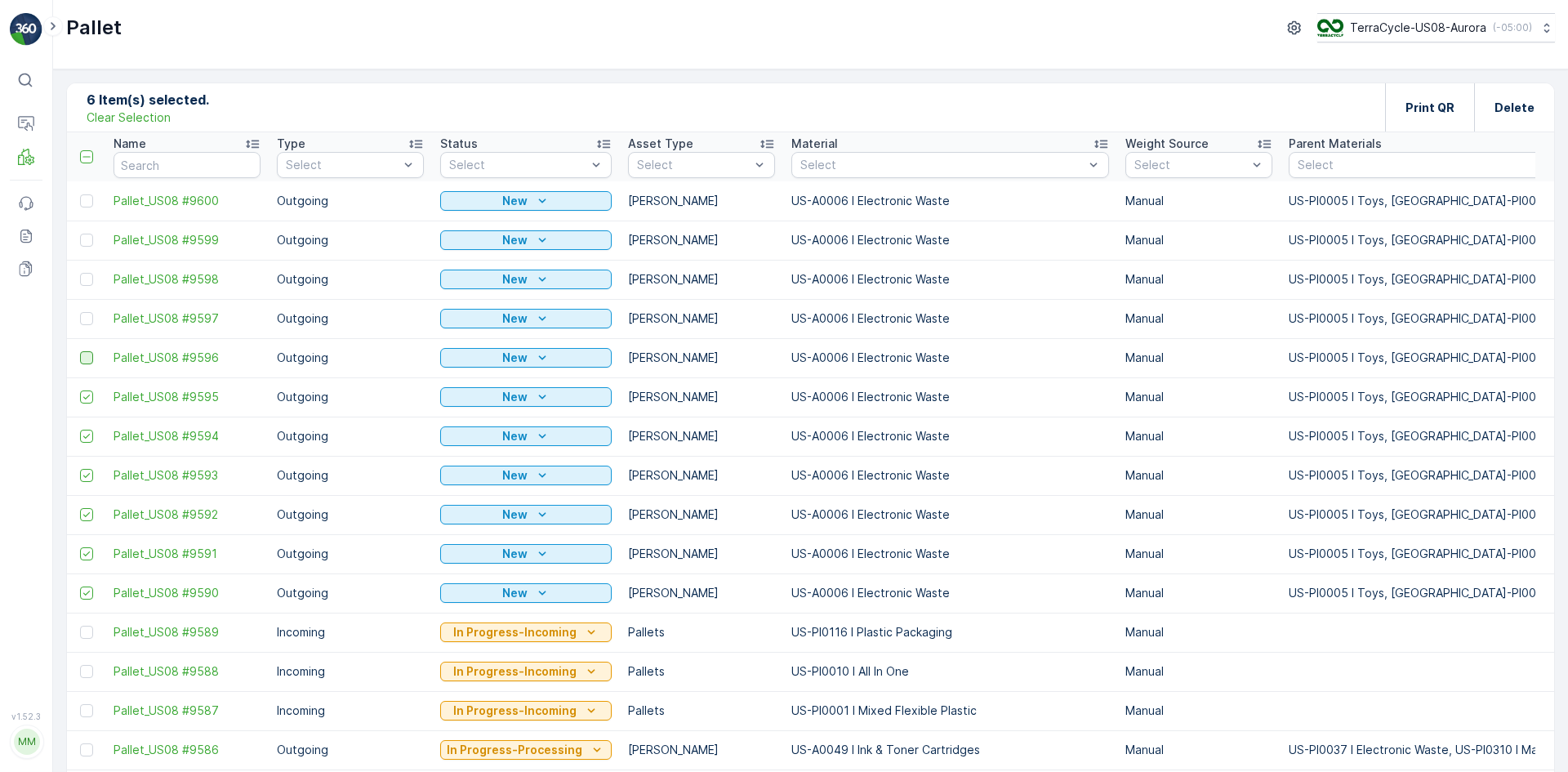
click at [80, 352] on input "checkbox" at bounding box center [80, 352] width 0 height 0
click at [85, 316] on div at bounding box center [86, 318] width 13 height 13
click at [80, 312] on input "checkbox" at bounding box center [80, 312] width 0 height 0
click at [89, 282] on div at bounding box center [86, 279] width 13 height 13
click at [80, 273] on input "checkbox" at bounding box center [80, 273] width 0 height 0
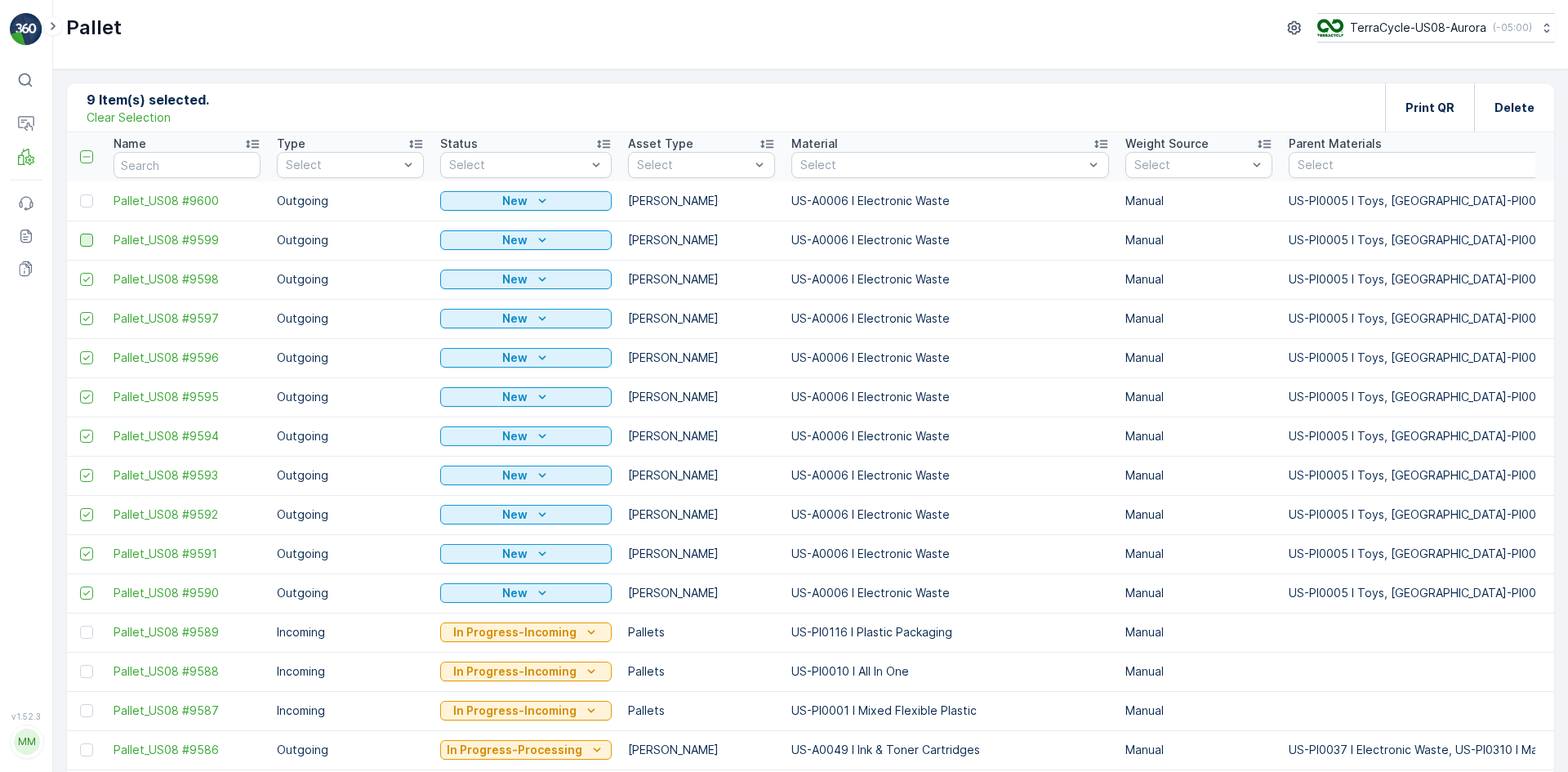
click at [82, 235] on div at bounding box center [86, 240] width 13 height 13
click at [80, 234] on input "checkbox" at bounding box center [80, 234] width 0 height 0
click at [85, 198] on div at bounding box center [86, 200] width 13 height 13
click at [80, 194] on input "checkbox" at bounding box center [80, 194] width 0 height 0
click at [1402, 108] on div "Print QR" at bounding box center [1429, 108] width 89 height 48
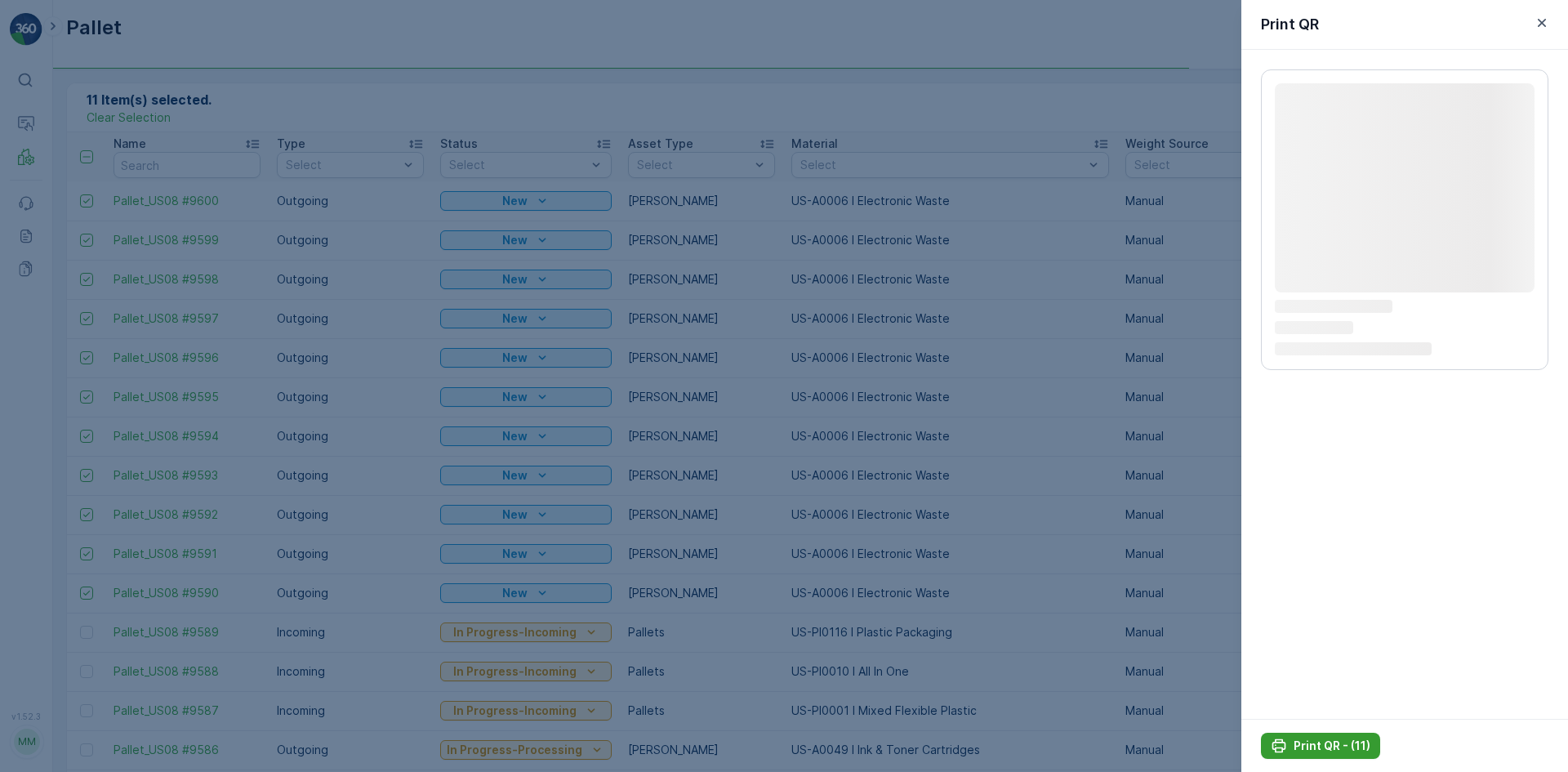
drag, startPoint x: 1296, startPoint y: 669, endPoint x: 1307, endPoint y: 743, distance: 74.8
click at [1307, 743] on p "Print QR - (11)" at bounding box center [1331, 746] width 77 height 16
click at [1308, 742] on p "Print QR - (11)" at bounding box center [1331, 746] width 77 height 16
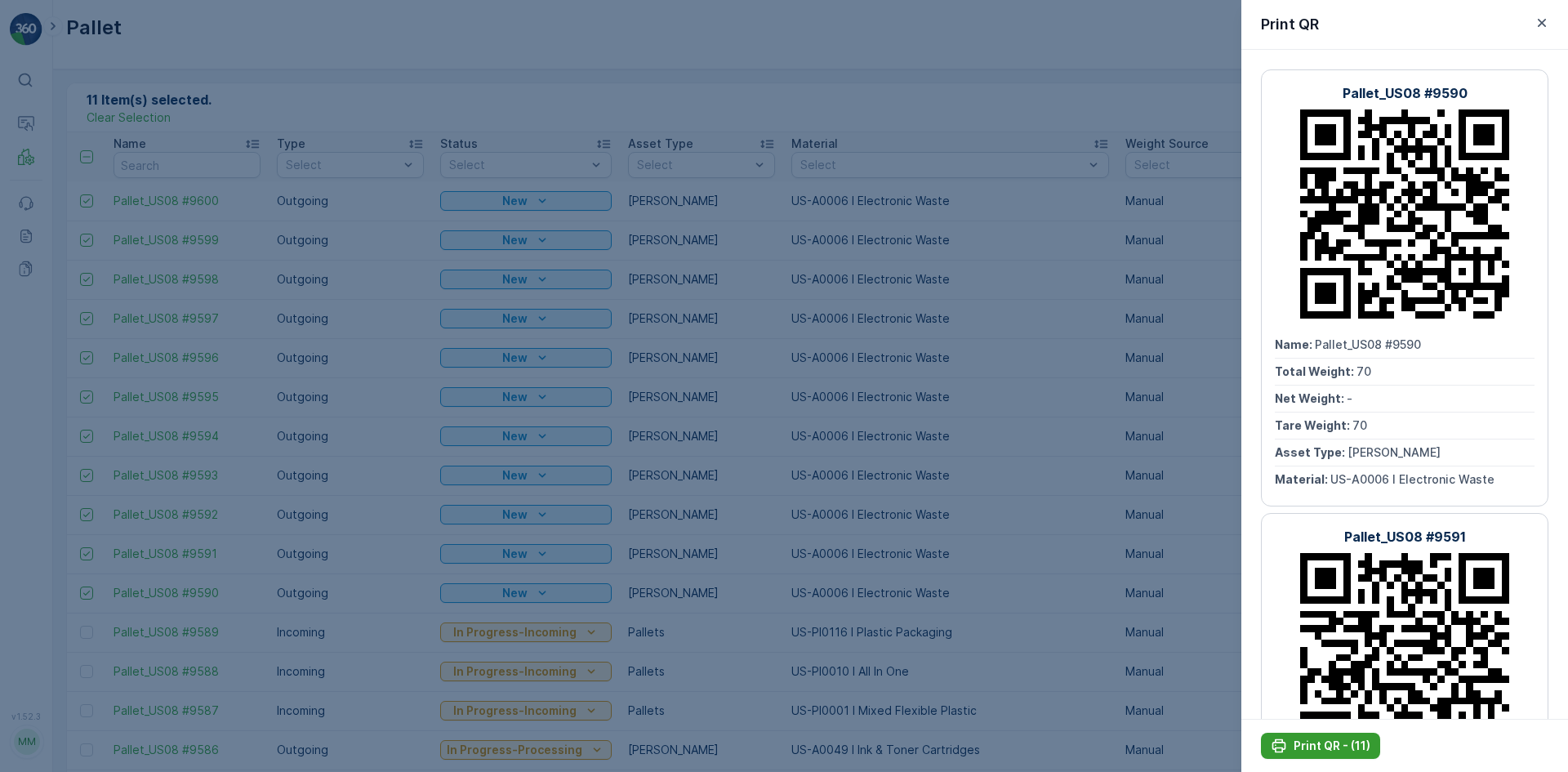
click at [1308, 739] on p "Print QR - (11)" at bounding box center [1331, 746] width 77 height 16
drag, startPoint x: 229, startPoint y: 311, endPoint x: 71, endPoint y: 219, distance: 182.8
click at [229, 311] on div at bounding box center [784, 386] width 1568 height 772
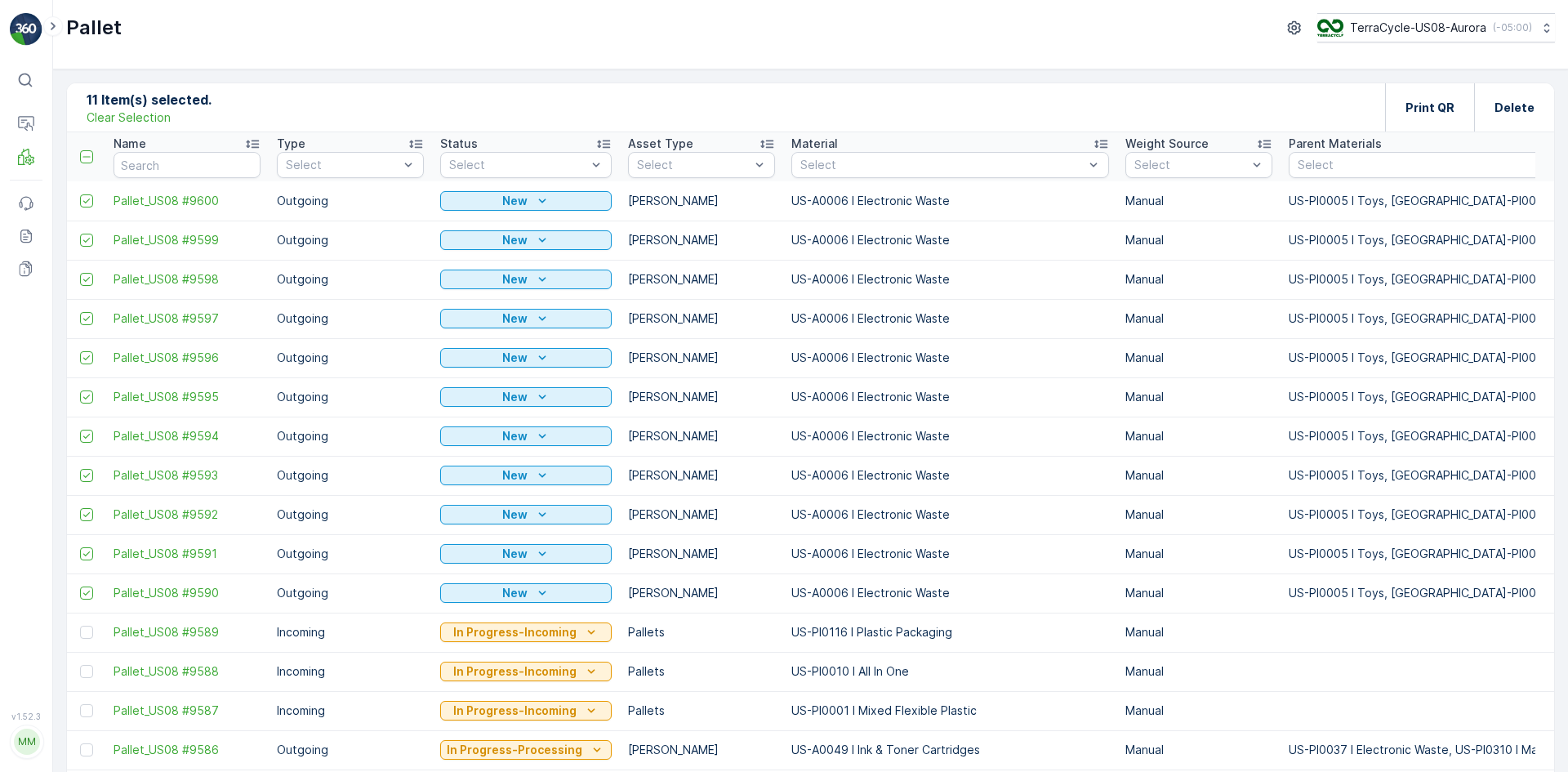
click at [117, 121] on p "Clear Selection" at bounding box center [128, 118] width 84 height 16
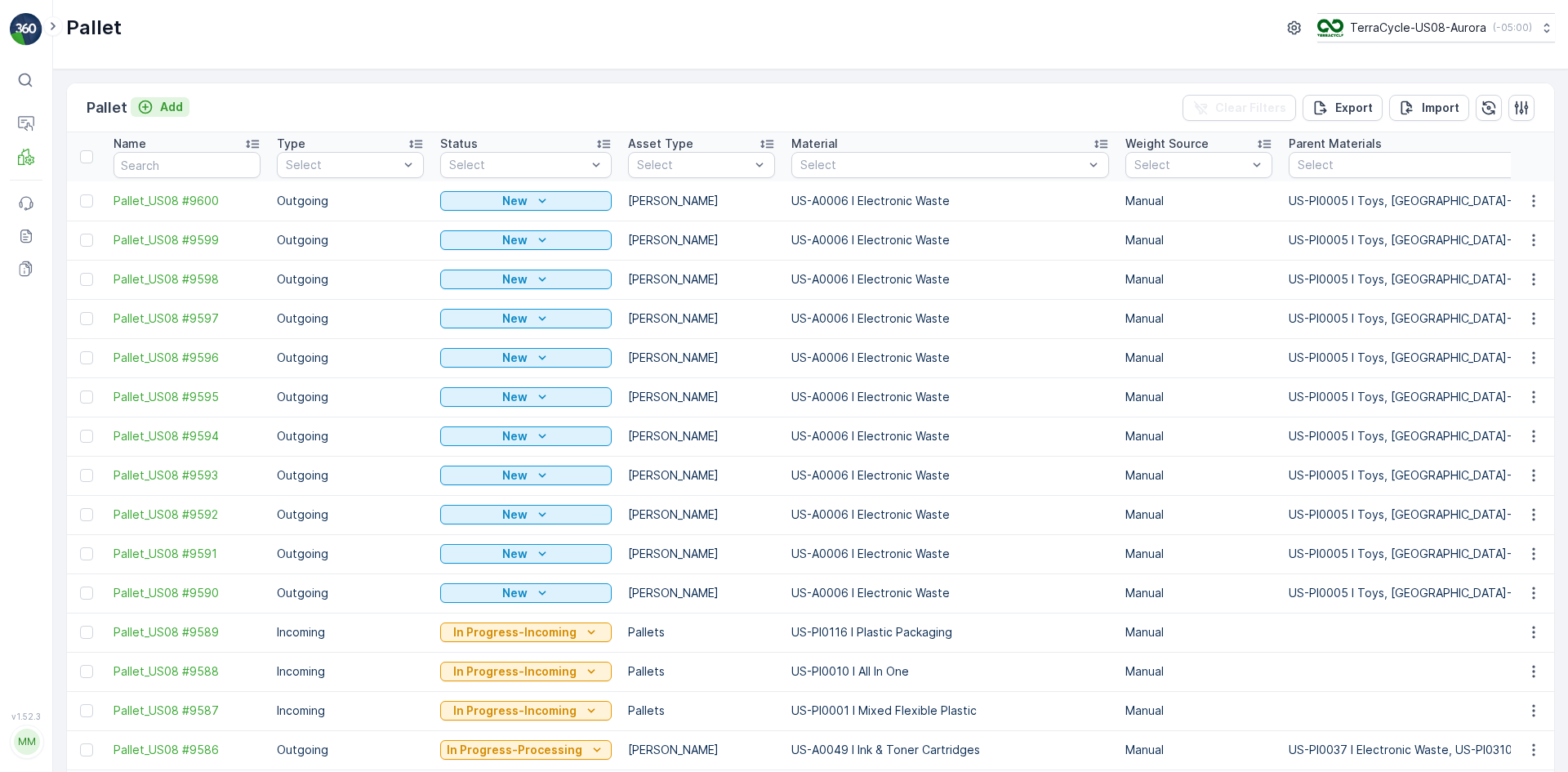
click at [168, 109] on p "Add" at bounding box center [171, 107] width 23 height 16
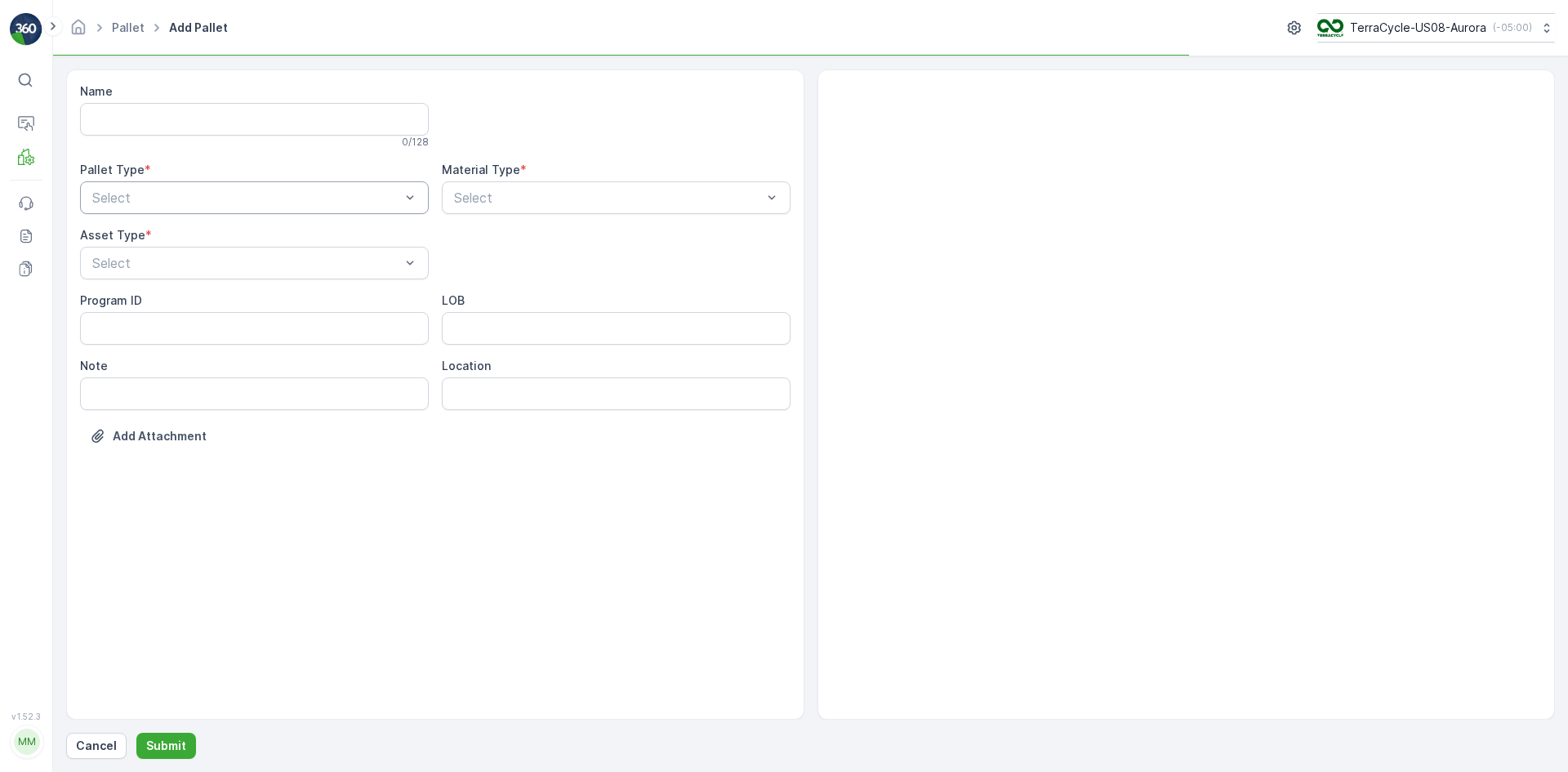
click at [255, 184] on div "Select" at bounding box center [254, 197] width 348 height 33
click at [201, 260] on div "Outgoing" at bounding box center [254, 265] width 330 height 15
click at [240, 297] on div "[PERSON_NAME]" at bounding box center [254, 303] width 330 height 15
type input "0181"
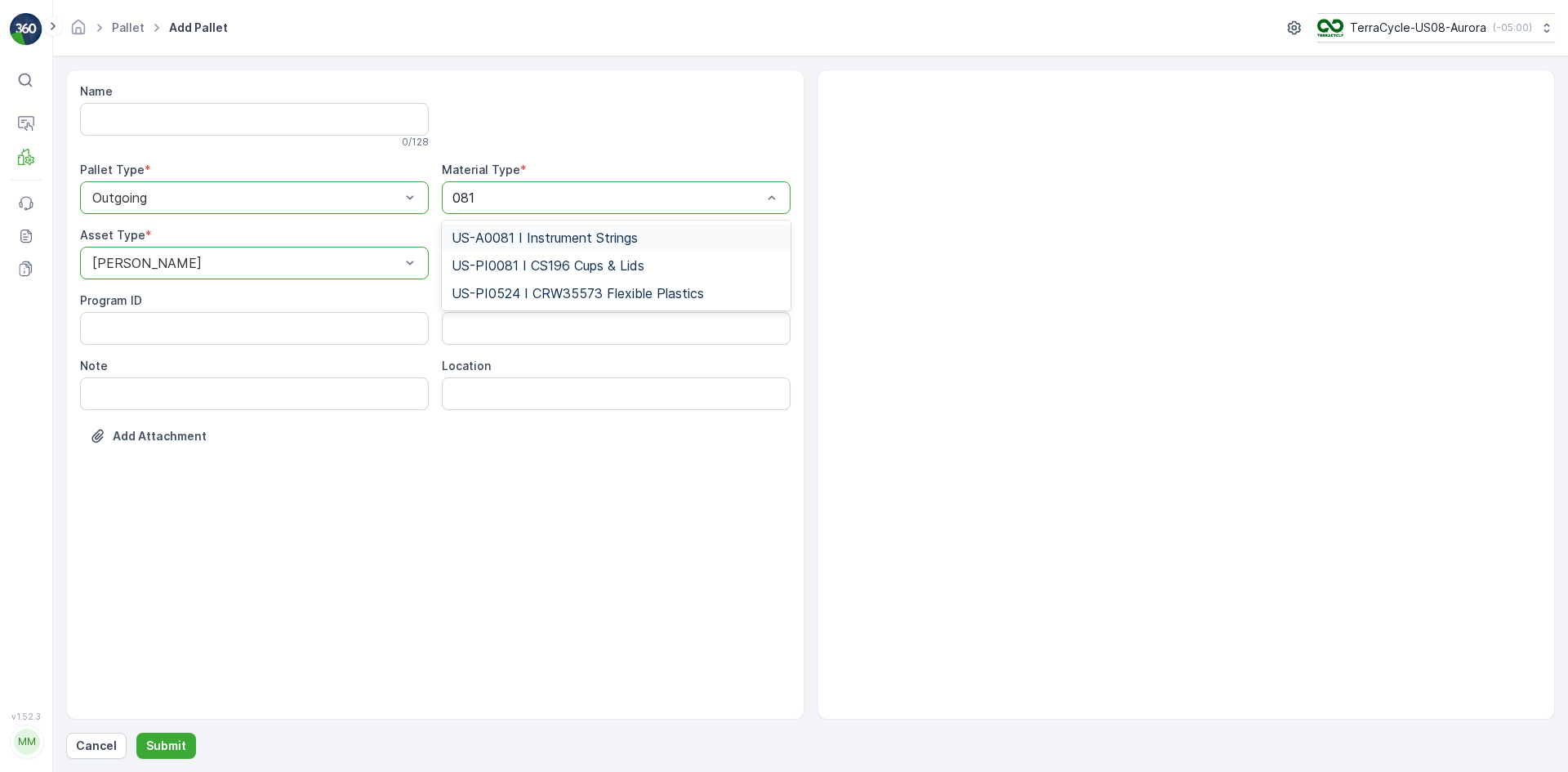
type input "0081"
click at [596, 230] on span "US-A0081 I Instrument Strings" at bounding box center [545, 237] width 186 height 15
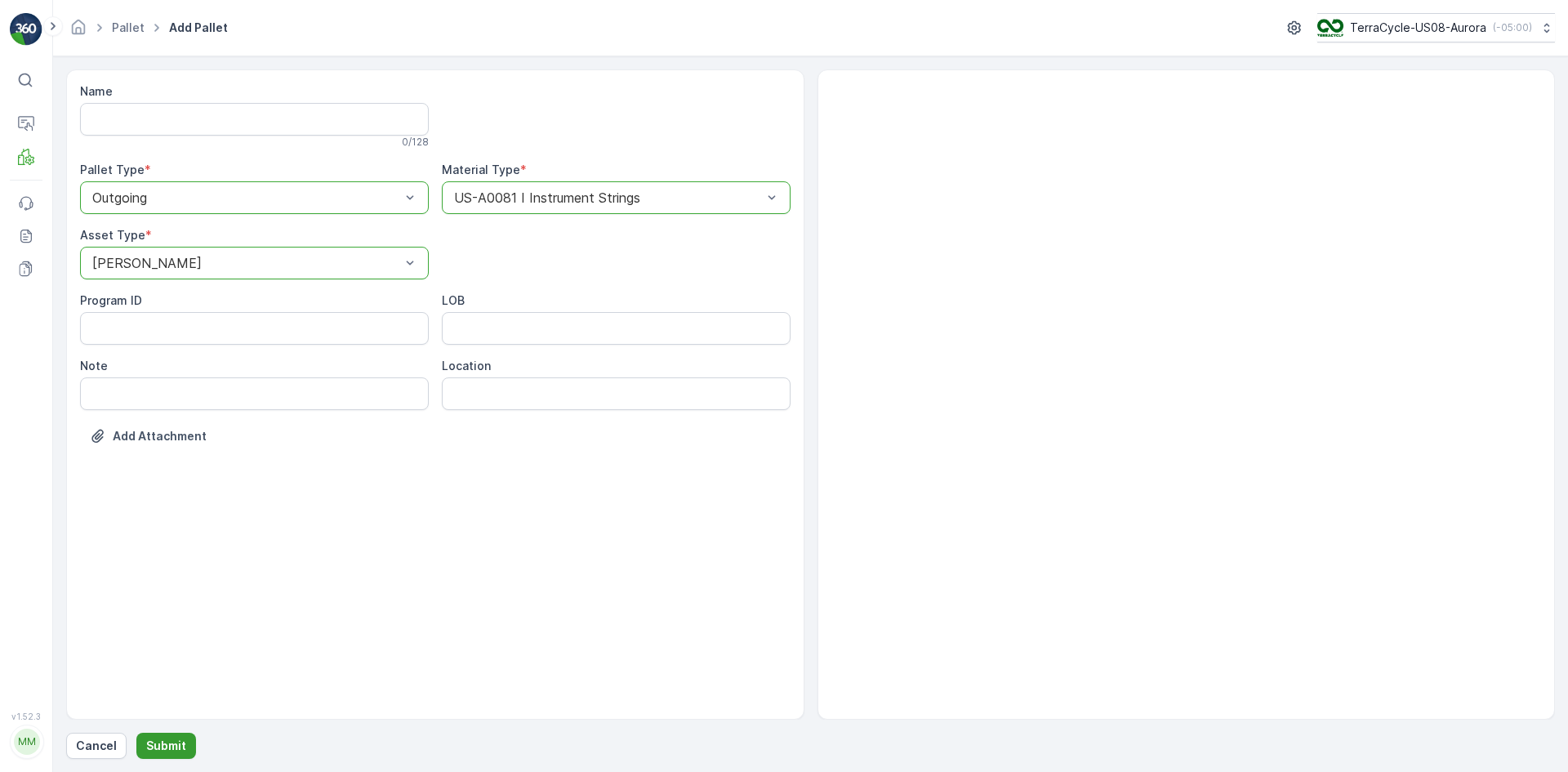
click at [168, 750] on p "Submit" at bounding box center [166, 746] width 40 height 16
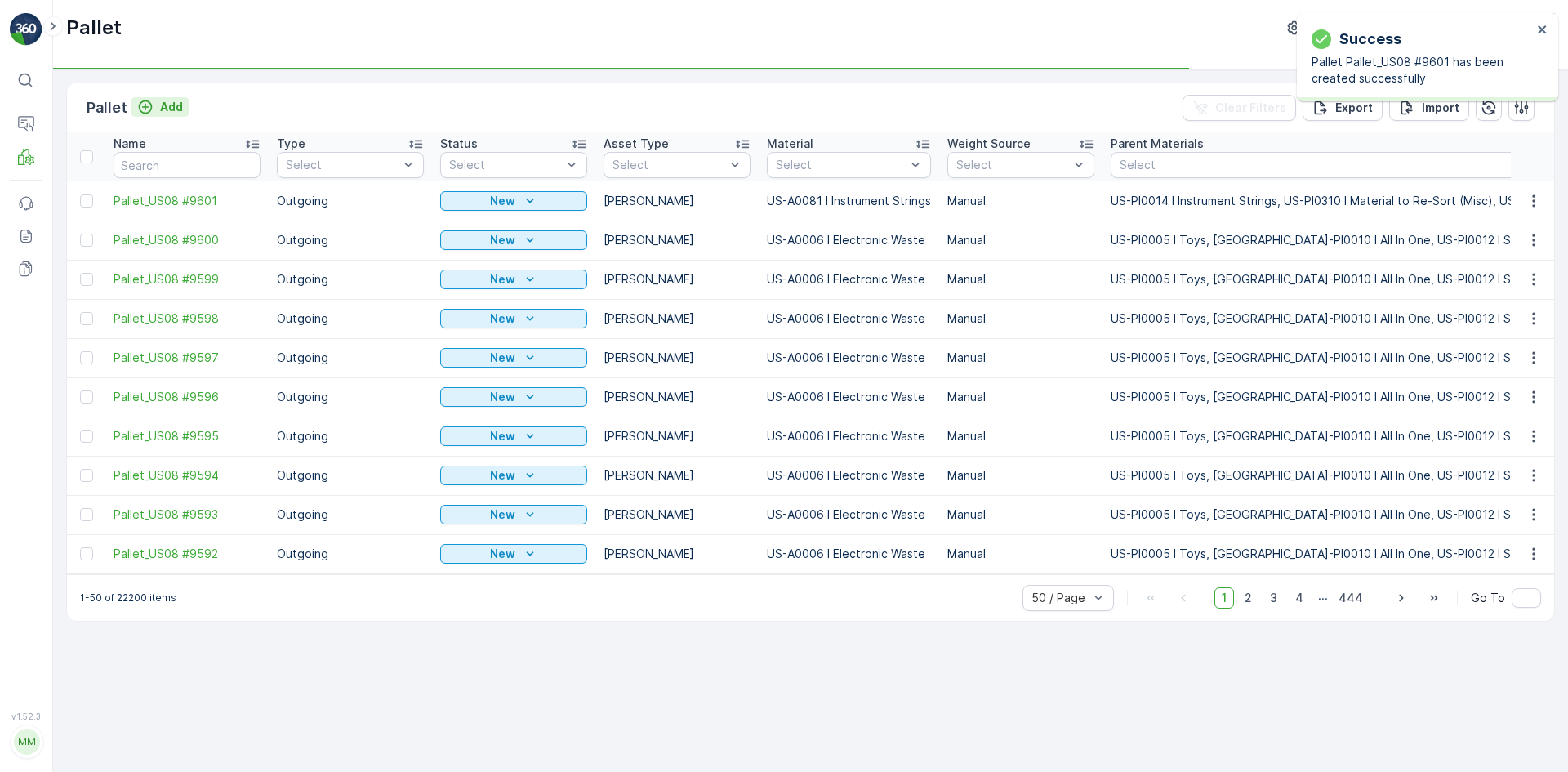
click at [162, 108] on p "Add" at bounding box center [171, 107] width 23 height 16
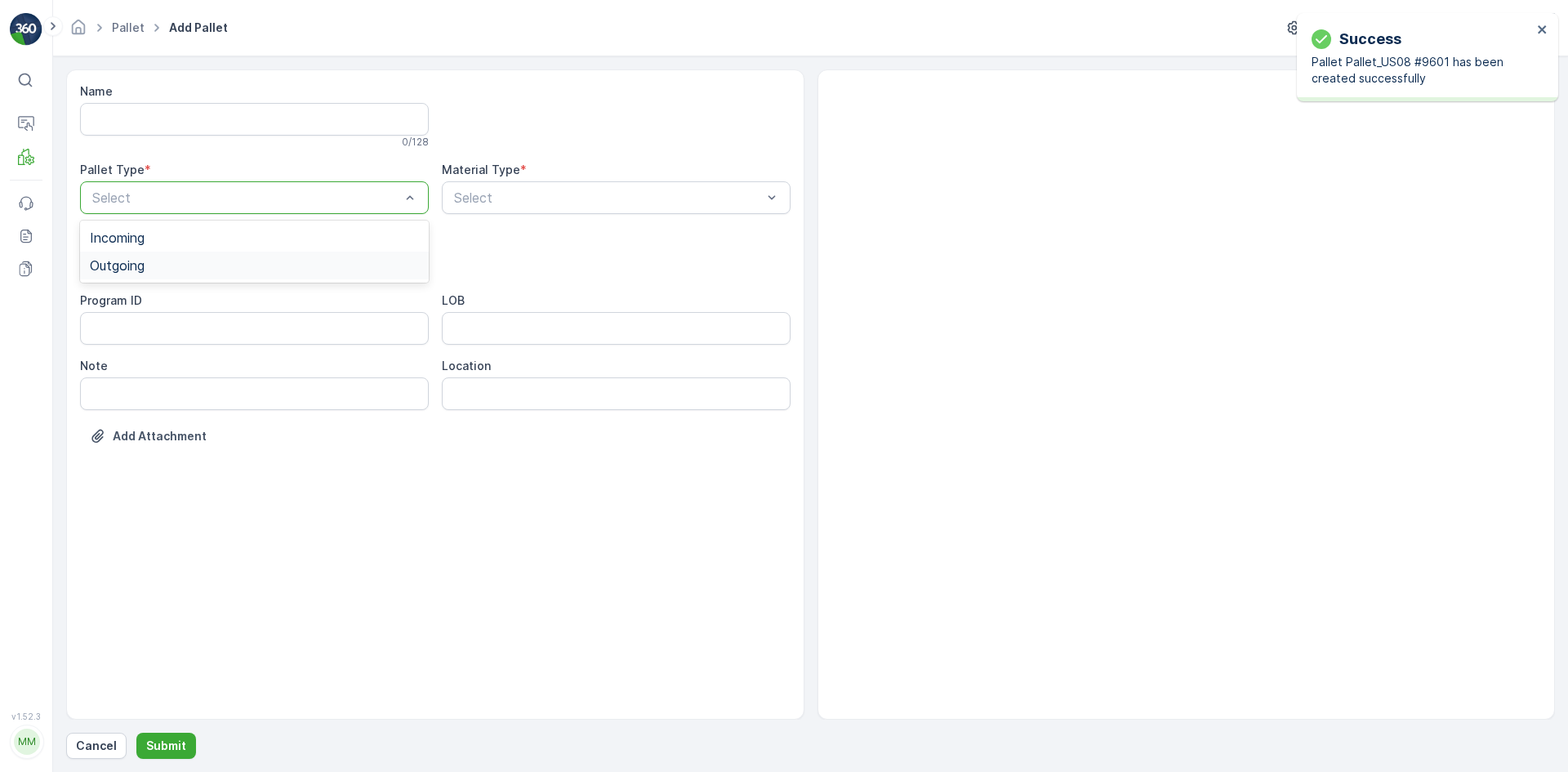
click at [179, 264] on div "Outgoing" at bounding box center [254, 265] width 330 height 15
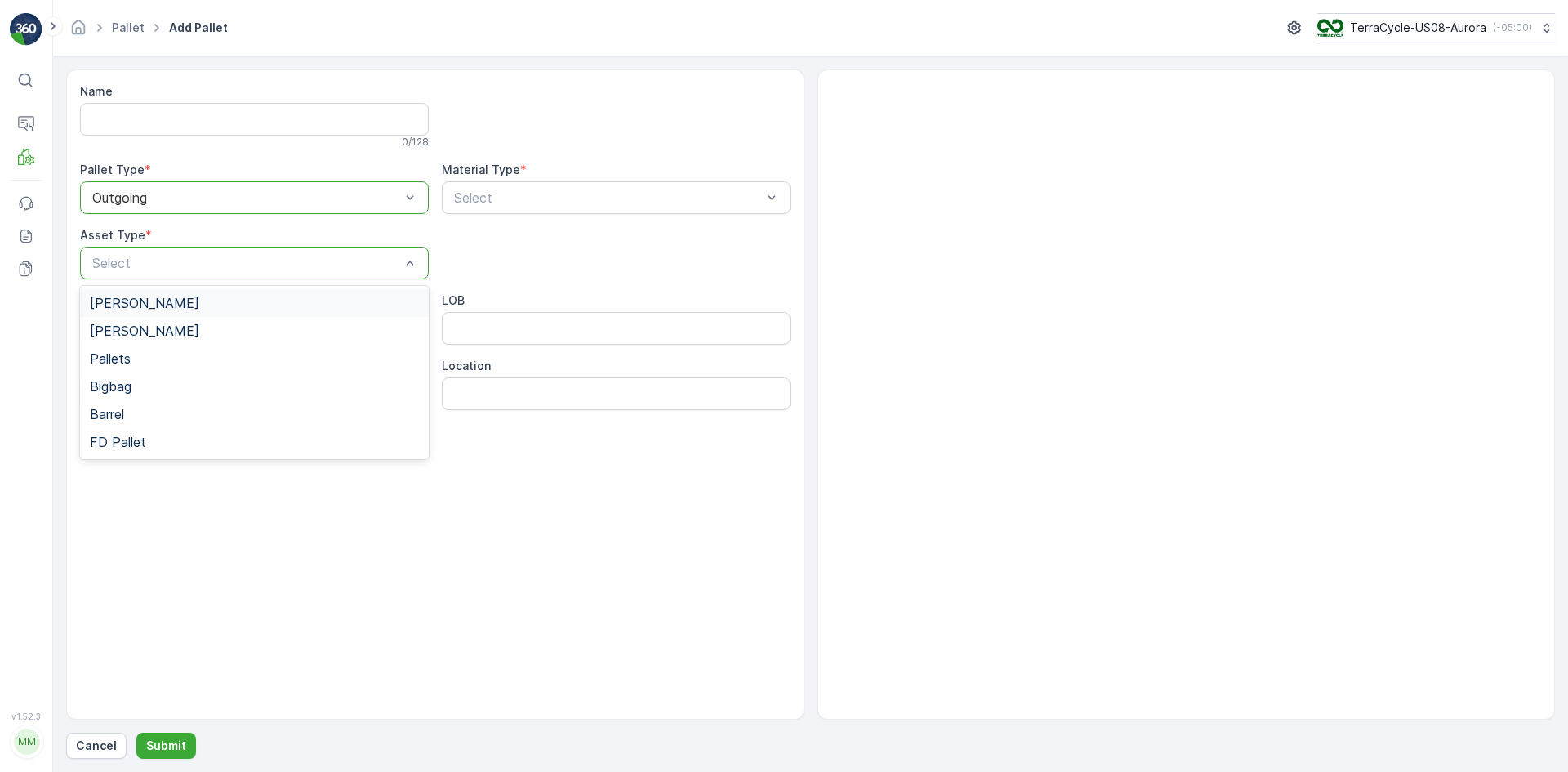
click at [179, 301] on div "[PERSON_NAME]" at bounding box center [254, 303] width 330 height 15
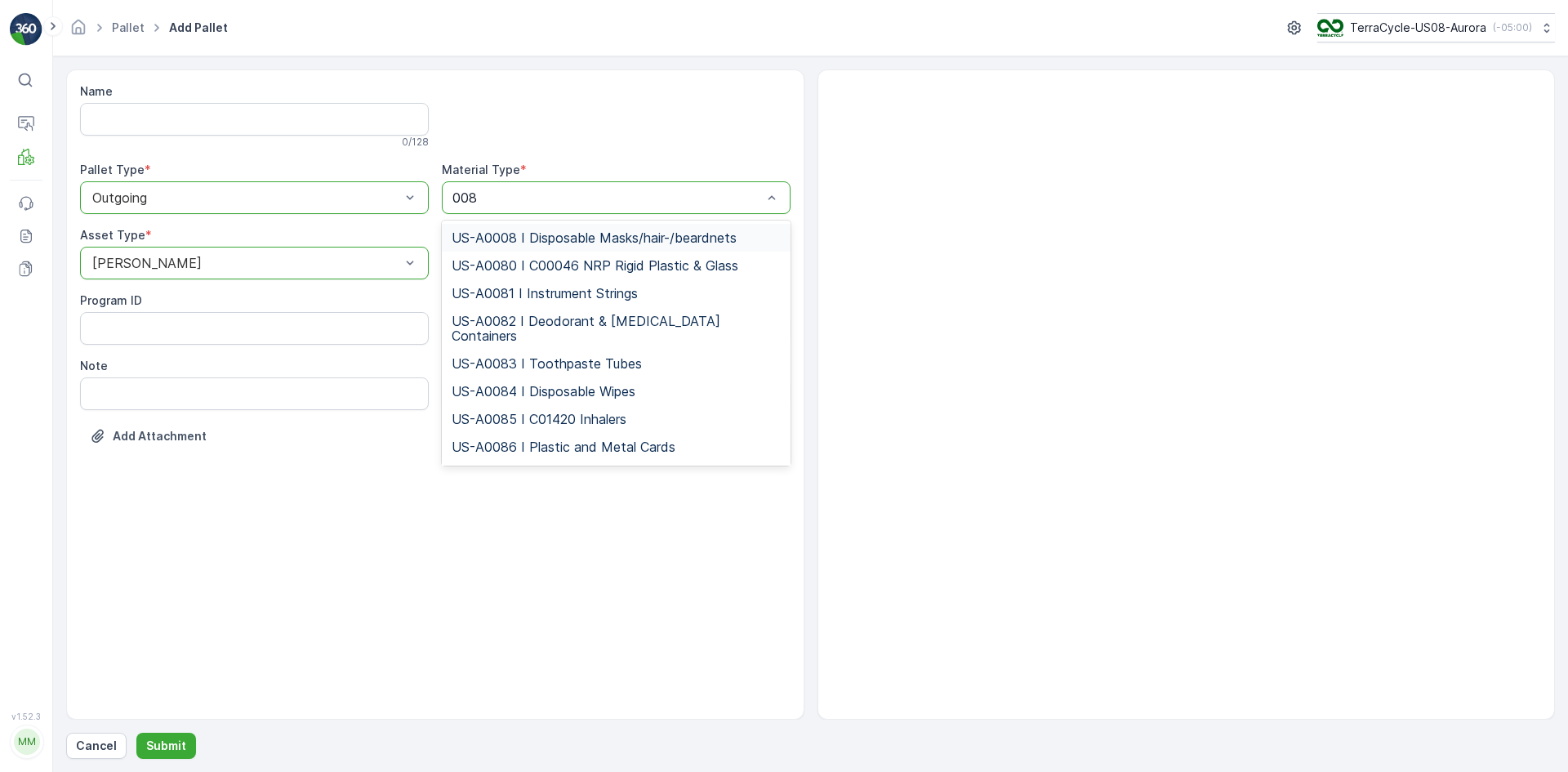
type input "0081"
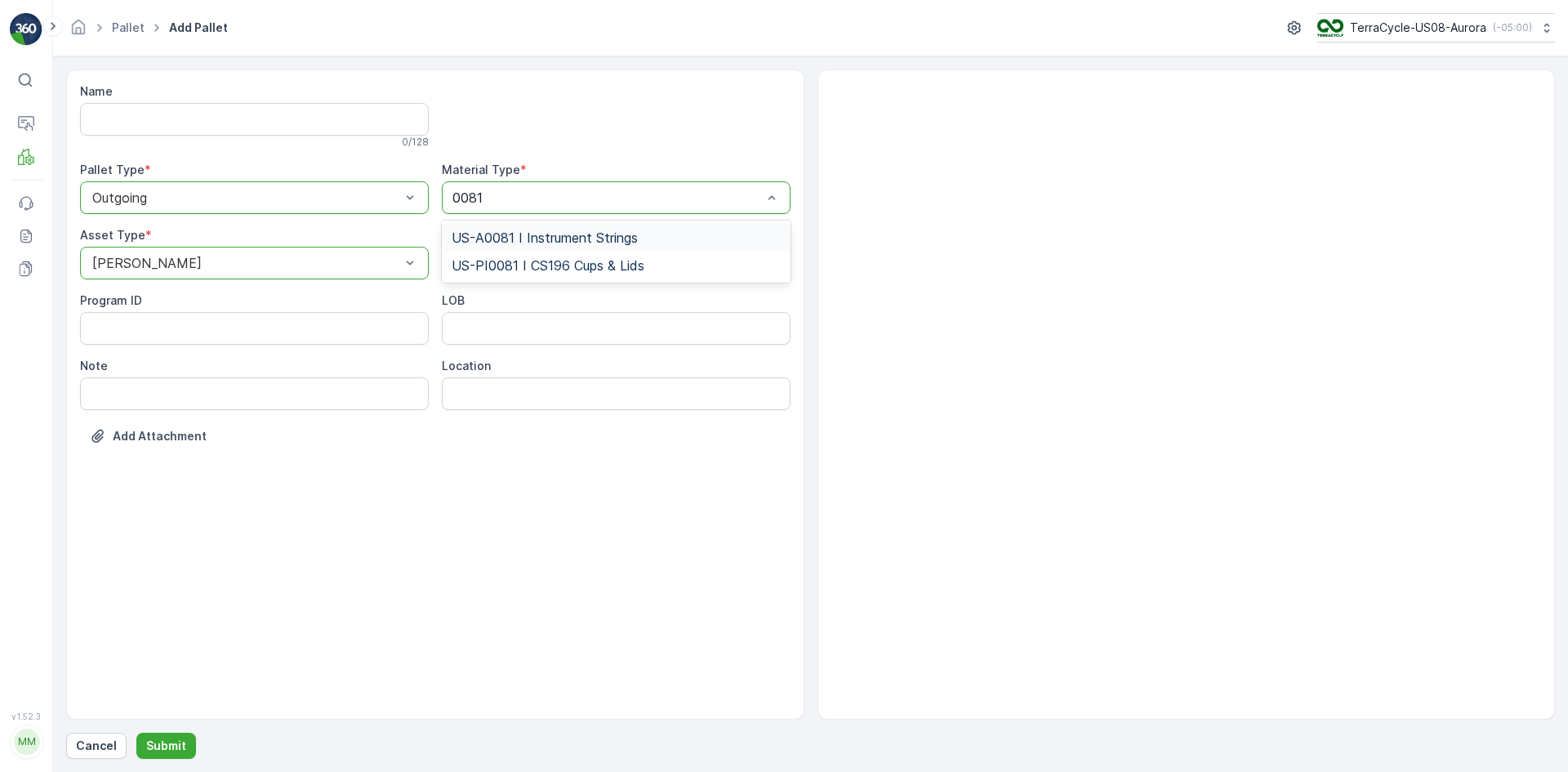
click at [510, 237] on span "US-A0081 I Instrument Strings" at bounding box center [545, 237] width 186 height 15
click at [157, 752] on p "Submit" at bounding box center [166, 746] width 40 height 16
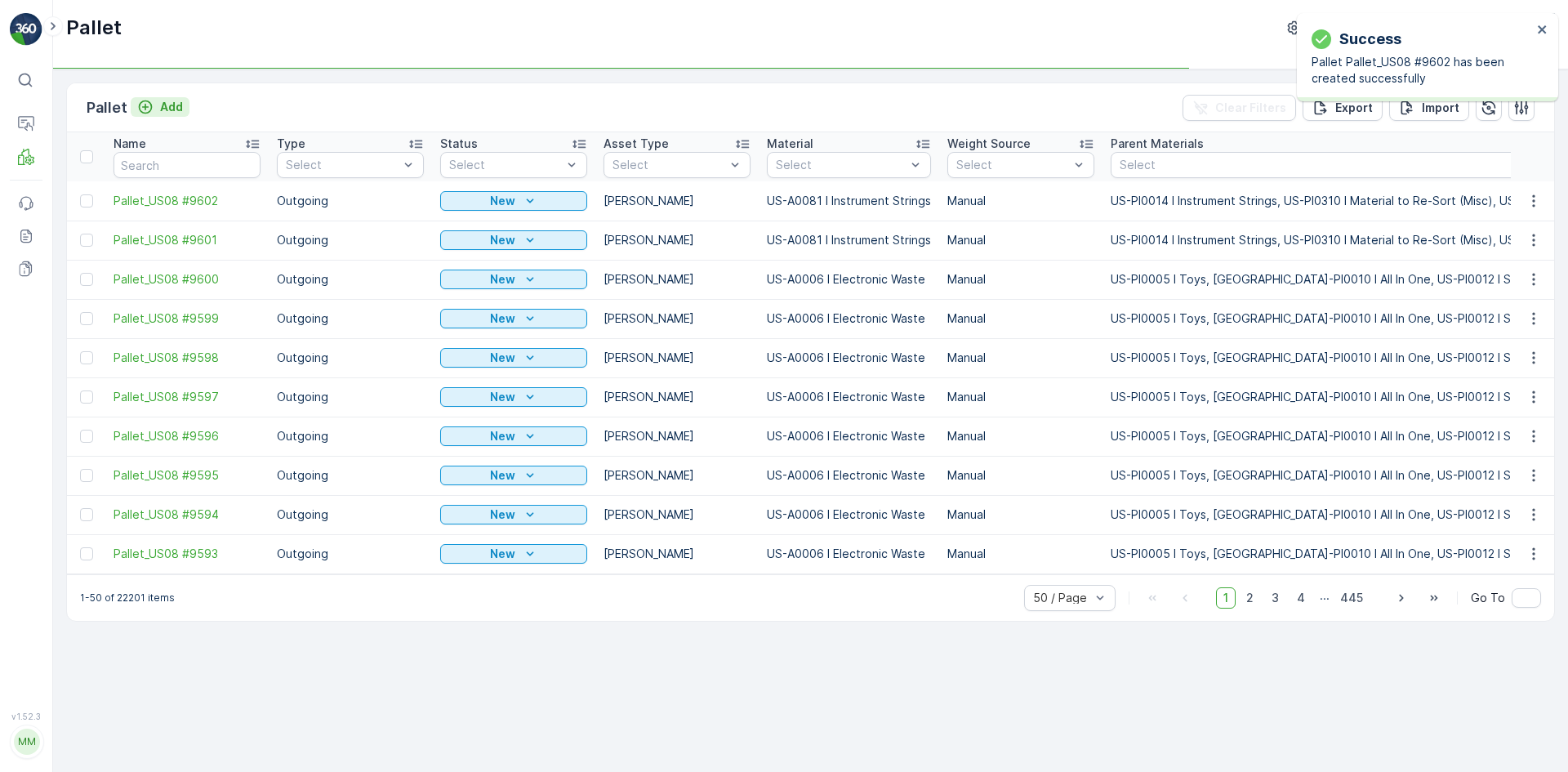
click at [173, 112] on p "Add" at bounding box center [171, 107] width 23 height 16
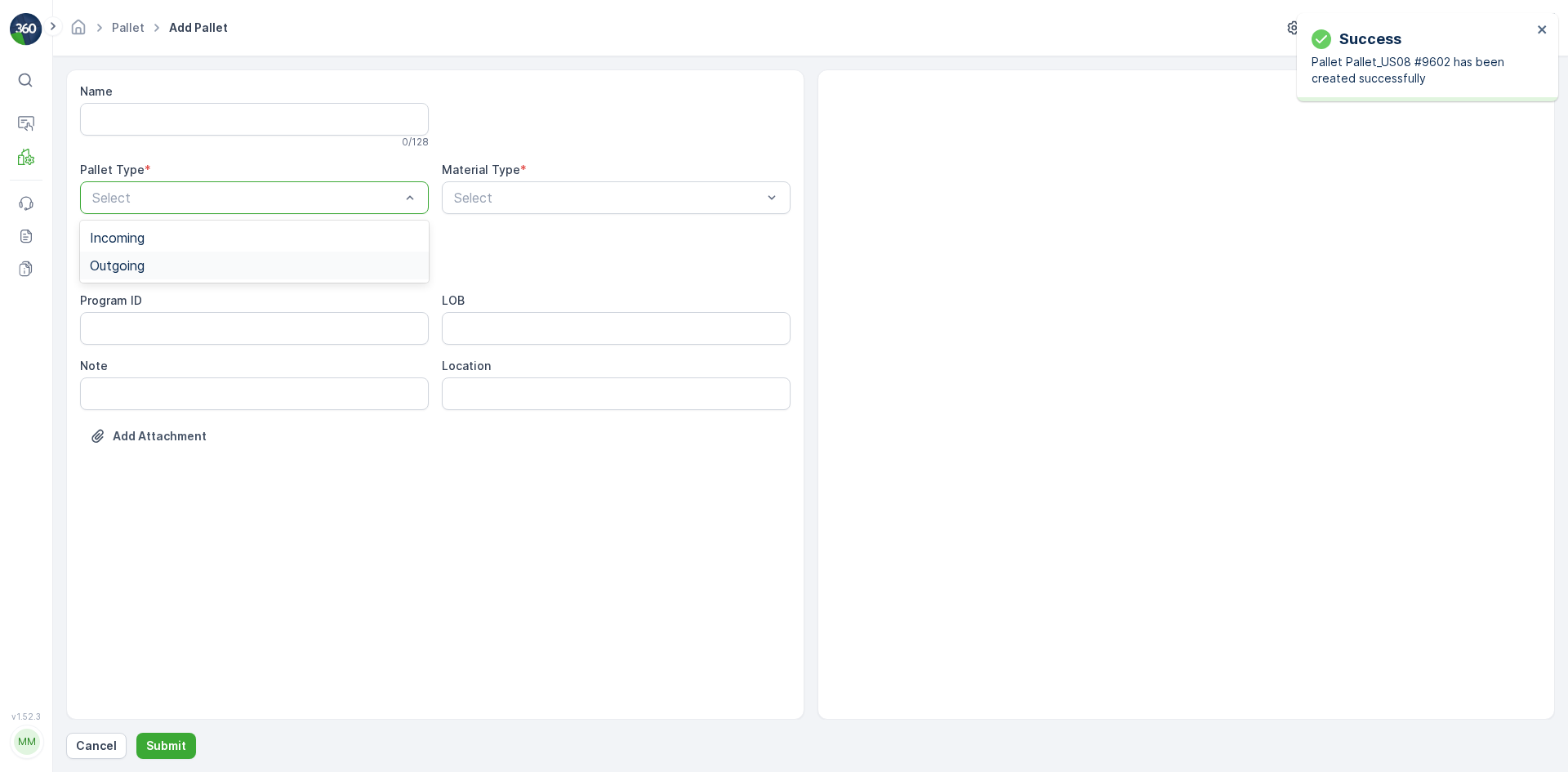
click at [179, 265] on div "Outgoing" at bounding box center [254, 265] width 330 height 15
click at [194, 290] on div "[PERSON_NAME]" at bounding box center [254, 303] width 348 height 28
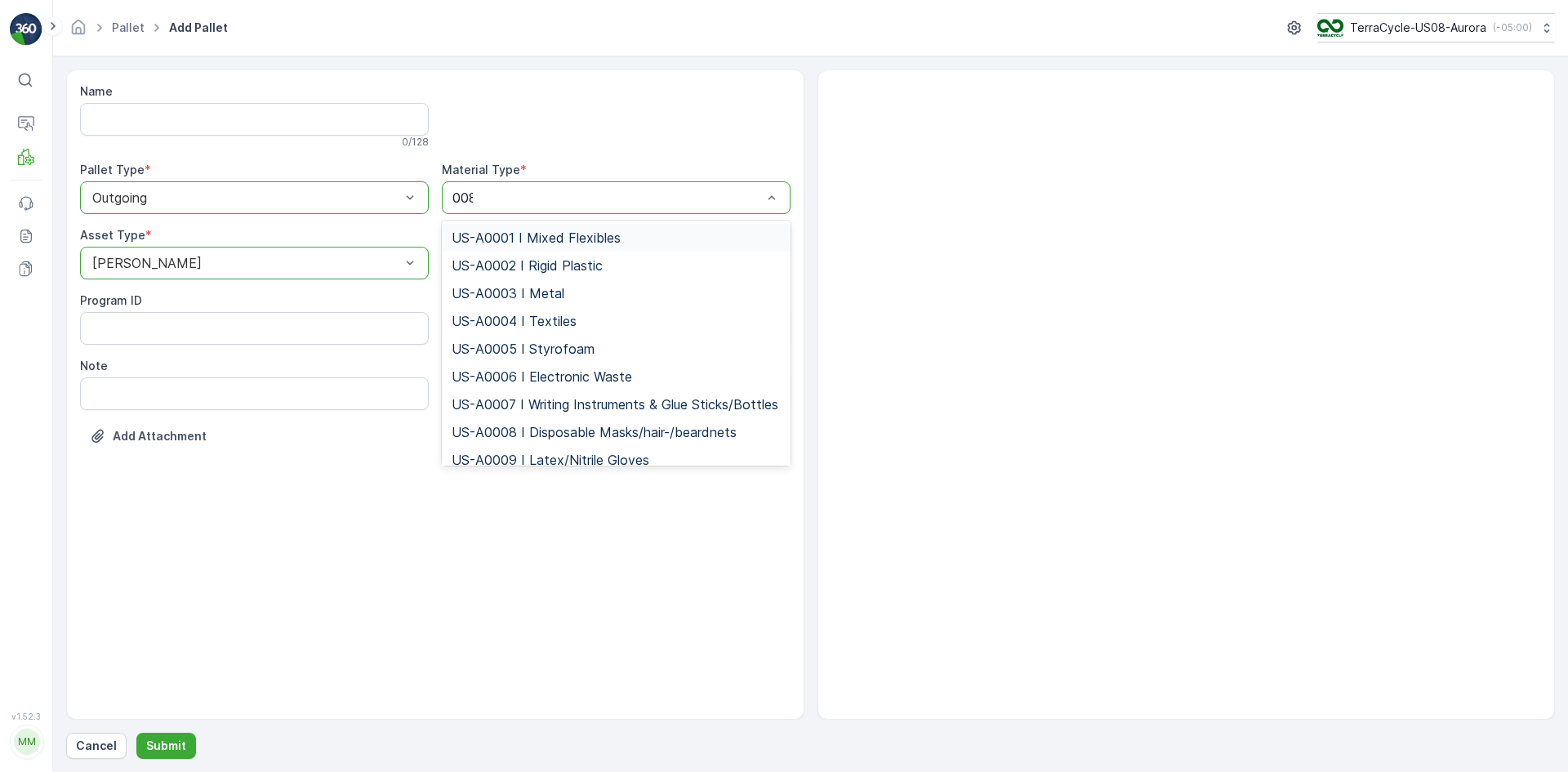
type input "0081"
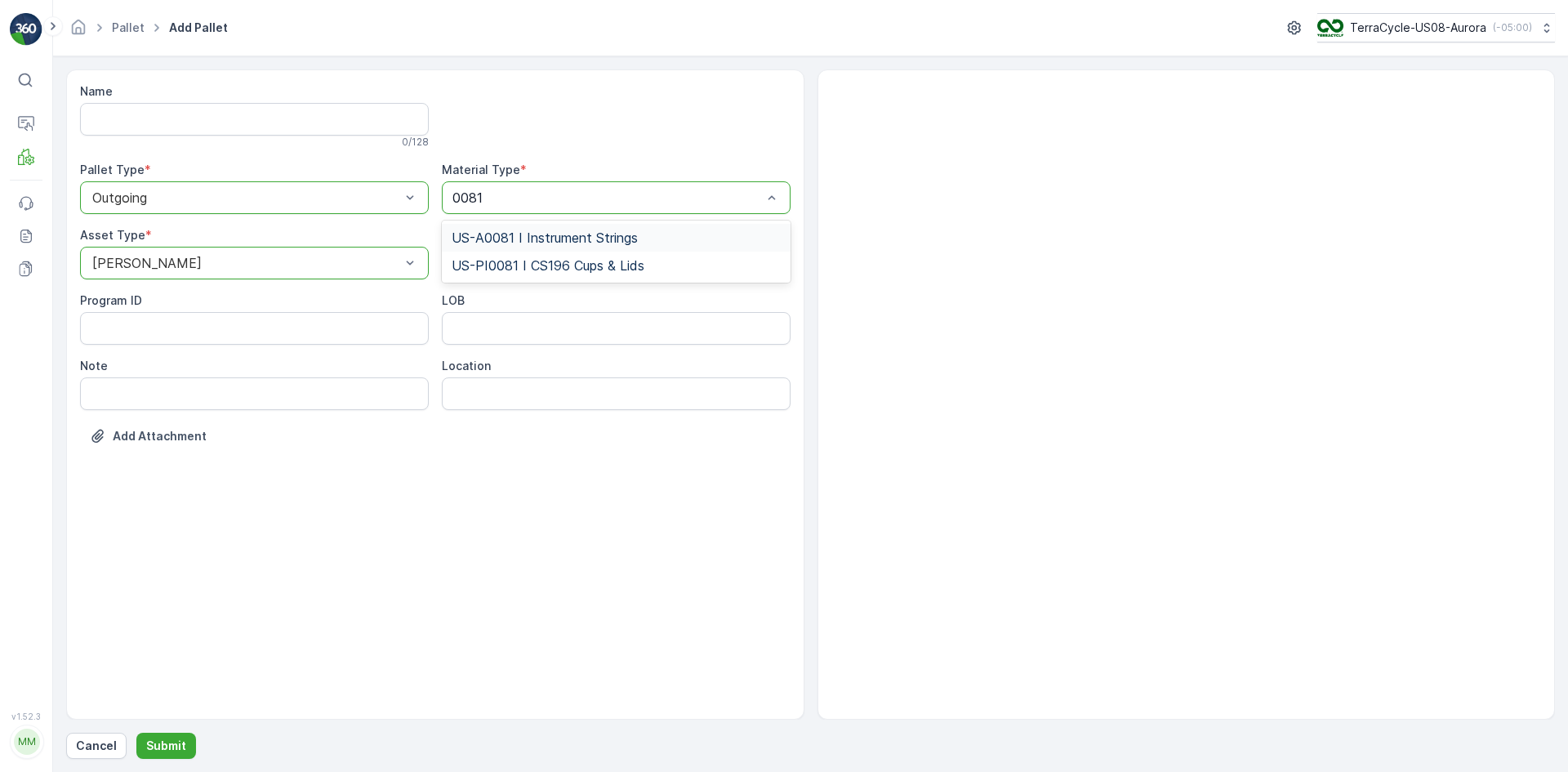
click at [506, 237] on span "US-A0081 I Instrument Strings" at bounding box center [545, 237] width 186 height 15
click at [176, 741] on p "Submit" at bounding box center [166, 746] width 40 height 16
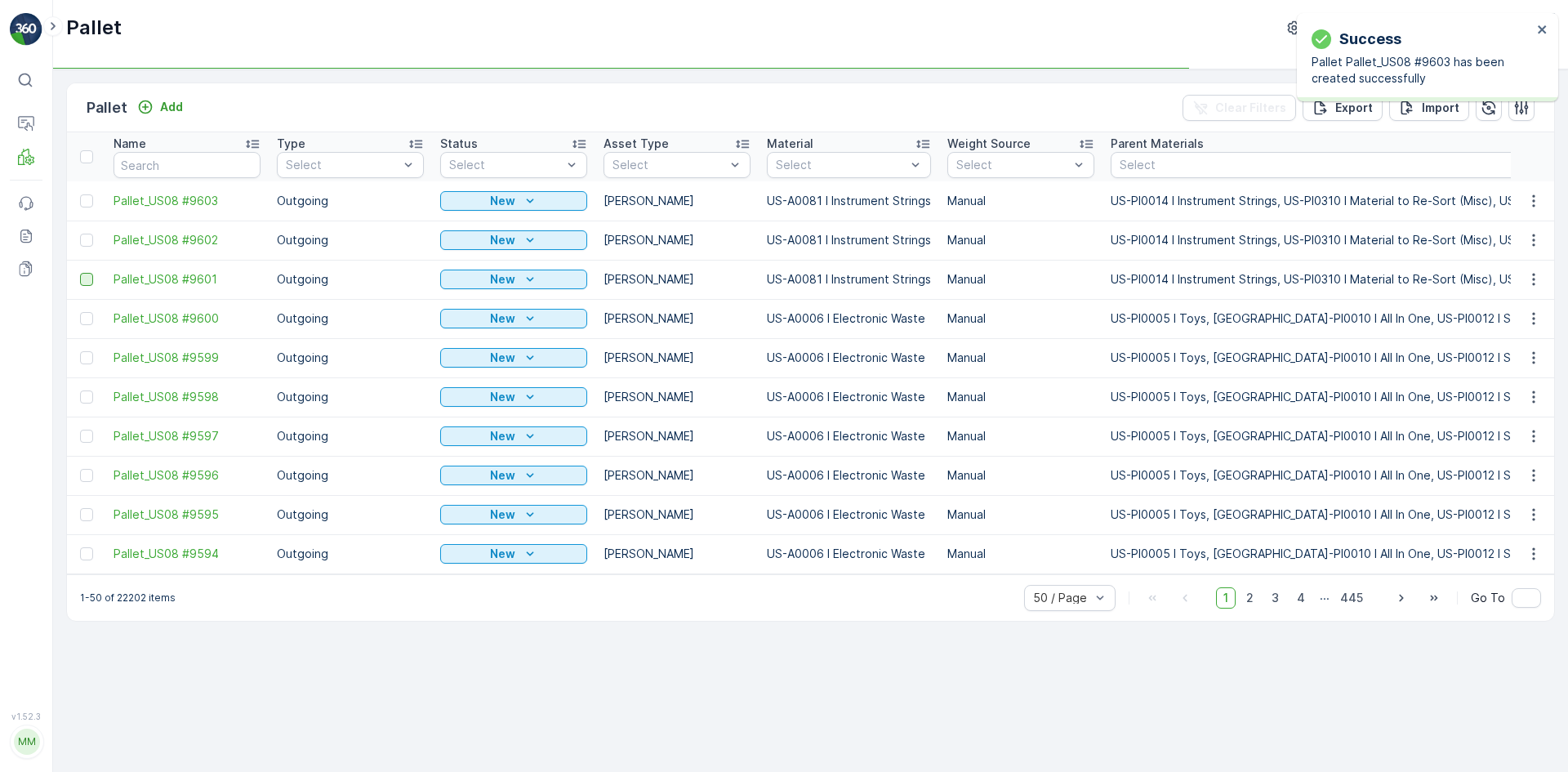
click at [89, 278] on div at bounding box center [86, 279] width 13 height 13
click at [80, 273] on input "checkbox" at bounding box center [80, 273] width 0 height 0
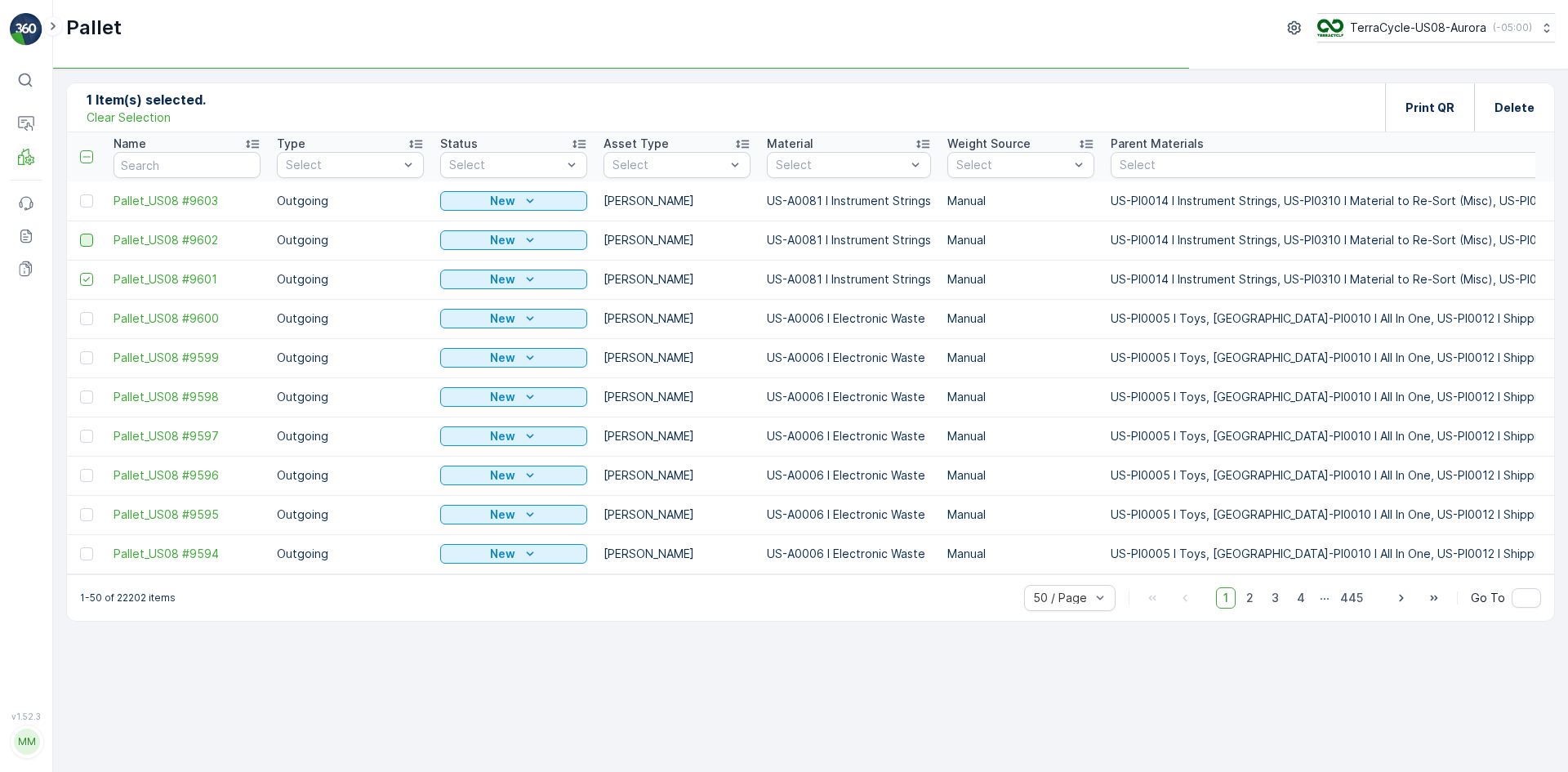
click at [87, 239] on div at bounding box center [86, 240] width 13 height 13
click at [80, 234] on input "checkbox" at bounding box center [80, 234] width 0 height 0
click at [88, 204] on div at bounding box center [86, 200] width 13 height 13
click at [80, 194] on input "checkbox" at bounding box center [80, 194] width 0 height 0
click at [1423, 98] on div "Print QR" at bounding box center [1430, 108] width 49 height 48
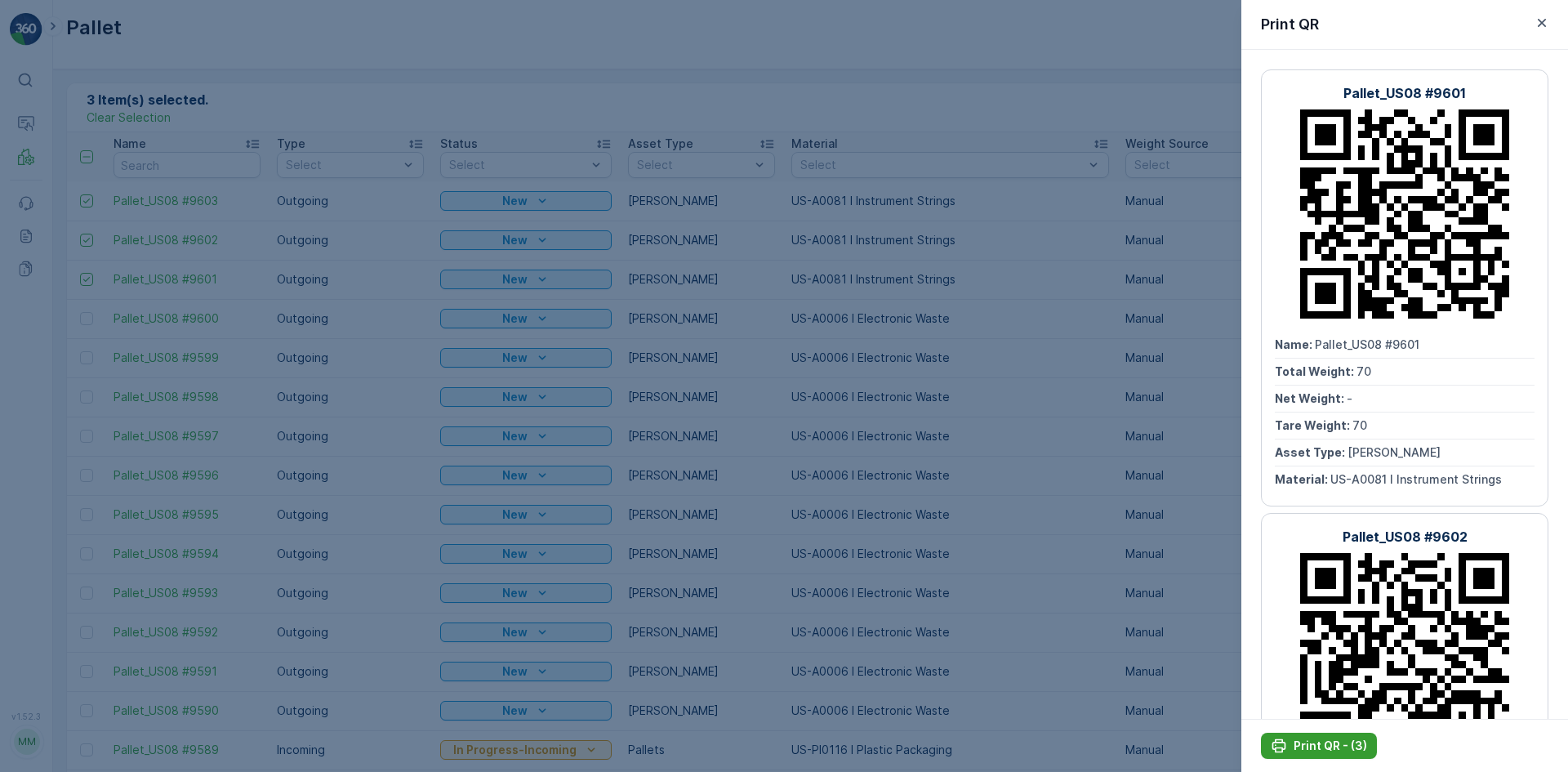
click at [1290, 748] on div "Print QR - (3)" at bounding box center [1319, 746] width 97 height 16
click at [263, 121] on div at bounding box center [784, 386] width 1568 height 772
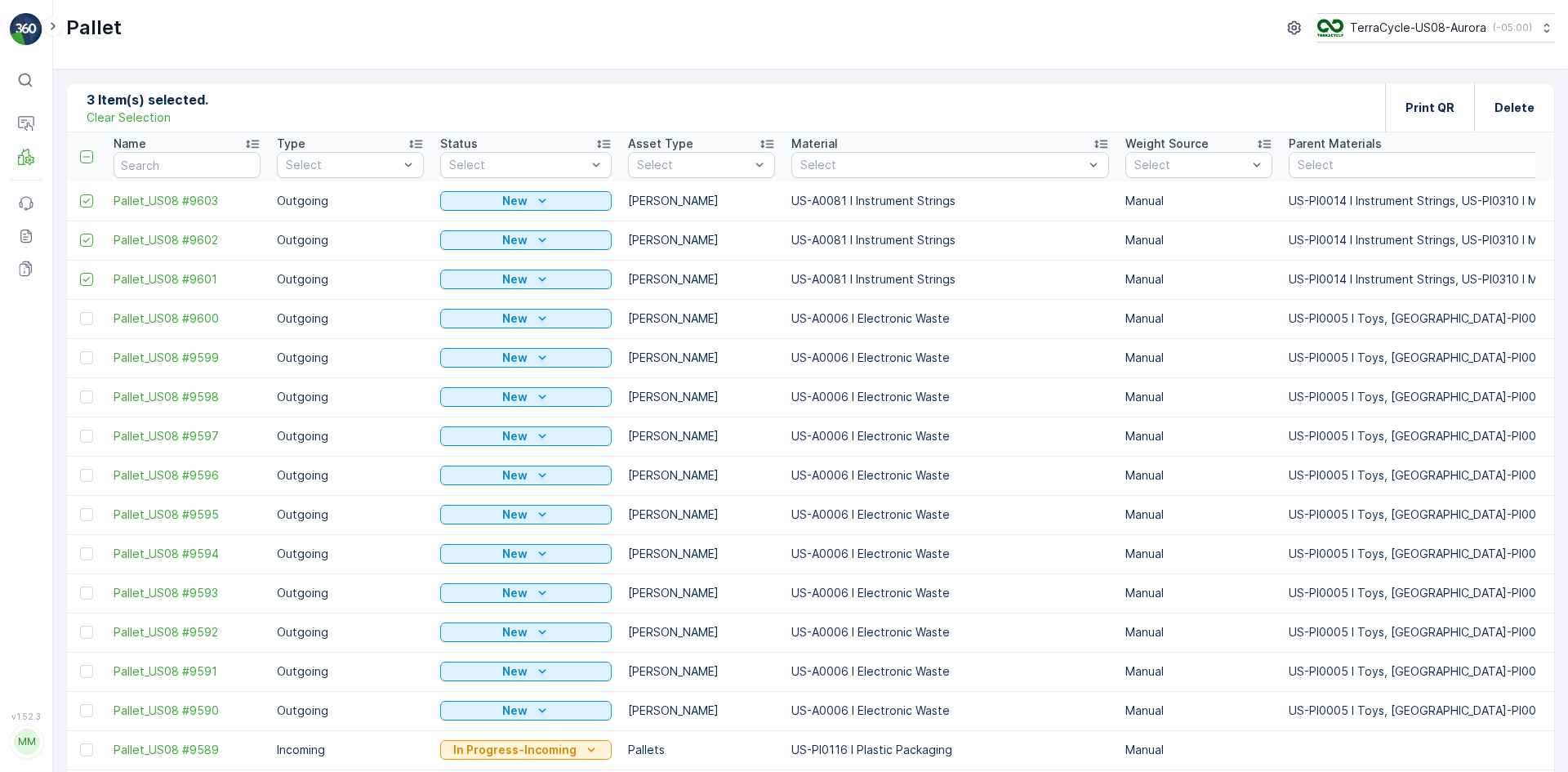
click at [153, 121] on p "Clear Selection" at bounding box center [128, 118] width 84 height 16
click at [189, 172] on input "text" at bounding box center [187, 165] width 147 height 26
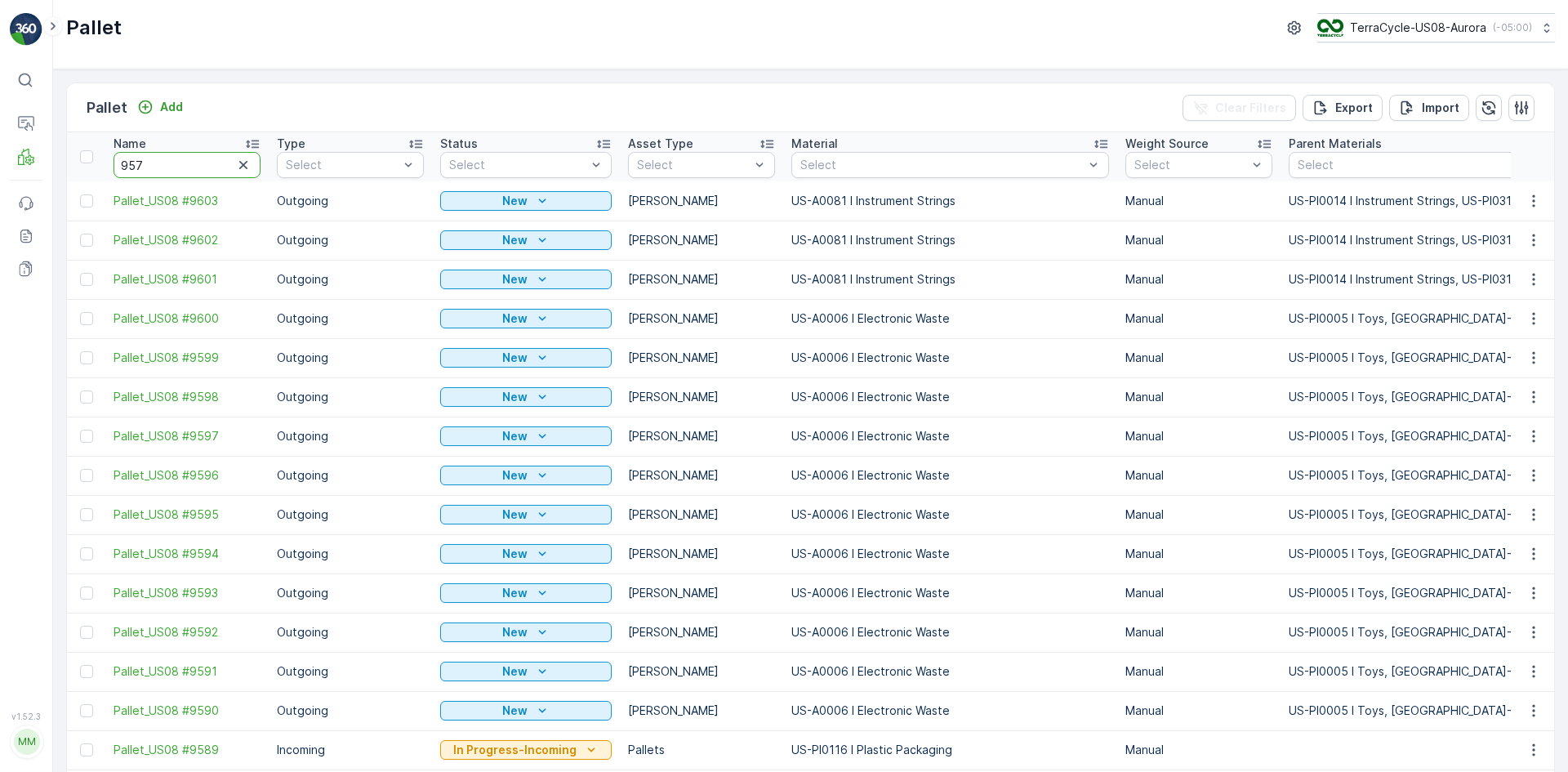
type input "9573"
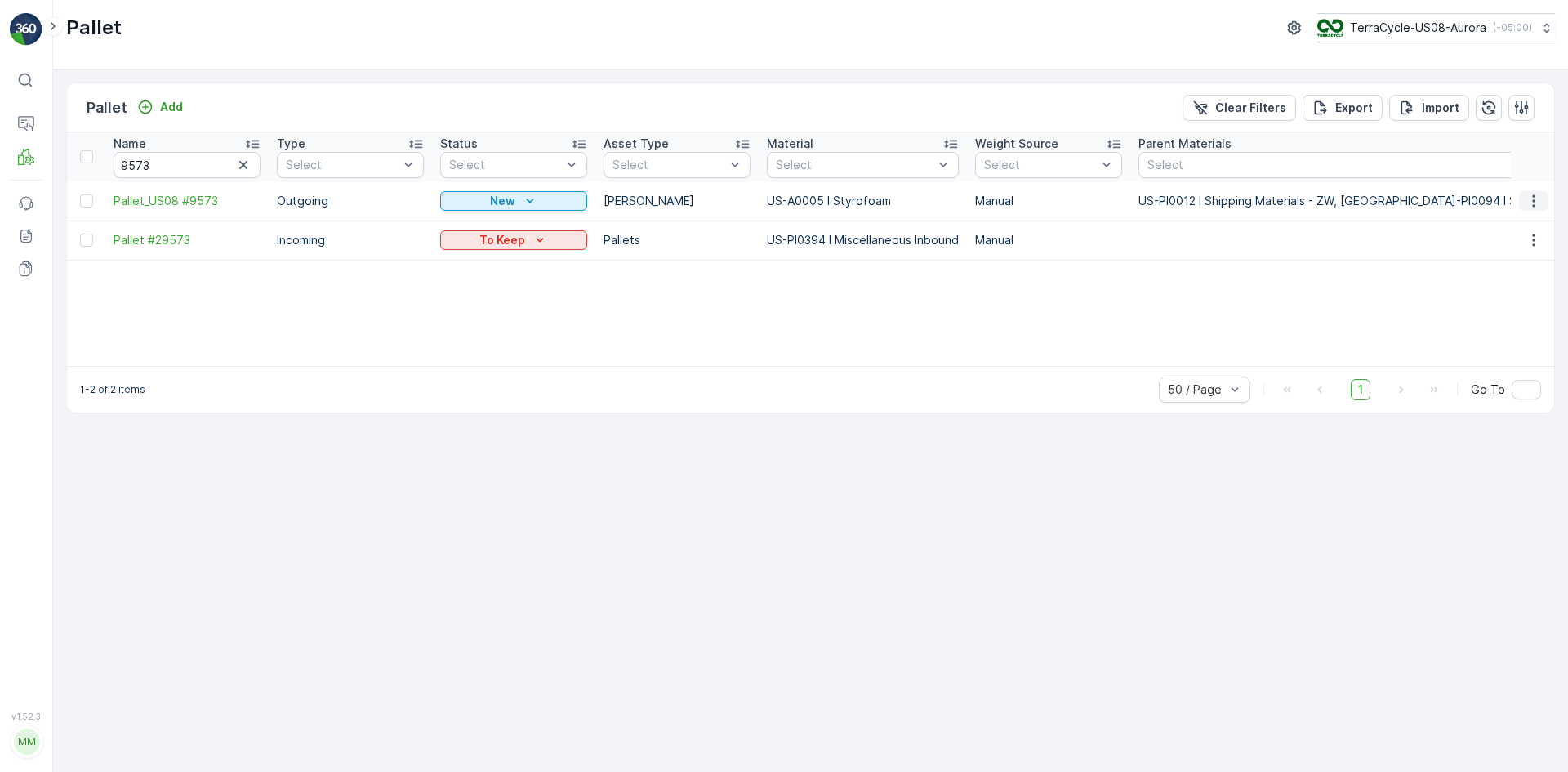
click at [1535, 207] on icon "button" at bounding box center [1533, 201] width 16 height 16
click at [1489, 344] on span "Delete Pallet" at bounding box center [1502, 347] width 72 height 16
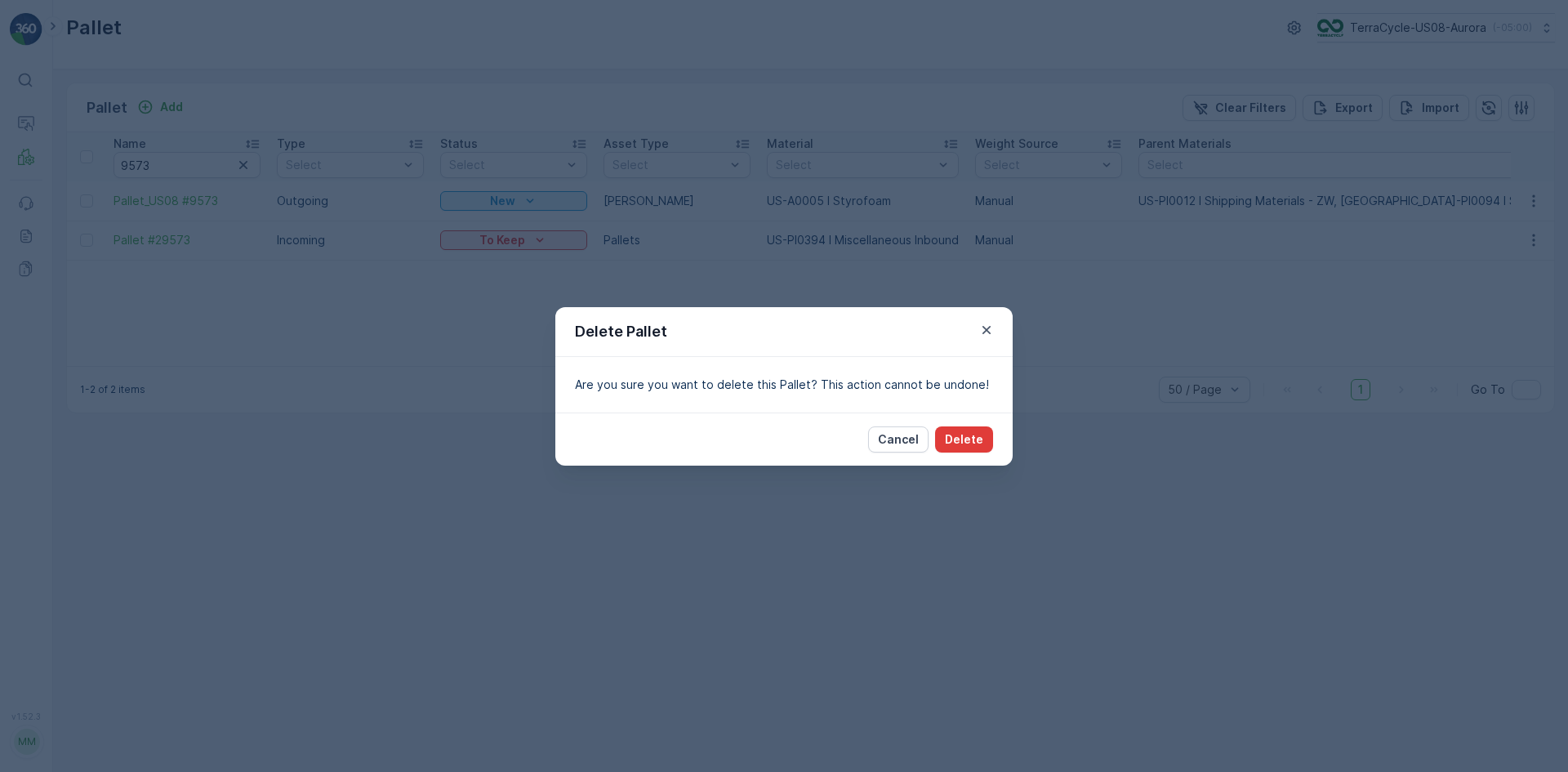
click at [963, 448] on button "Delete" at bounding box center [964, 439] width 58 height 26
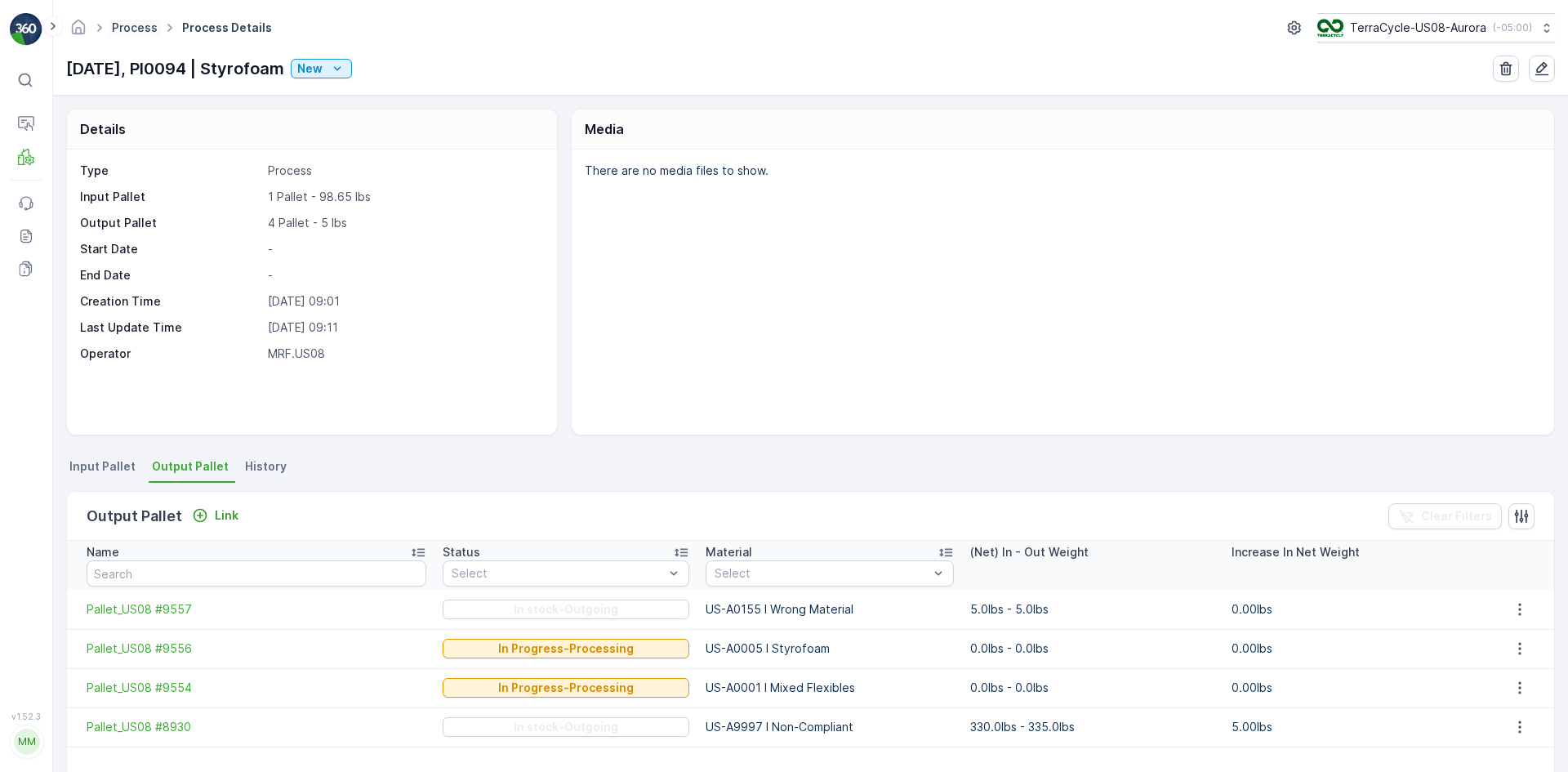
click at [118, 28] on link "Process" at bounding box center [134, 28] width 46 height 14
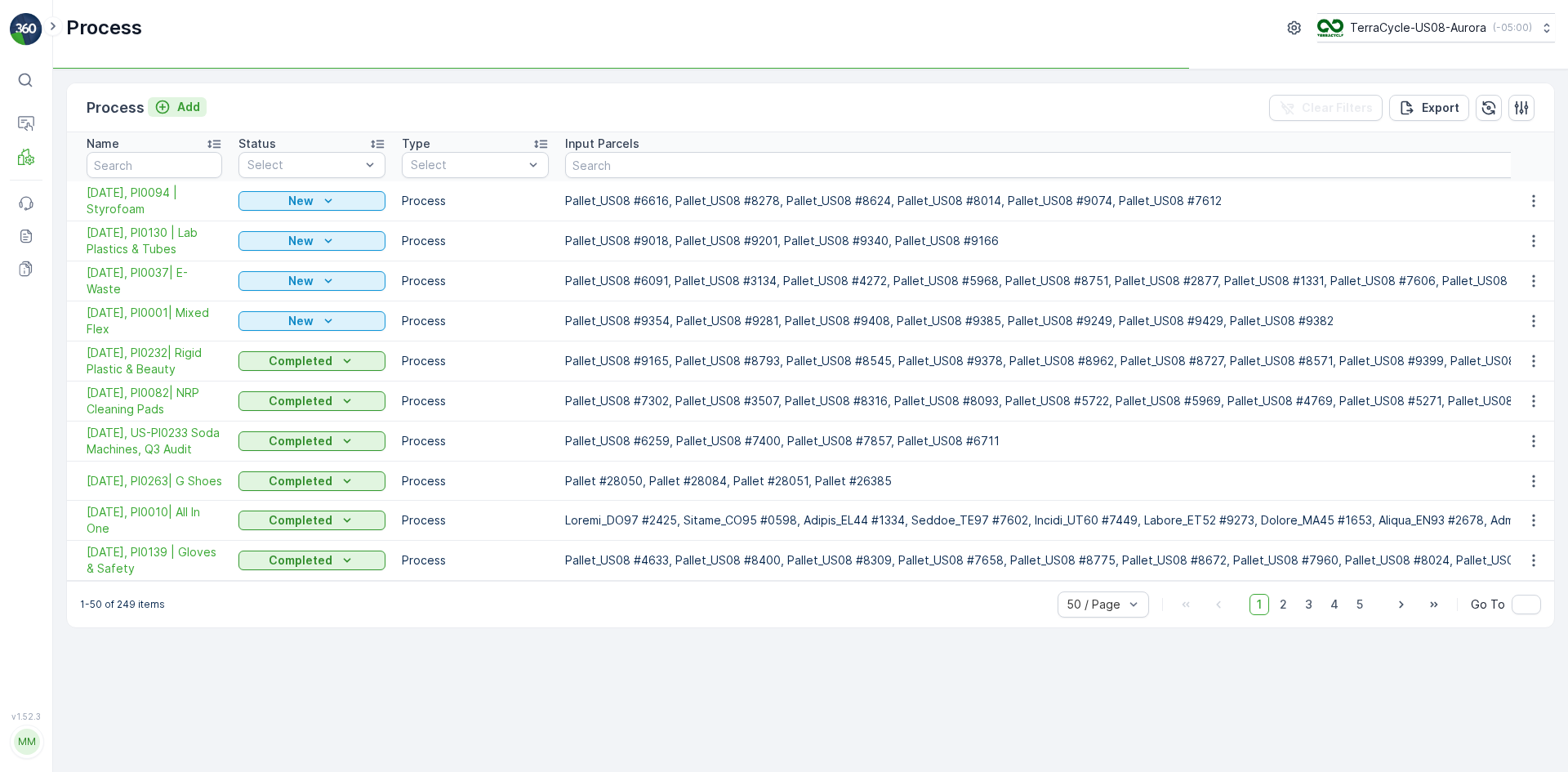
click at [189, 107] on p "Add" at bounding box center [188, 107] width 23 height 16
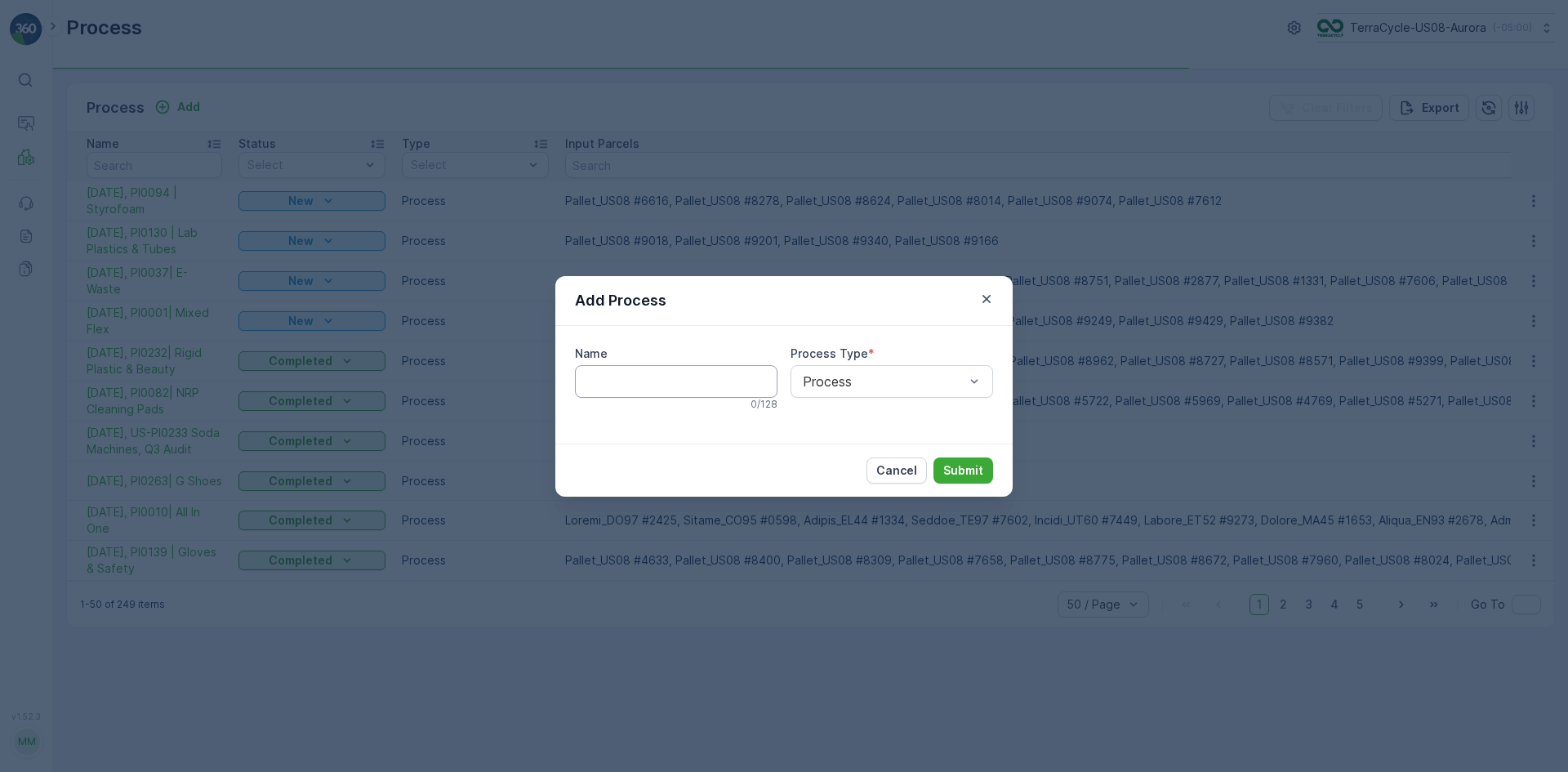
click at [698, 382] on input "Name" at bounding box center [676, 382] width 202 height 33
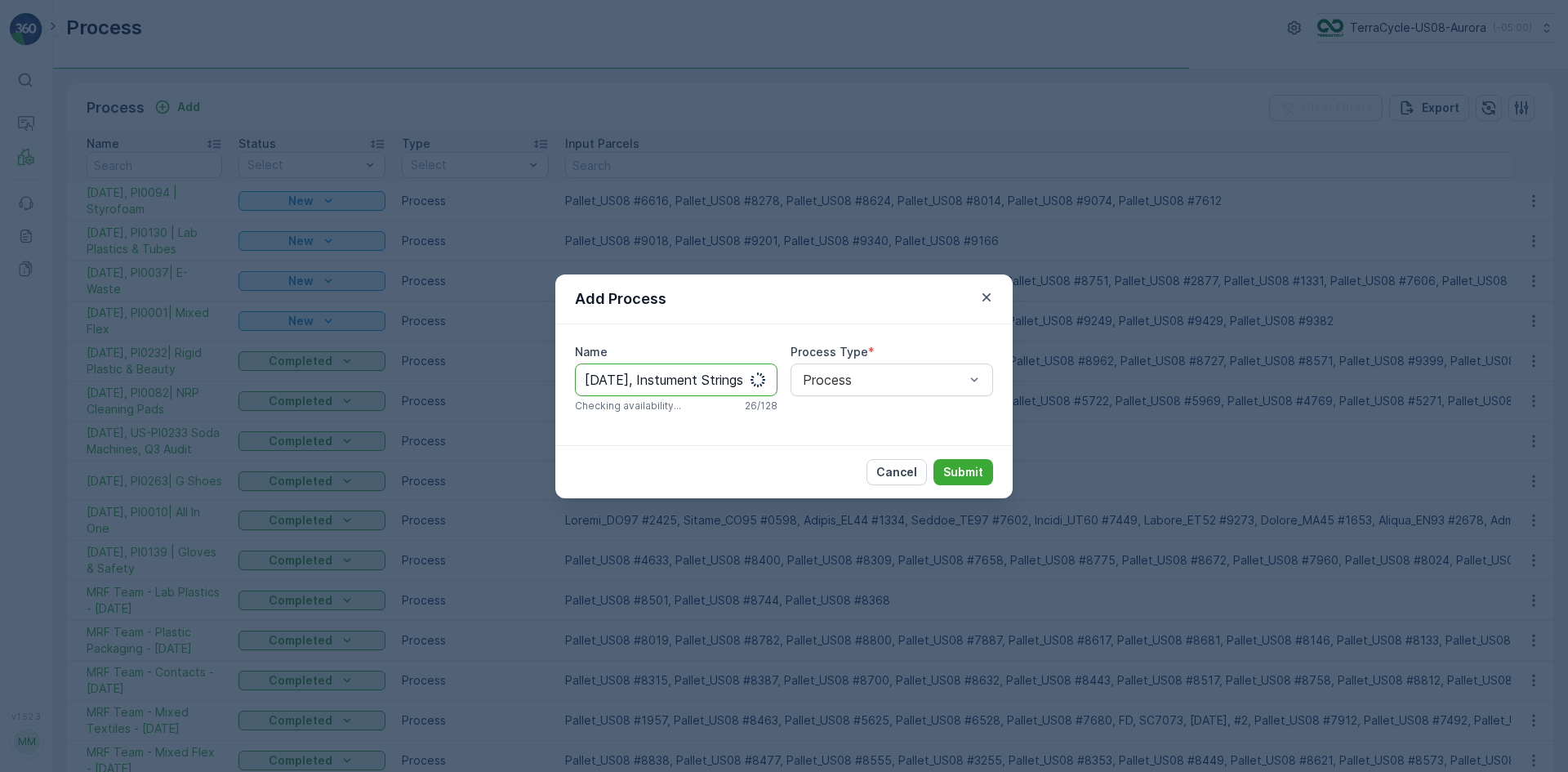
scroll to position [0, 11]
click at [657, 379] on input "10/15/25, Instument Strings" at bounding box center [676, 380] width 202 height 33
drag, startPoint x: 667, startPoint y: 385, endPoint x: 777, endPoint y: 397, distance: 110.7
click at [777, 397] on div "Name 10/15/25, Instrument Strings This name is available 28 / 128" at bounding box center [676, 378] width 202 height 69
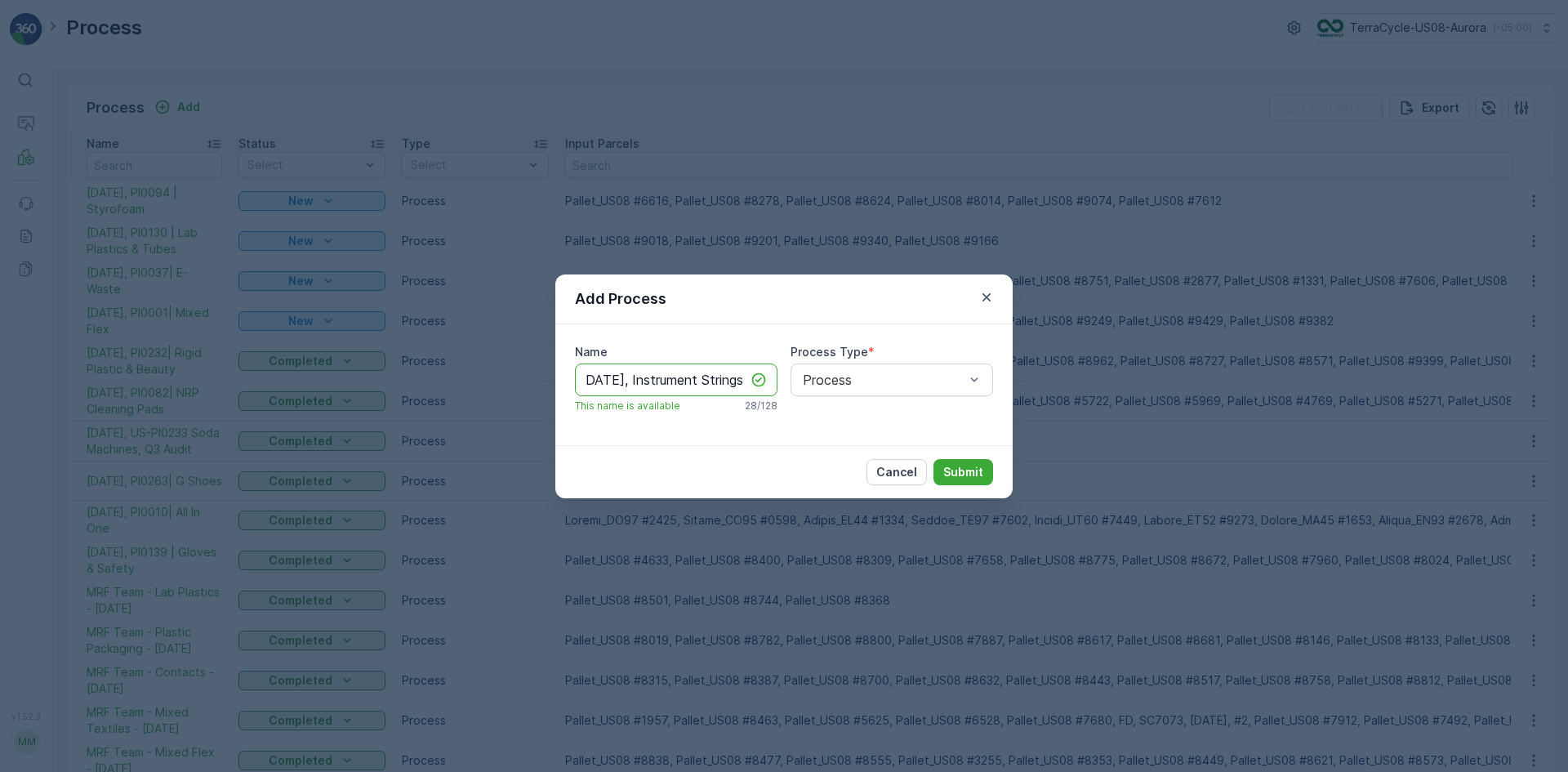
click at [744, 381] on input "10/15/25, Instrument Strings" at bounding box center [676, 380] width 202 height 33
click at [745, 378] on input "10/15/25, Instrument Strings" at bounding box center [676, 380] width 202 height 33
click at [718, 385] on input "10/15/25, Instrument Strings" at bounding box center [676, 380] width 202 height 33
click at [744, 381] on input "10/15/25, Instrument Strings" at bounding box center [676, 380] width 202 height 33
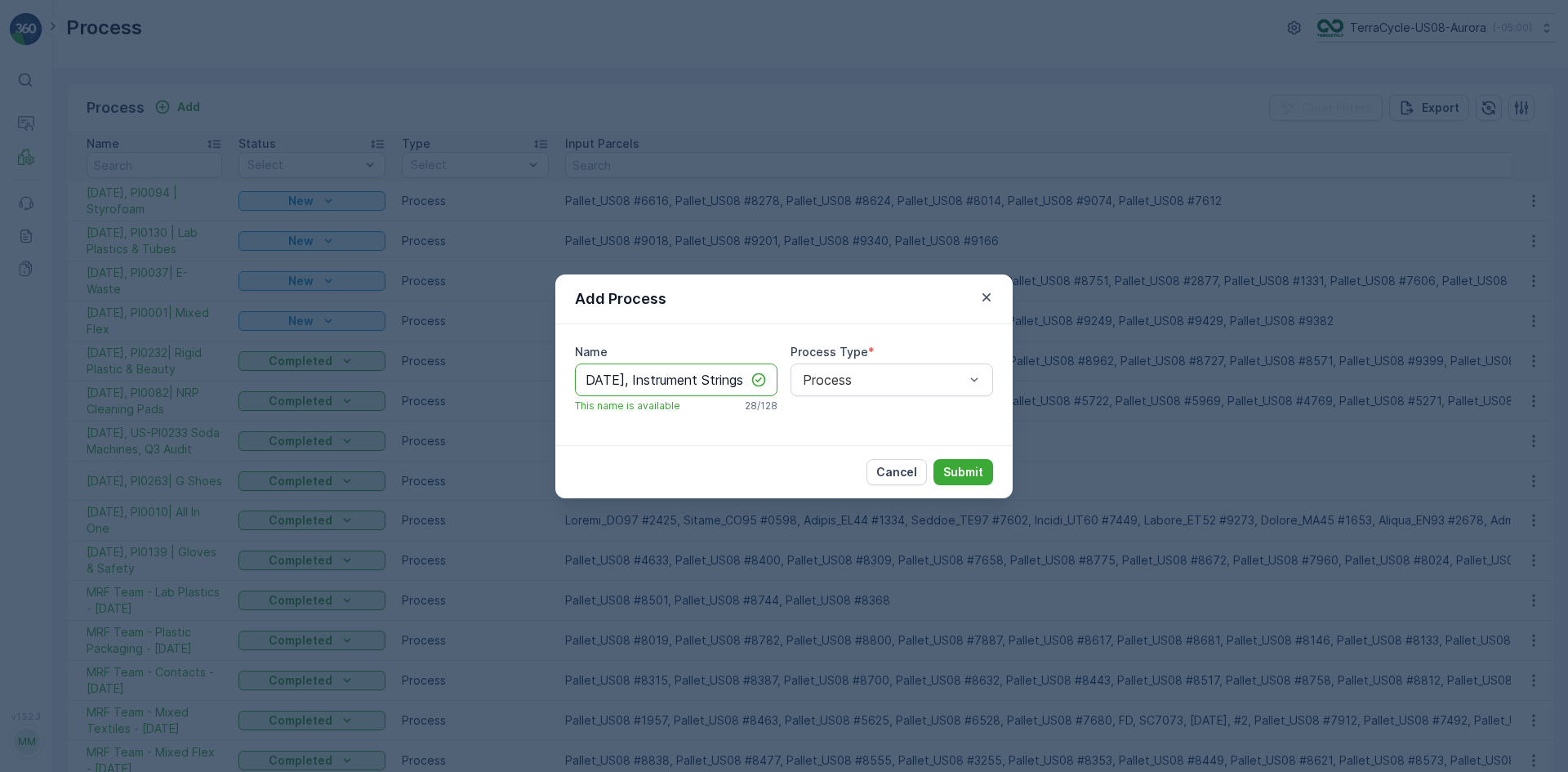
click at [626, 383] on input "10/15/25, Instrument Strings" at bounding box center [676, 380] width 202 height 33
click at [625, 384] on input "10/15/25,PI0014, Instrument Strings" at bounding box center [676, 380] width 202 height 33
drag, startPoint x: 604, startPoint y: 378, endPoint x: 771, endPoint y: 392, distance: 167.6
click at [771, 392] on input "10/15/25, PI0014, Instrument Strings" at bounding box center [676, 380] width 202 height 33
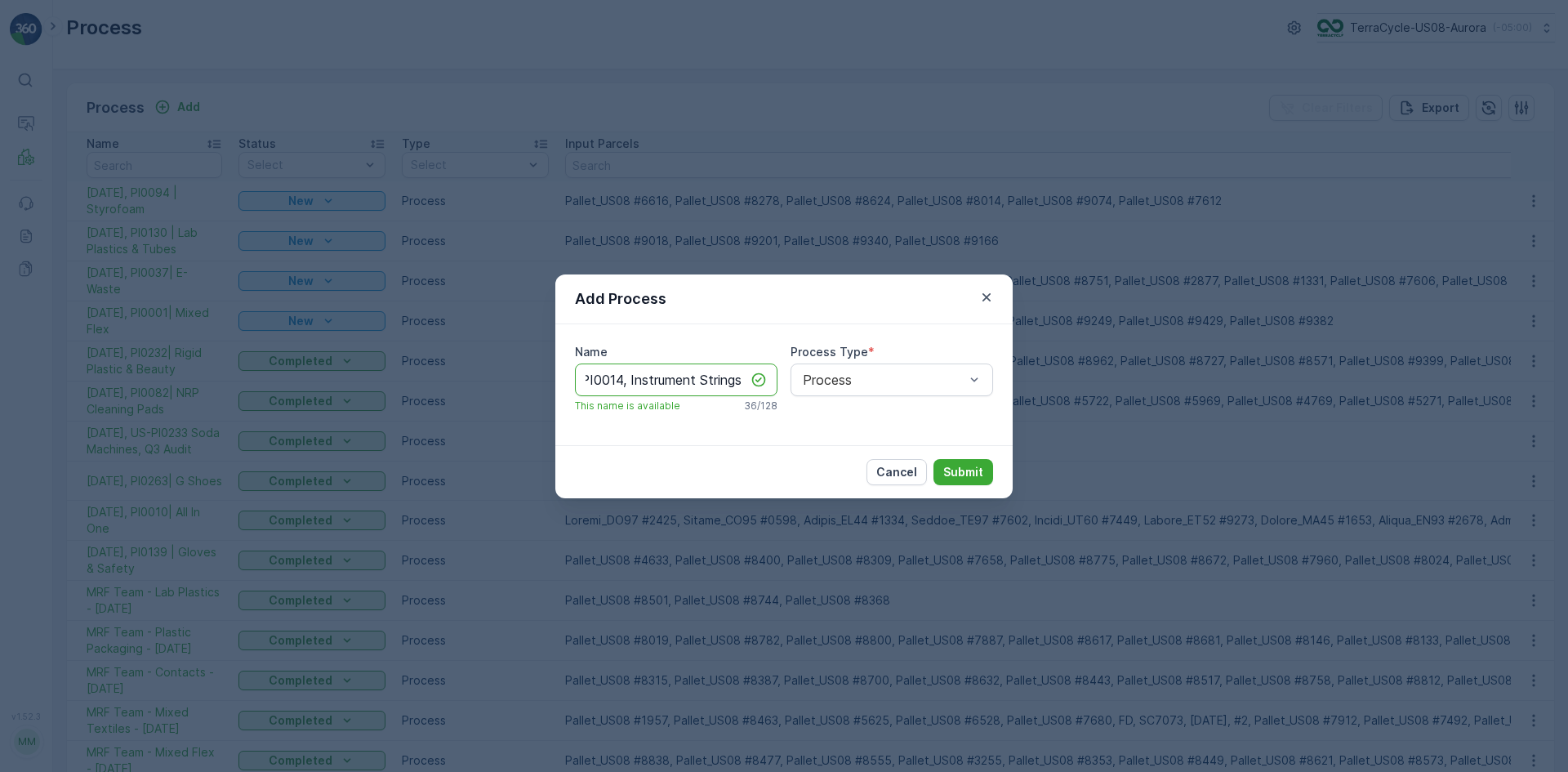
click at [618, 382] on input "10/15/25, PI0014, Instrument Strings" at bounding box center [676, 380] width 202 height 33
click at [626, 387] on input "10/15/25, PI0014, Instrument Strings" at bounding box center [676, 380] width 202 height 33
click at [625, 383] on input "10/15/25, PI0014, Instrument Strings" at bounding box center [676, 380] width 202 height 33
type input "10/15/25, PI0014| Instrument Strings"
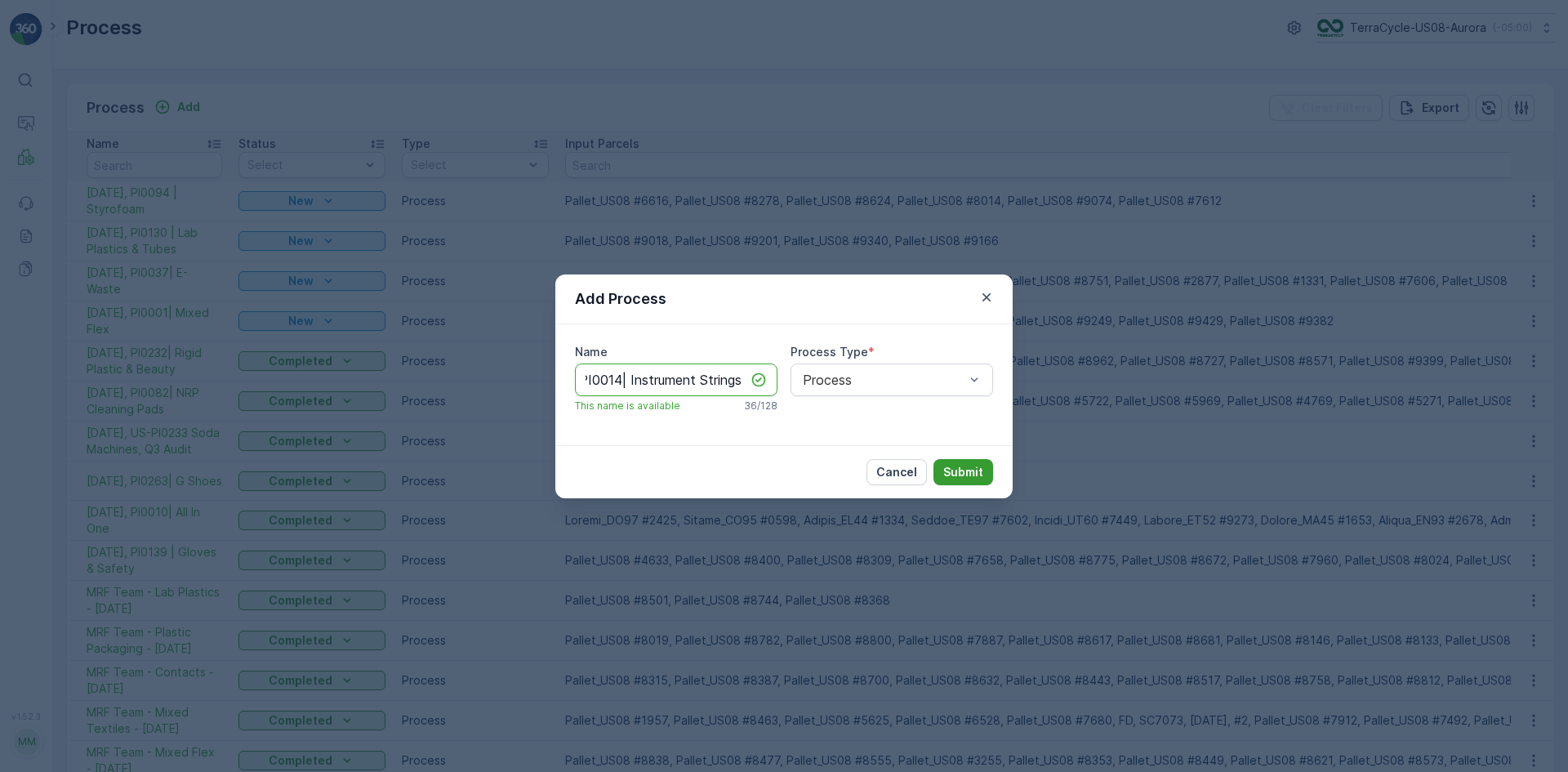
click at [961, 474] on p "Submit" at bounding box center [964, 472] width 40 height 16
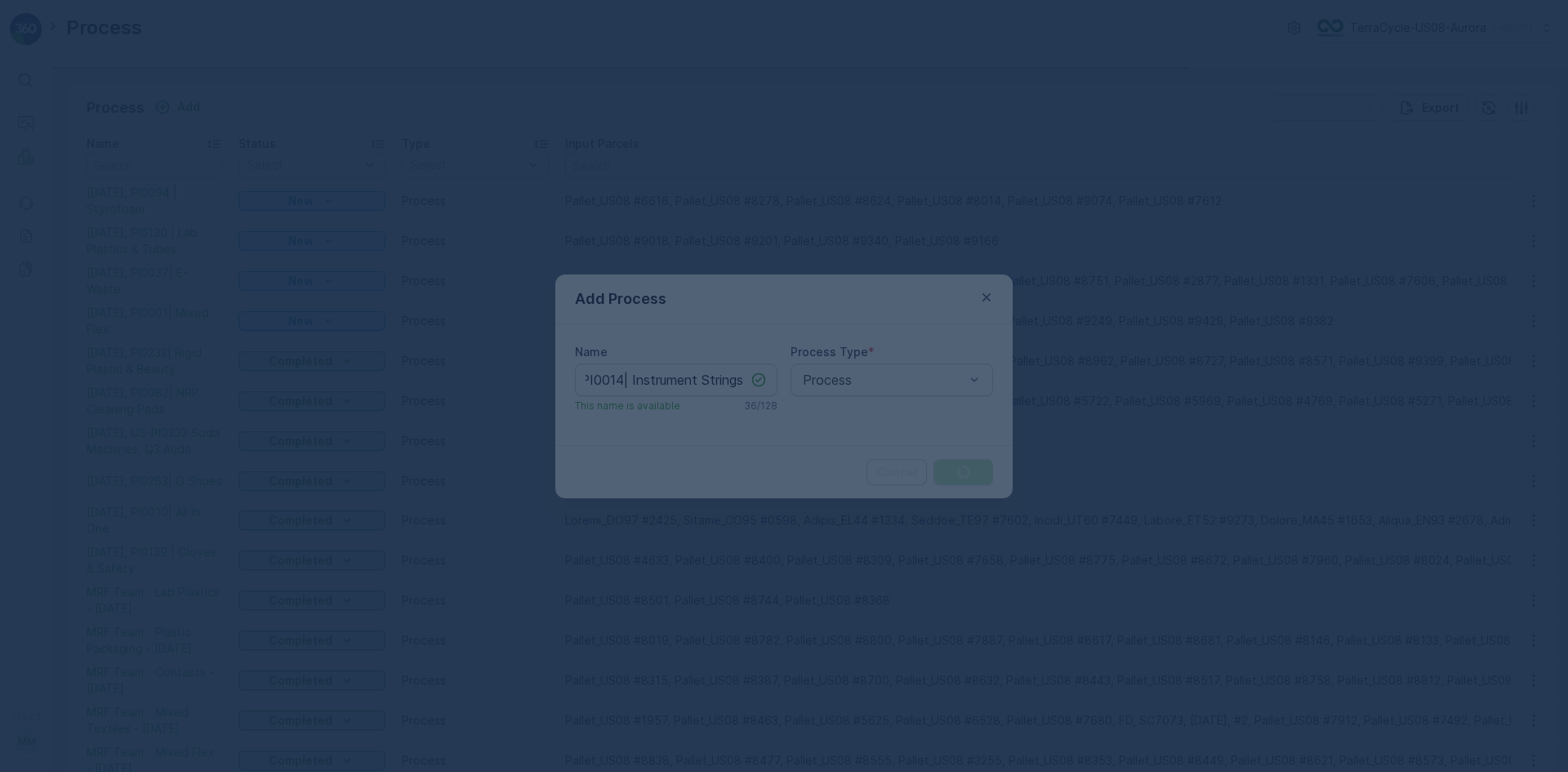
scroll to position [0, 0]
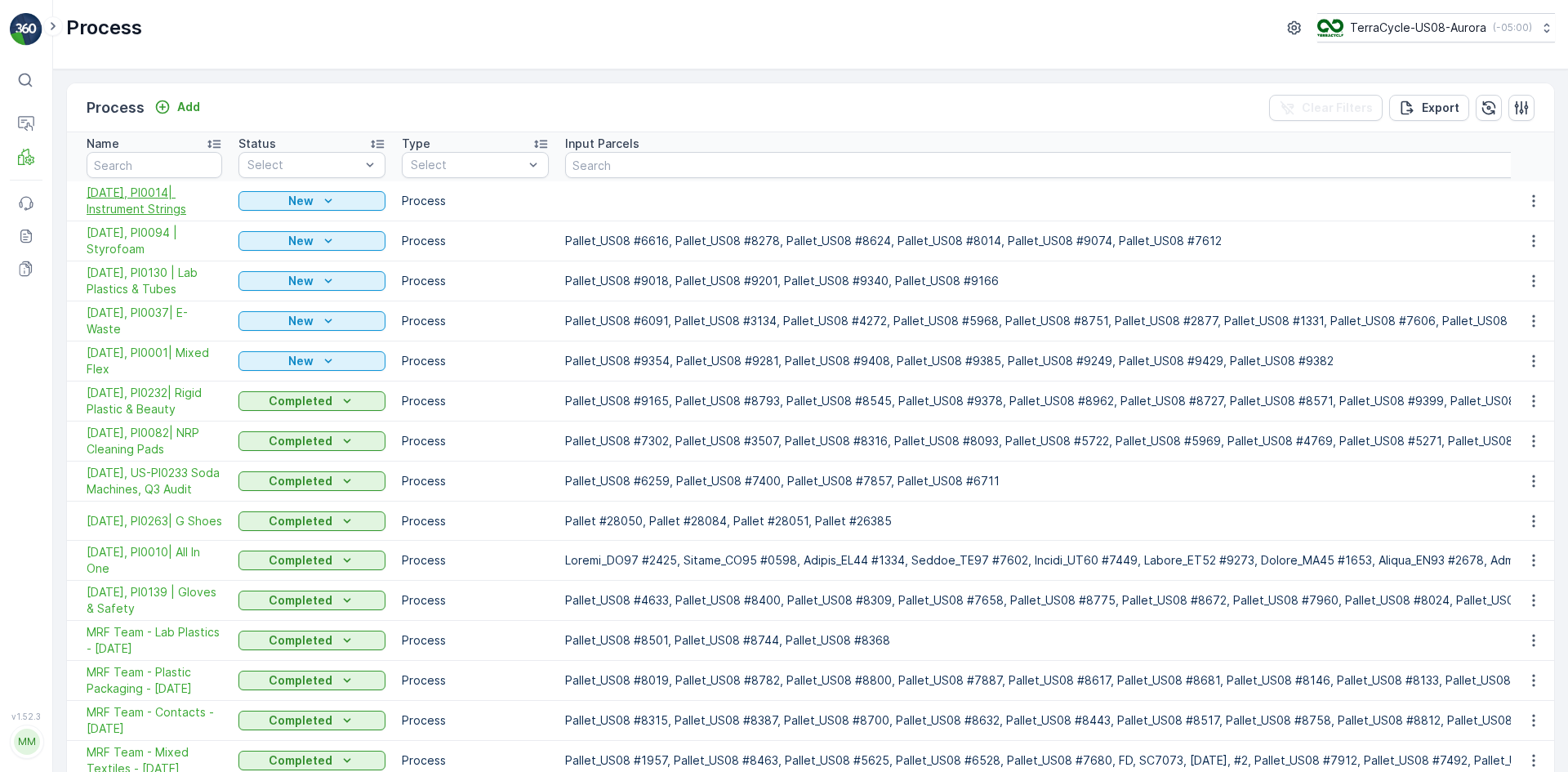
click at [153, 206] on span "10/15/25, PI0014| Instrument Strings" at bounding box center [154, 200] width 135 height 33
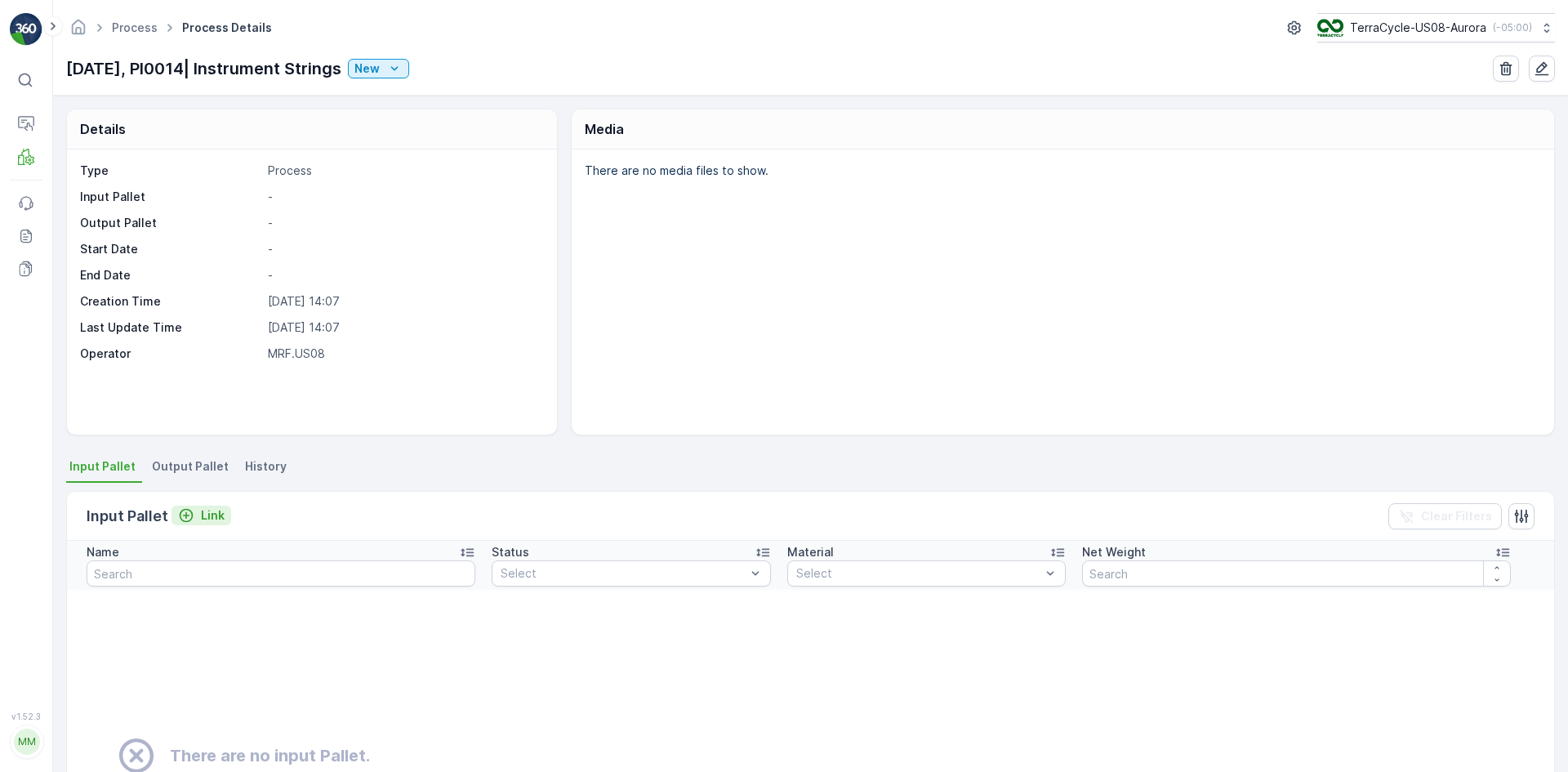
click at [203, 516] on p "Link" at bounding box center [213, 515] width 24 height 16
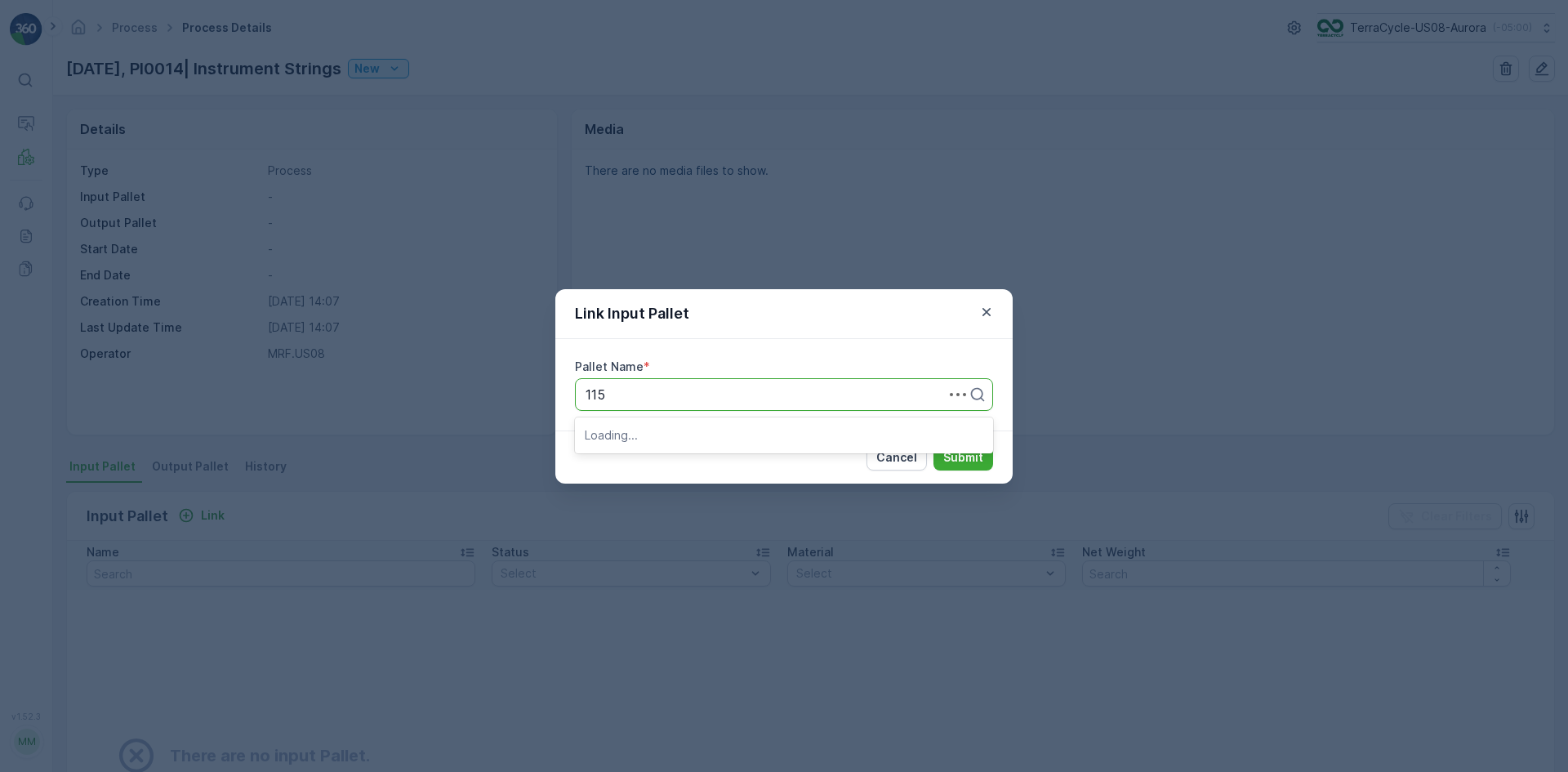
type input "1153"
click at [785, 439] on div "Pallet_US08 #1153" at bounding box center [784, 434] width 398 height 15
click at [948, 452] on p "Submit" at bounding box center [964, 457] width 40 height 16
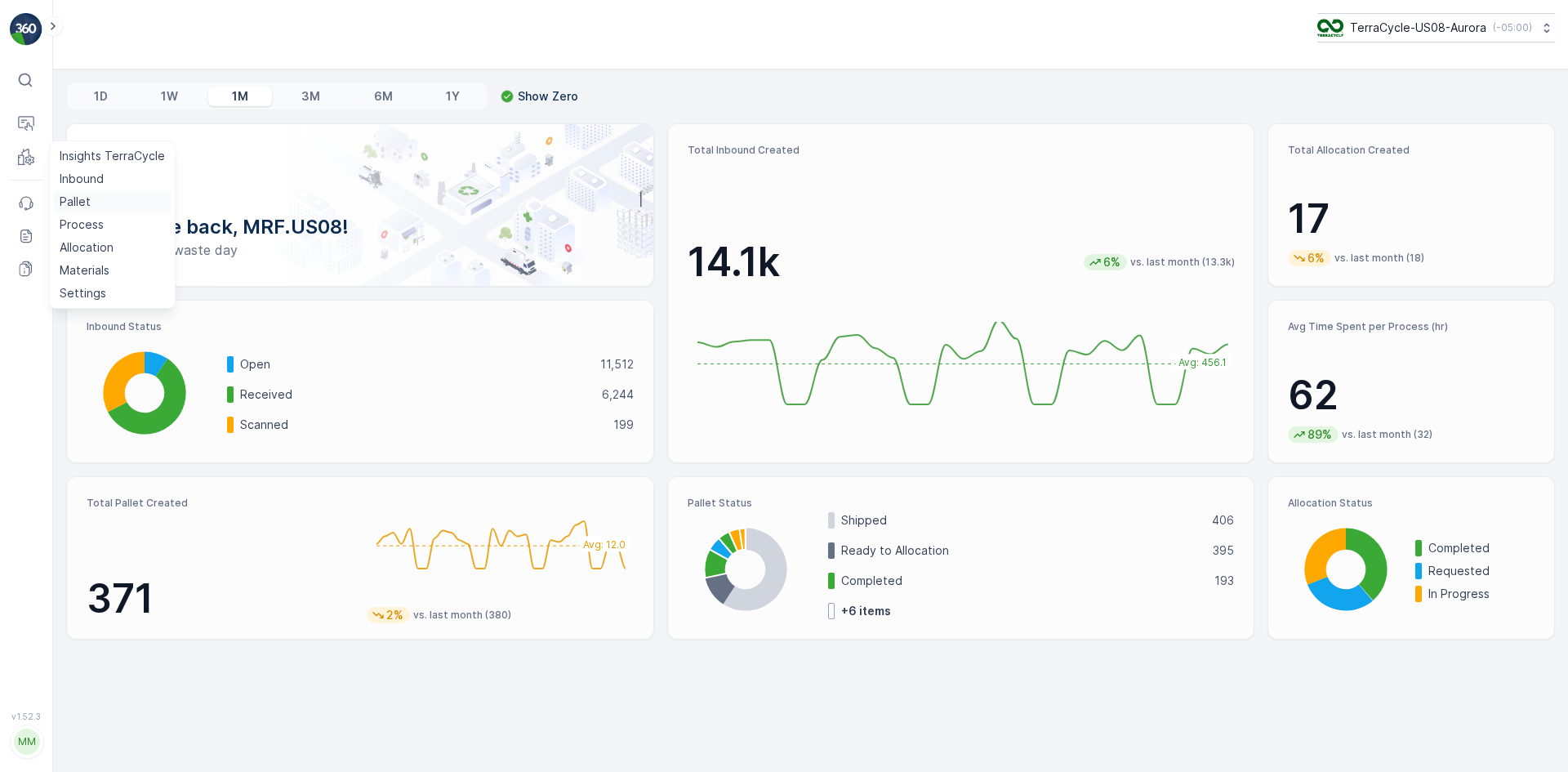
click at [74, 200] on p "Pallet" at bounding box center [75, 201] width 31 height 16
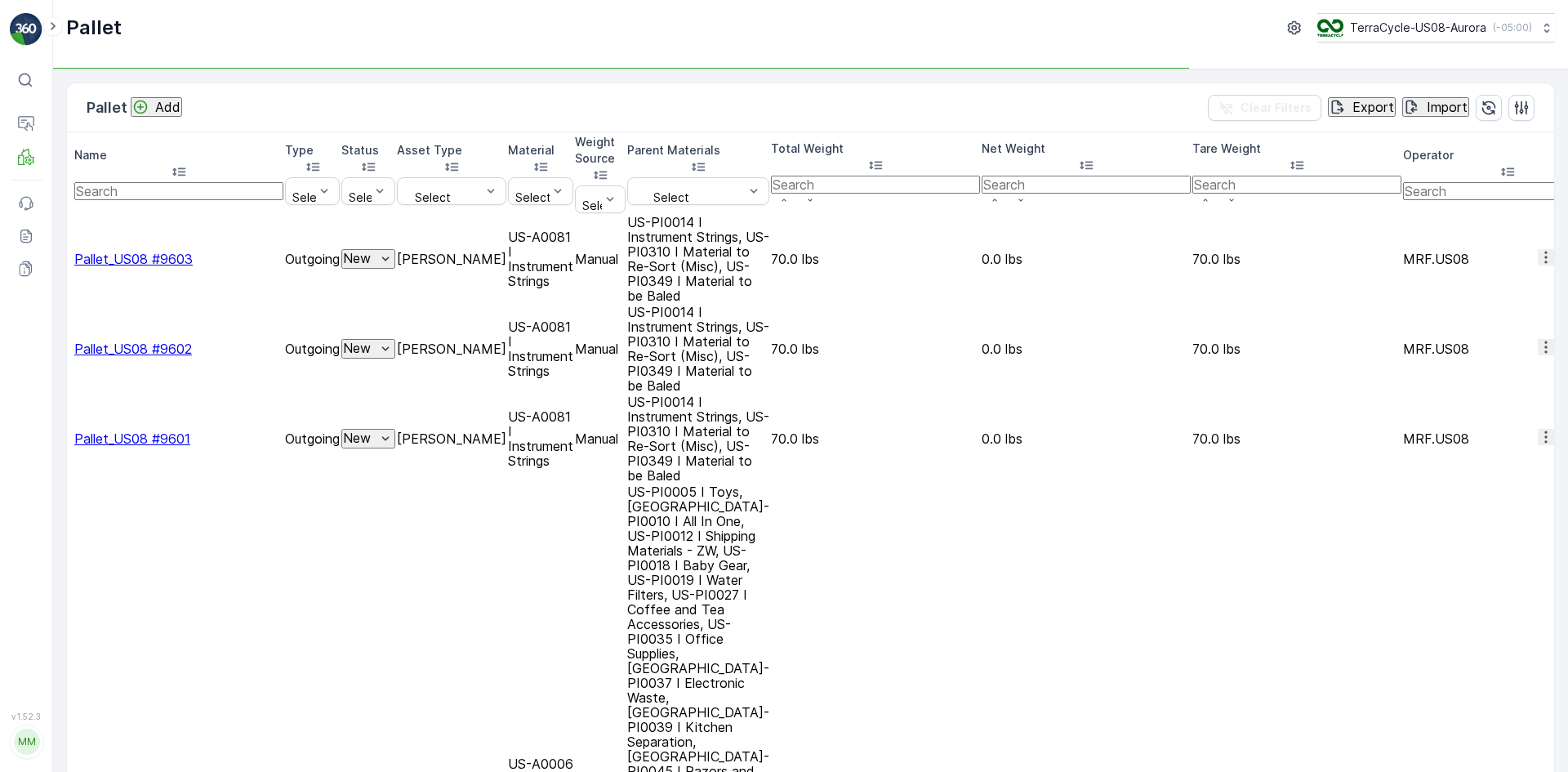
click at [136, 182] on input "text" at bounding box center [179, 191] width 209 height 18
type input "5524"
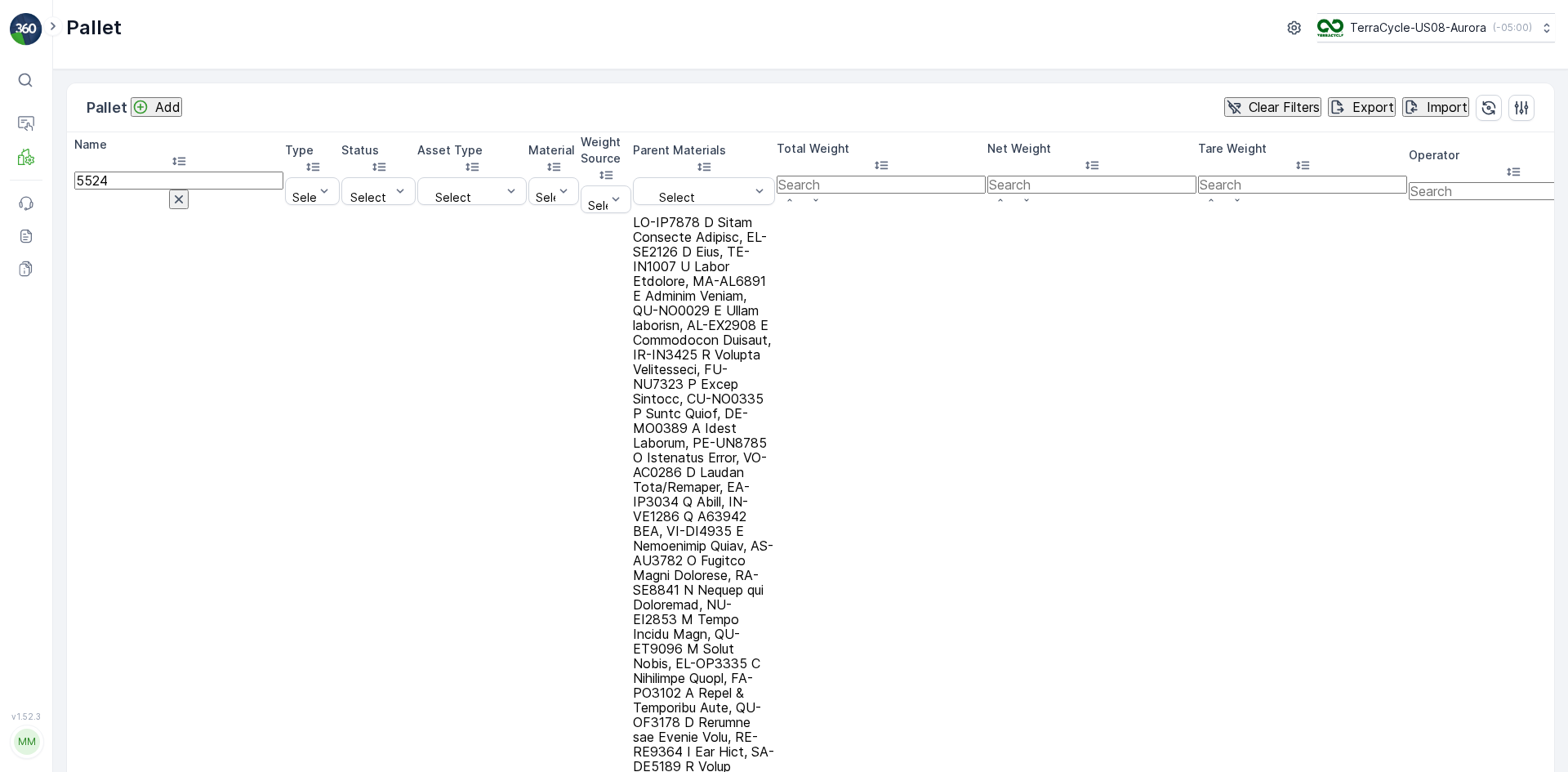
click at [1137, 530] on div "Pallet Add Clear Filters Export Import Name 5524 Type Select Status Select Asse…" at bounding box center [810, 421] width 1515 height 703
drag, startPoint x: 178, startPoint y: 151, endPoint x: 167, endPoint y: 158, distance: 13.0
click at [174, 152] on th "Name 5524" at bounding box center [179, 174] width 209 height 80
click at [166, 171] on input "5524" at bounding box center [179, 180] width 209 height 18
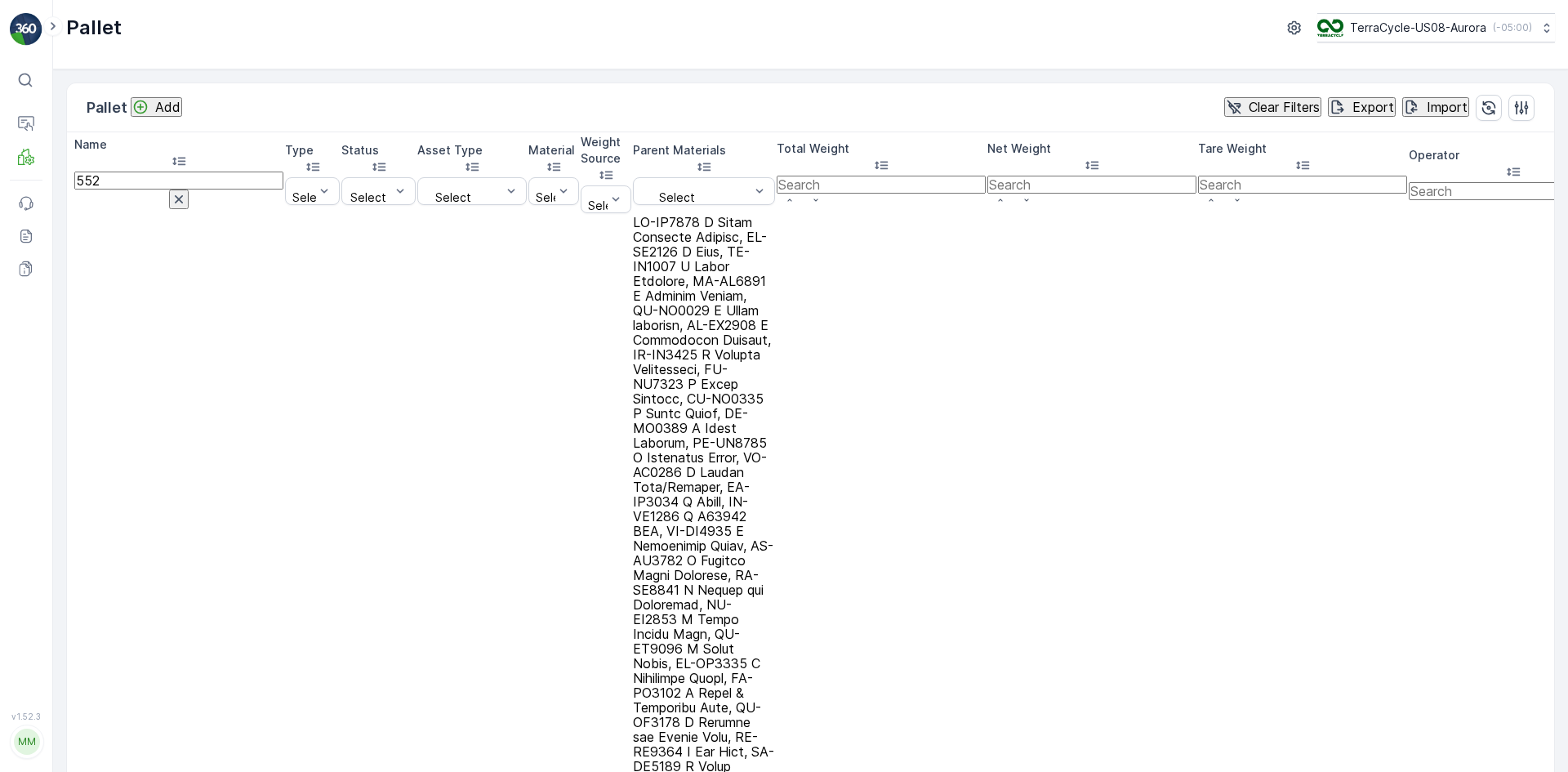
type input "5522"
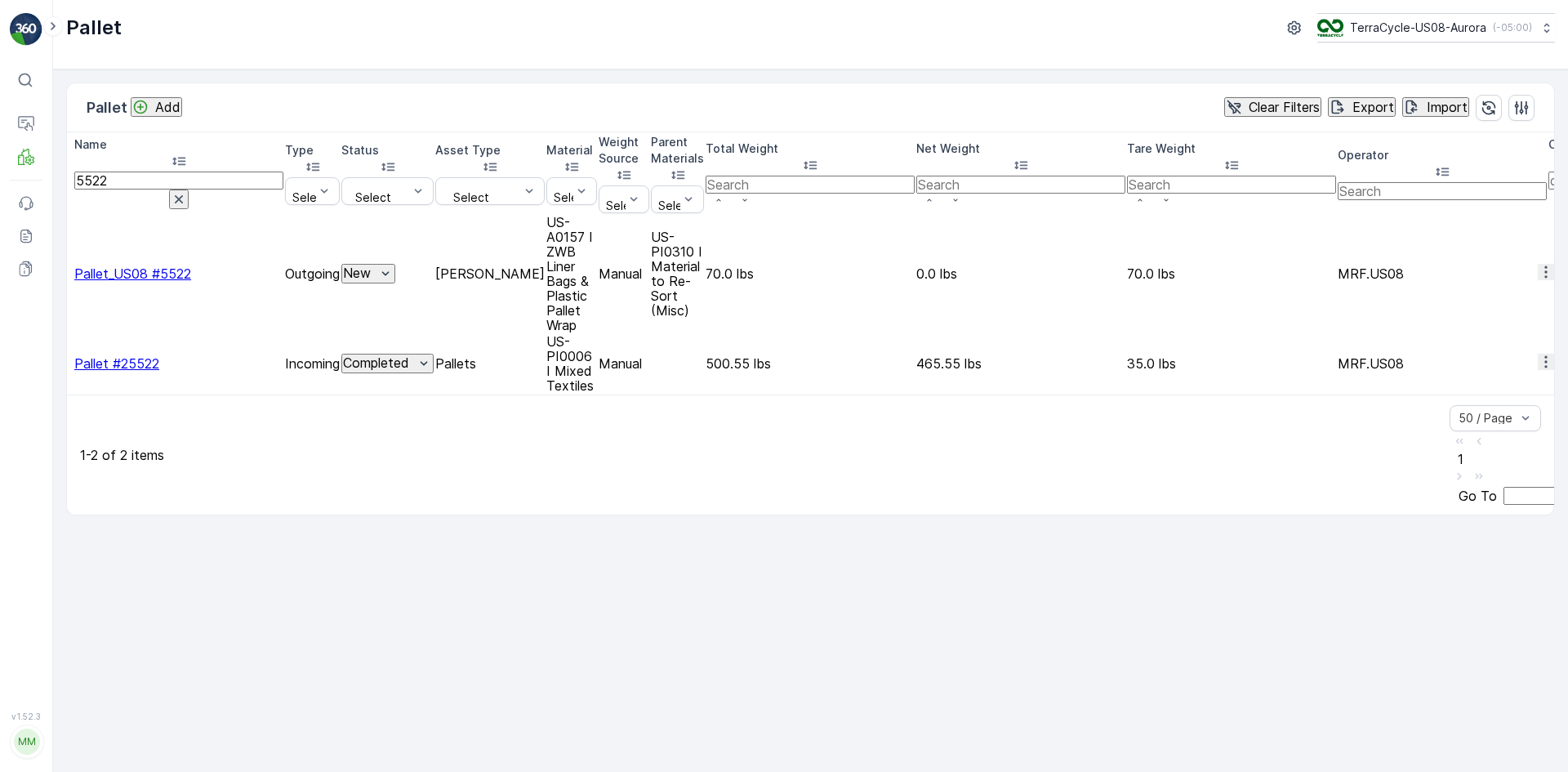
click at [1538, 264] on icon "button" at bounding box center [1546, 272] width 16 height 16
click at [1523, 352] on span "Delete Pallet" at bounding box center [1515, 357] width 79 height 15
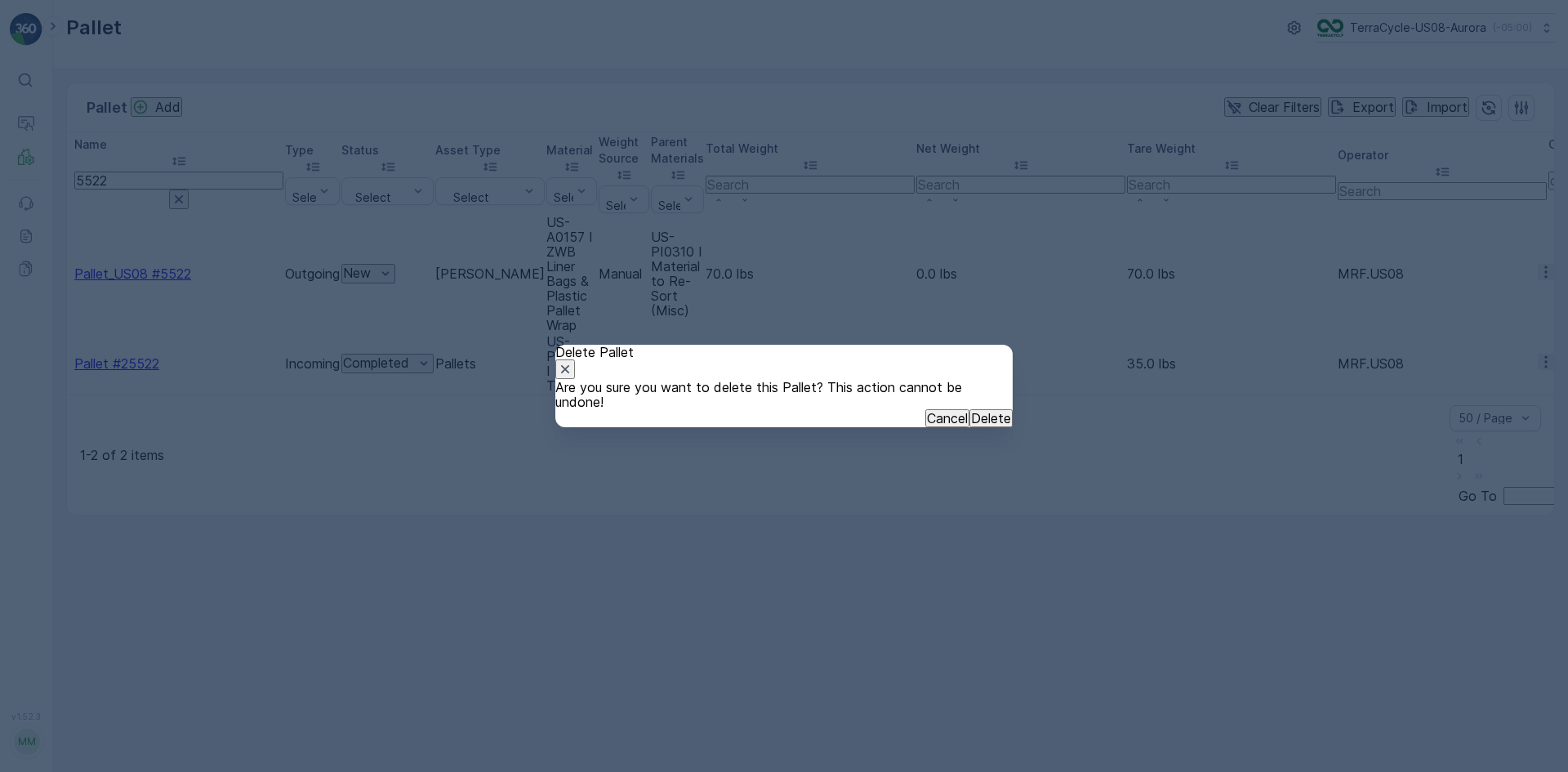
click at [970, 427] on button "Delete" at bounding box center [991, 418] width 43 height 18
